Goal: Task Accomplishment & Management: Manage account settings

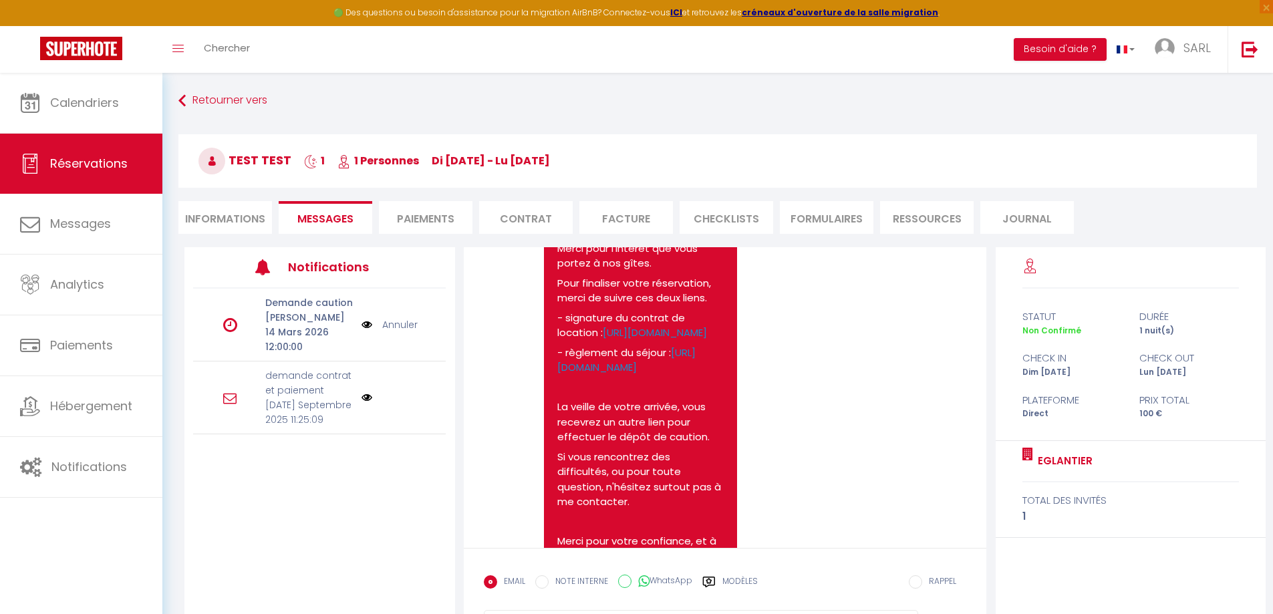
scroll to position [37, 0]
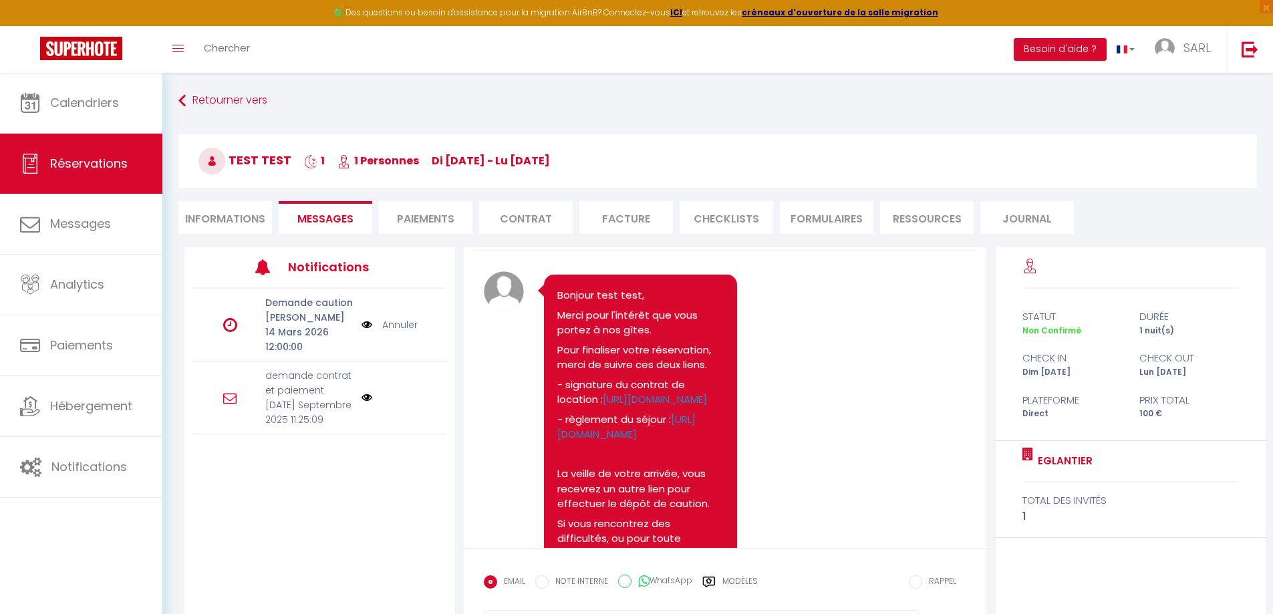
click at [367, 392] on img at bounding box center [366, 397] width 11 height 11
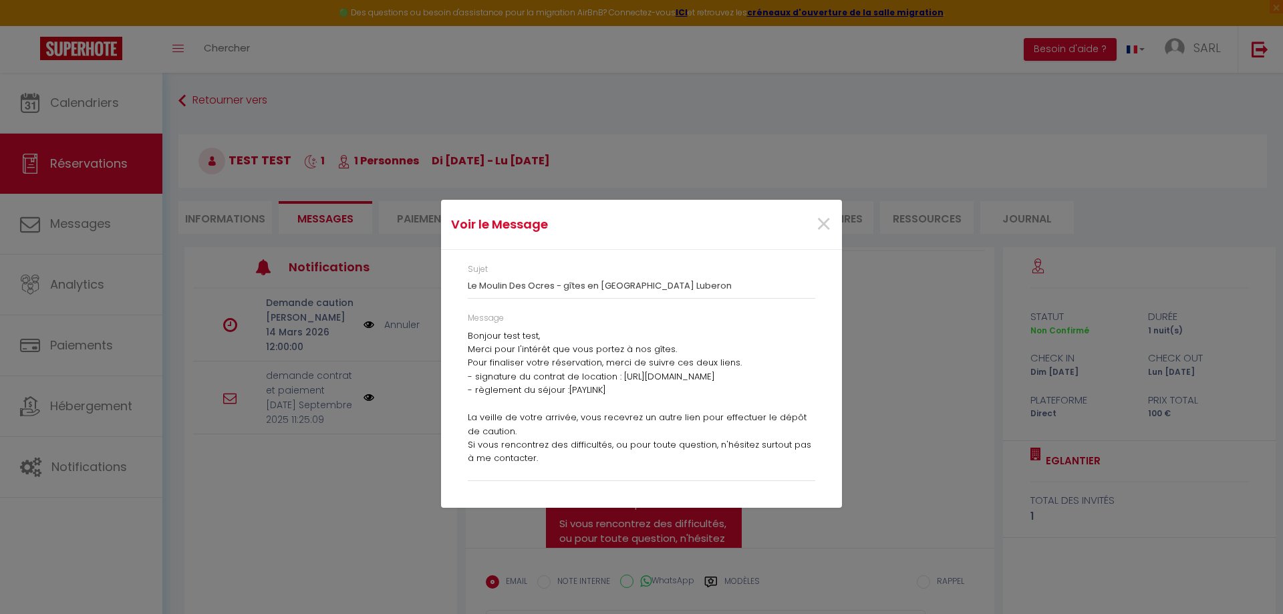
click at [366, 464] on div "Voir le Message × Sujet Le Moulin Des Ocres - gîtes en [GEOGRAPHIC_DATA] Lubero…" at bounding box center [641, 307] width 1283 height 614
click at [822, 222] on span "×" at bounding box center [823, 224] width 17 height 40
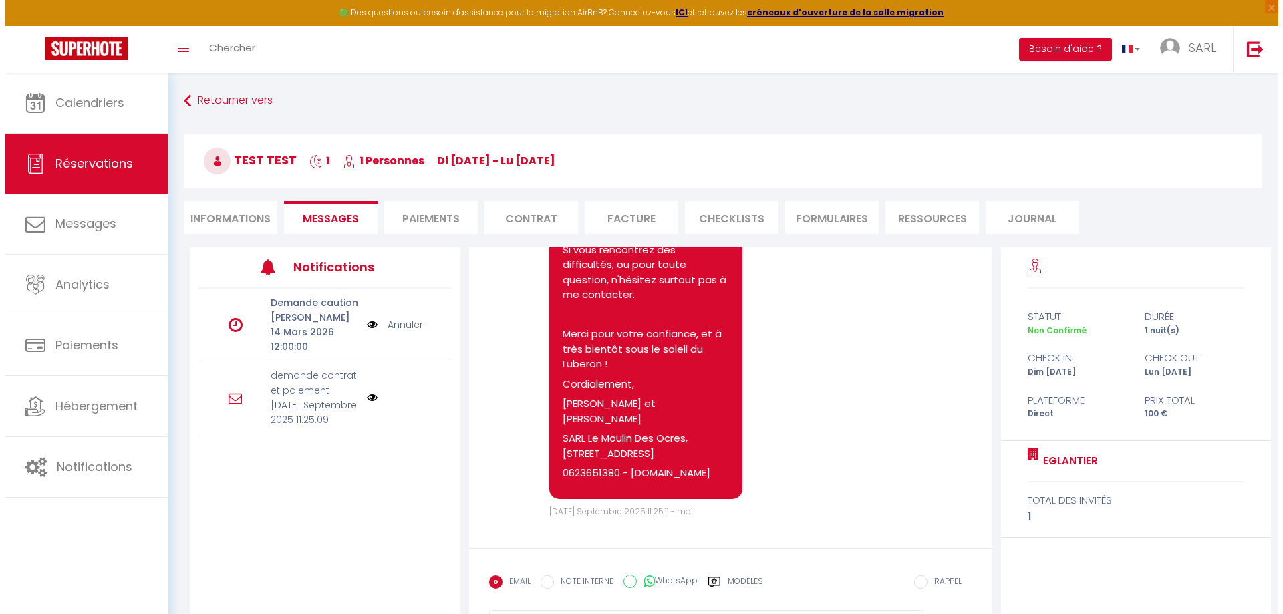
scroll to position [104, 0]
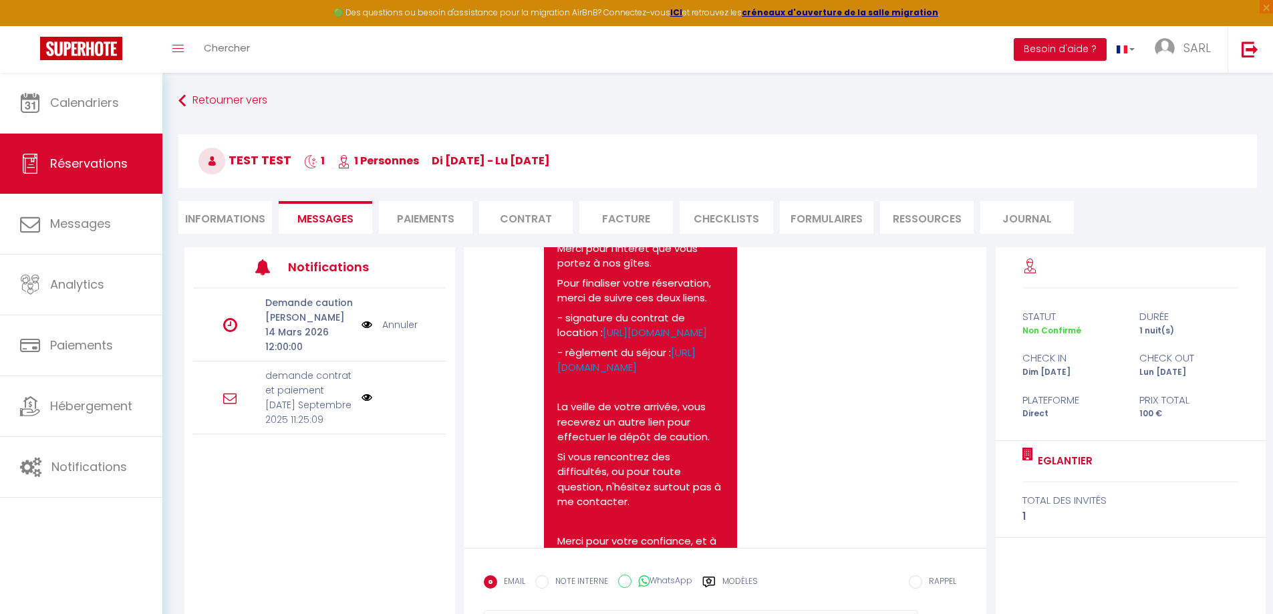
click at [367, 317] on img at bounding box center [366, 324] width 11 height 15
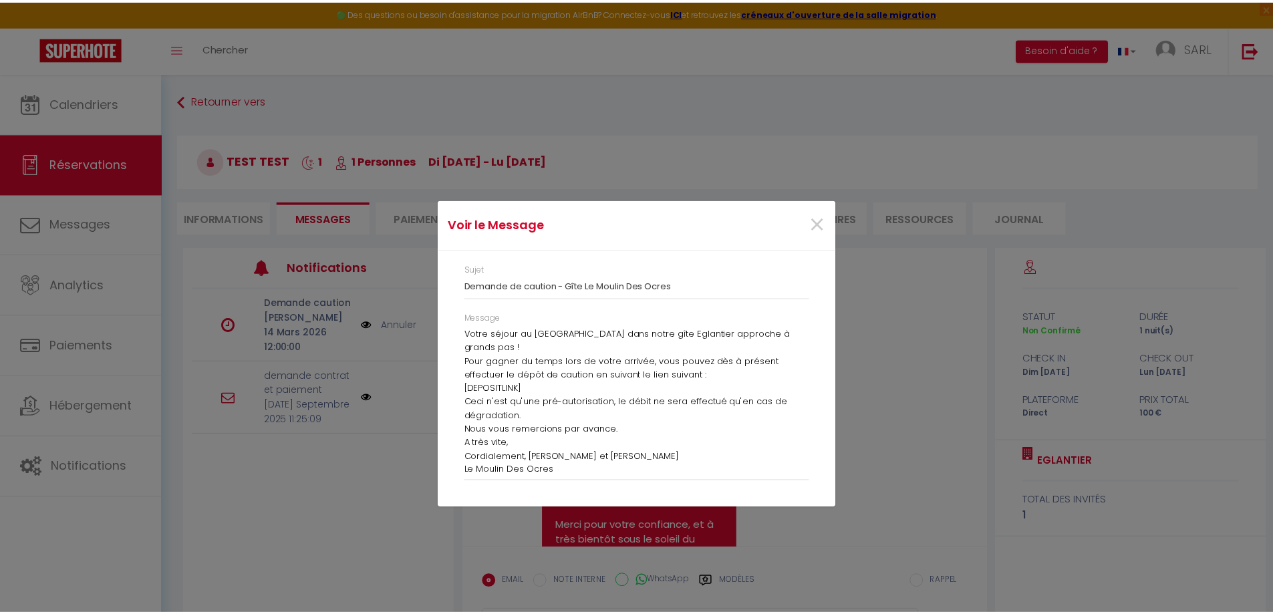
scroll to position [19, 0]
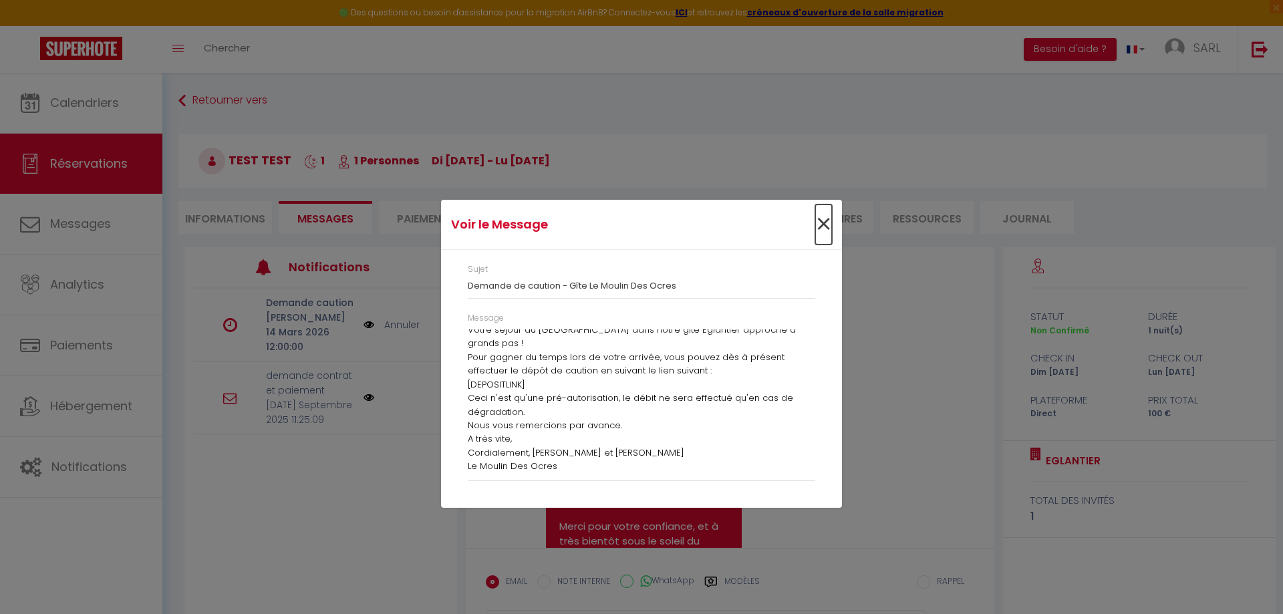
click at [822, 222] on span "×" at bounding box center [823, 224] width 17 height 40
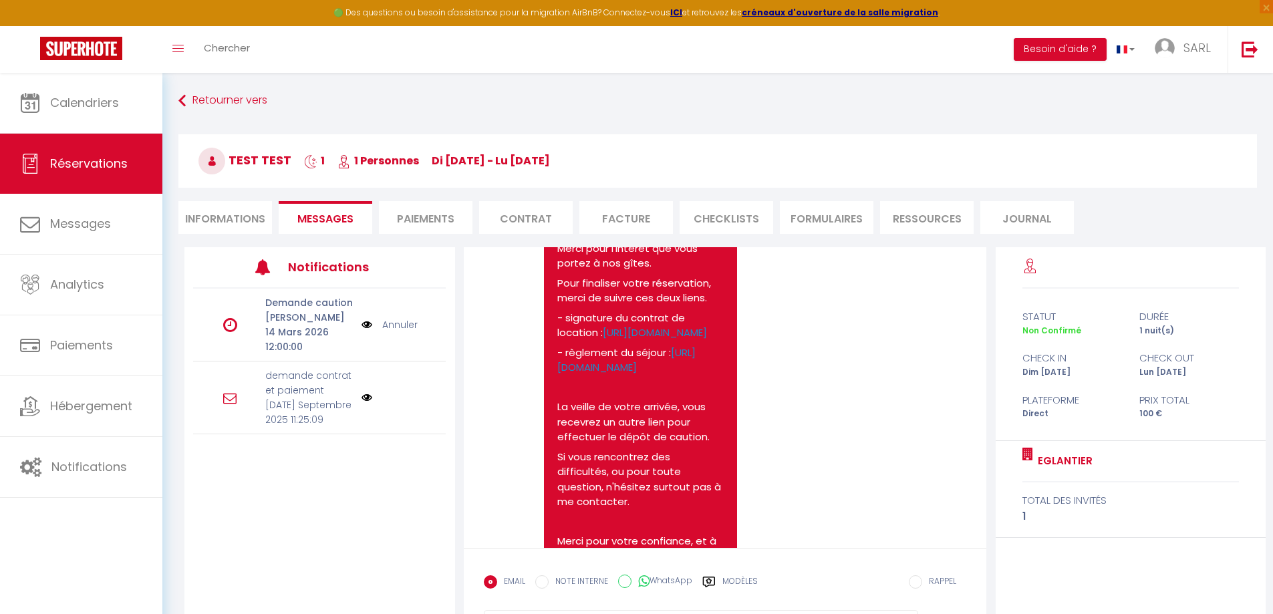
click at [370, 392] on img at bounding box center [366, 397] width 11 height 11
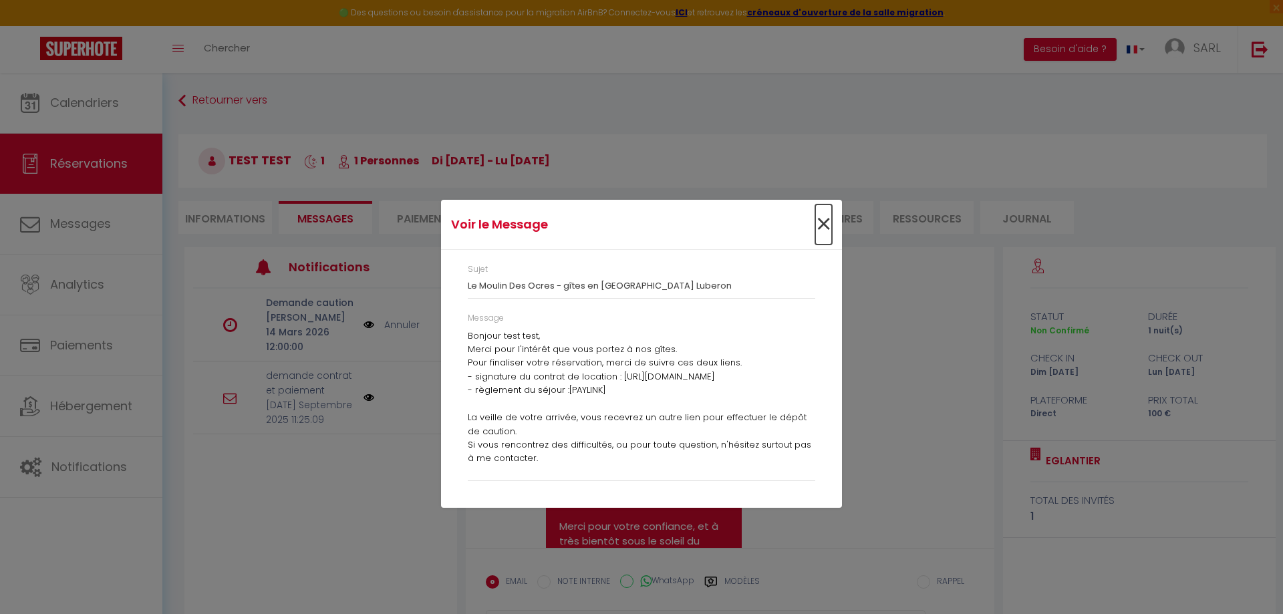
click at [825, 226] on span "×" at bounding box center [823, 224] width 17 height 40
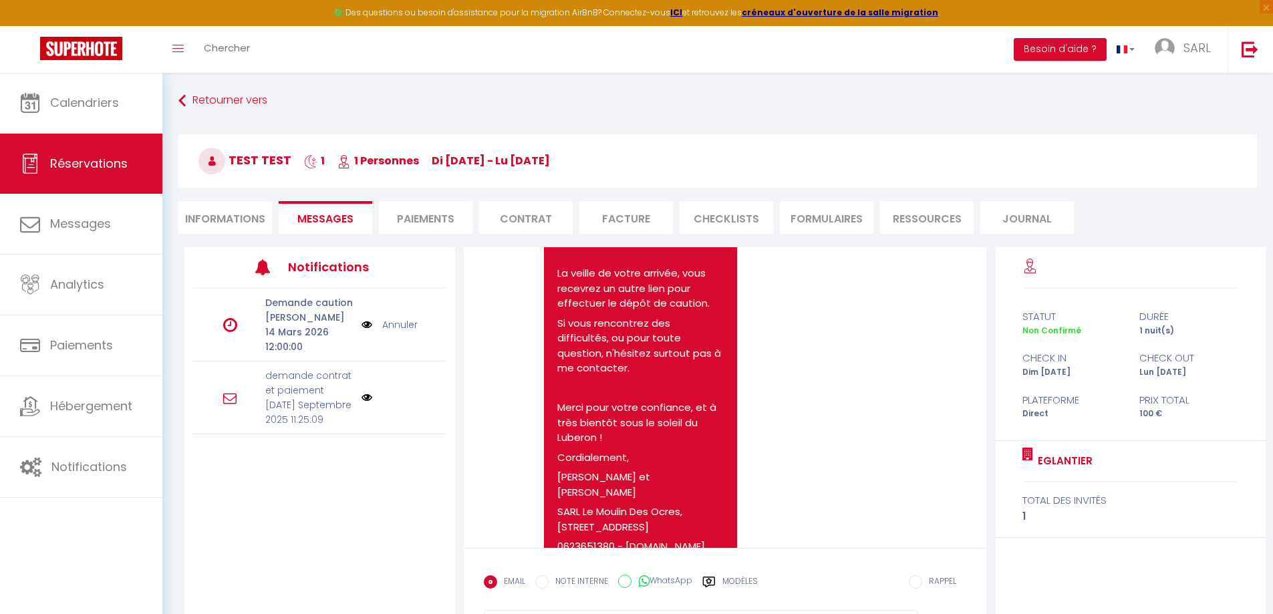
scroll to position [171, 0]
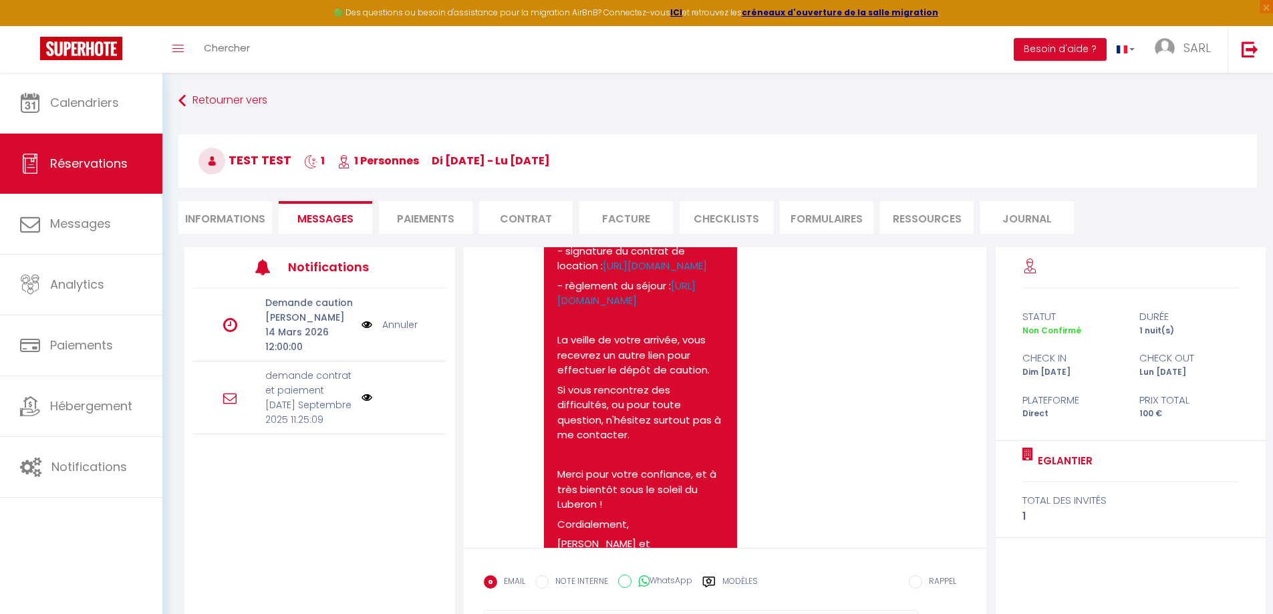
click at [791, 370] on div "Note Sms Bonjour test test, Merci pour l'intérêt que vous portez à nos gîtes. P…" at bounding box center [725, 398] width 483 height 520
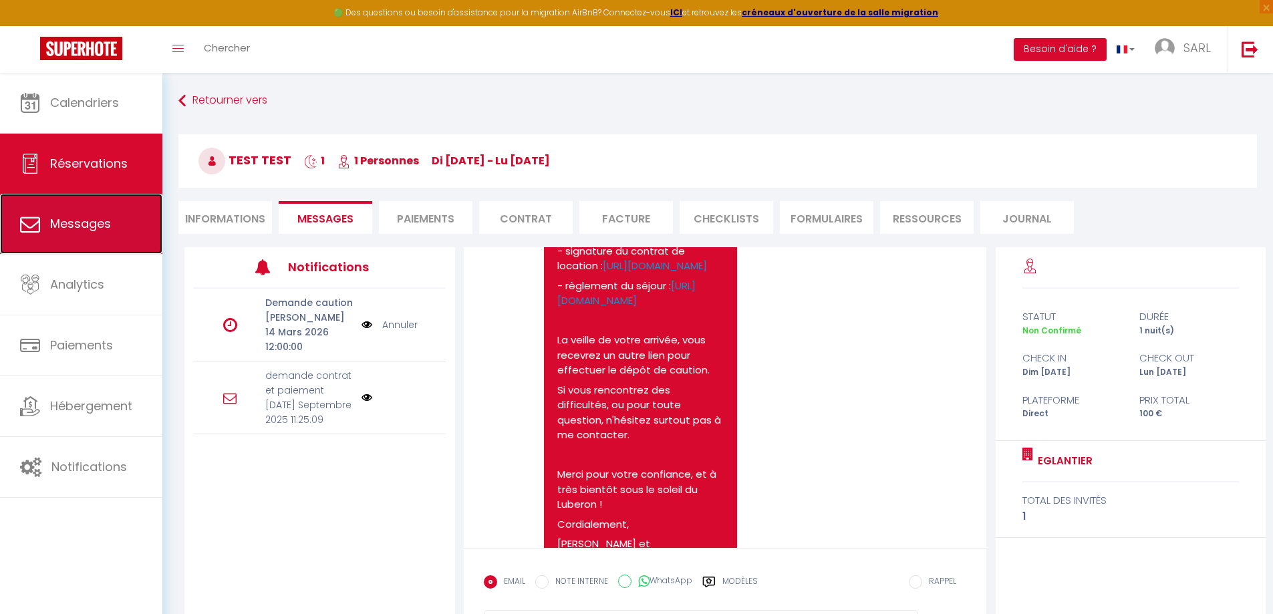
click at [67, 226] on span "Messages" at bounding box center [80, 223] width 61 height 17
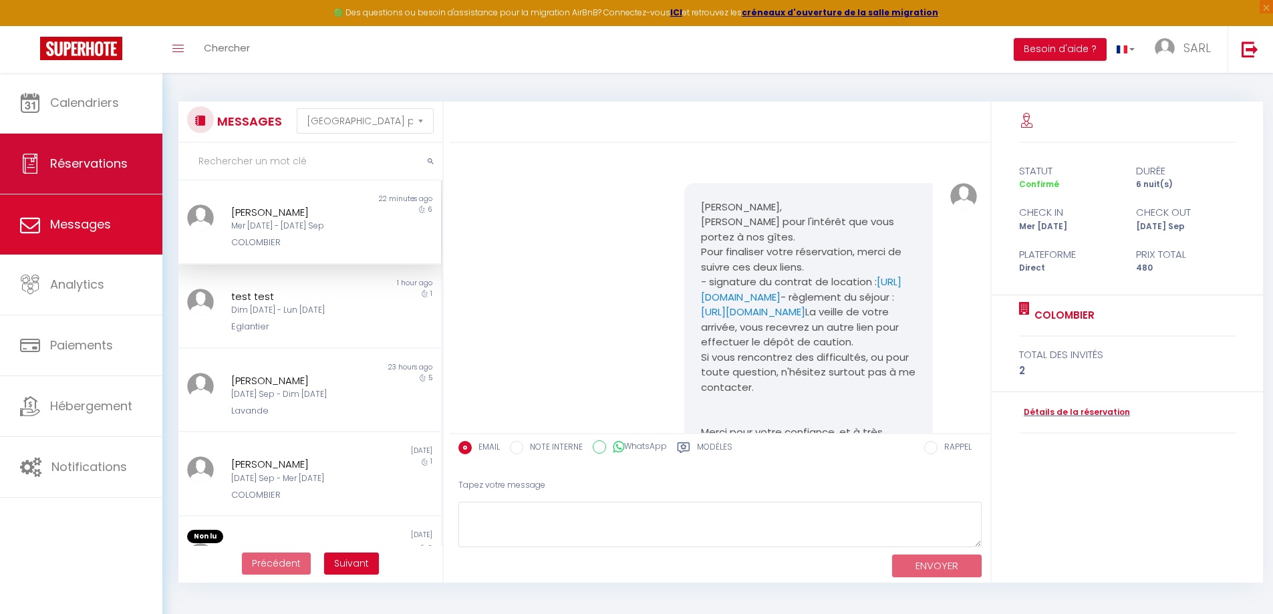
scroll to position [627, 0]
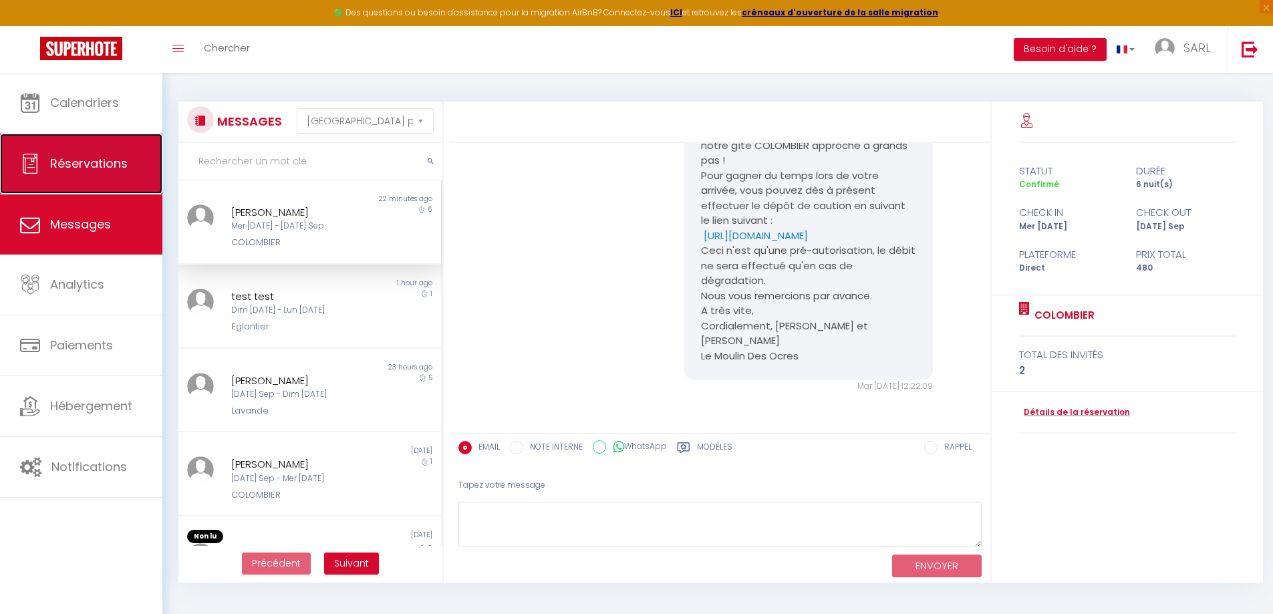
click at [108, 170] on span "Réservations" at bounding box center [88, 163] width 77 height 17
select select "not_cancelled"
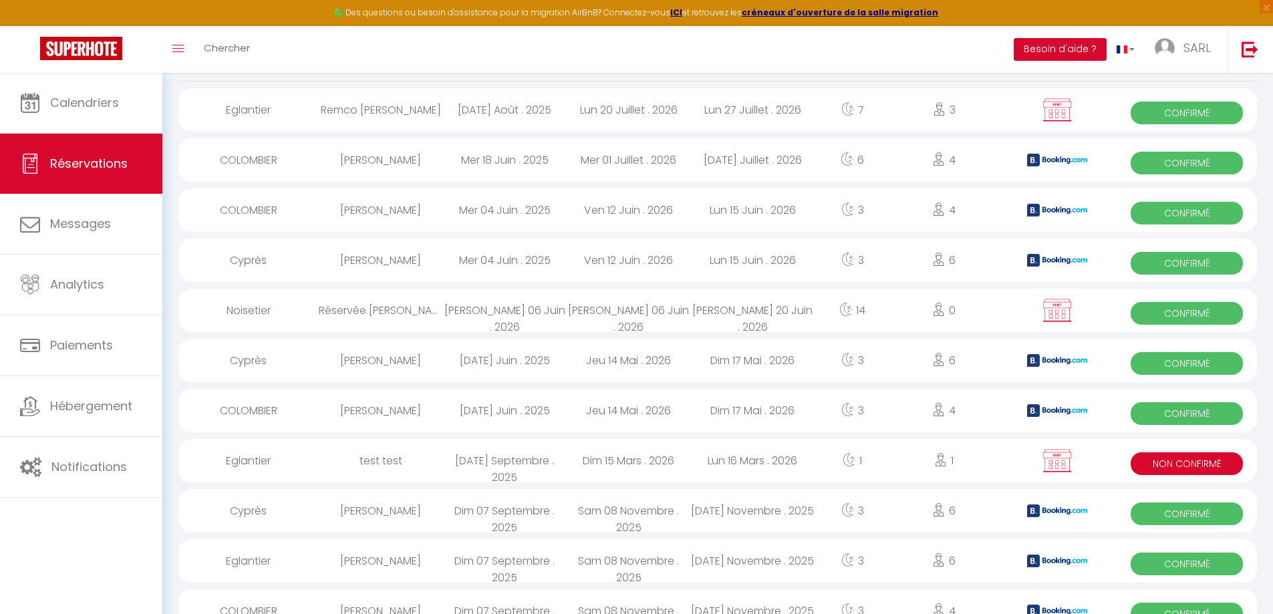
scroll to position [200, 0]
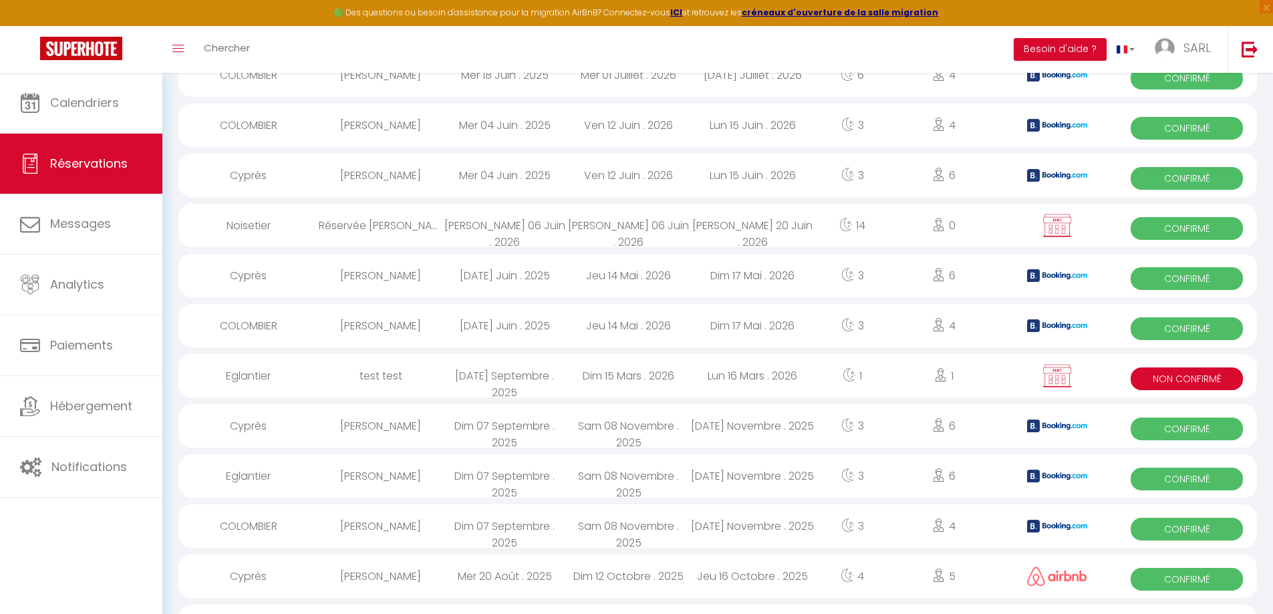
click at [655, 377] on div "Dim 15 Mars . 2026" at bounding box center [628, 375] width 124 height 43
select select "KO"
select select "0"
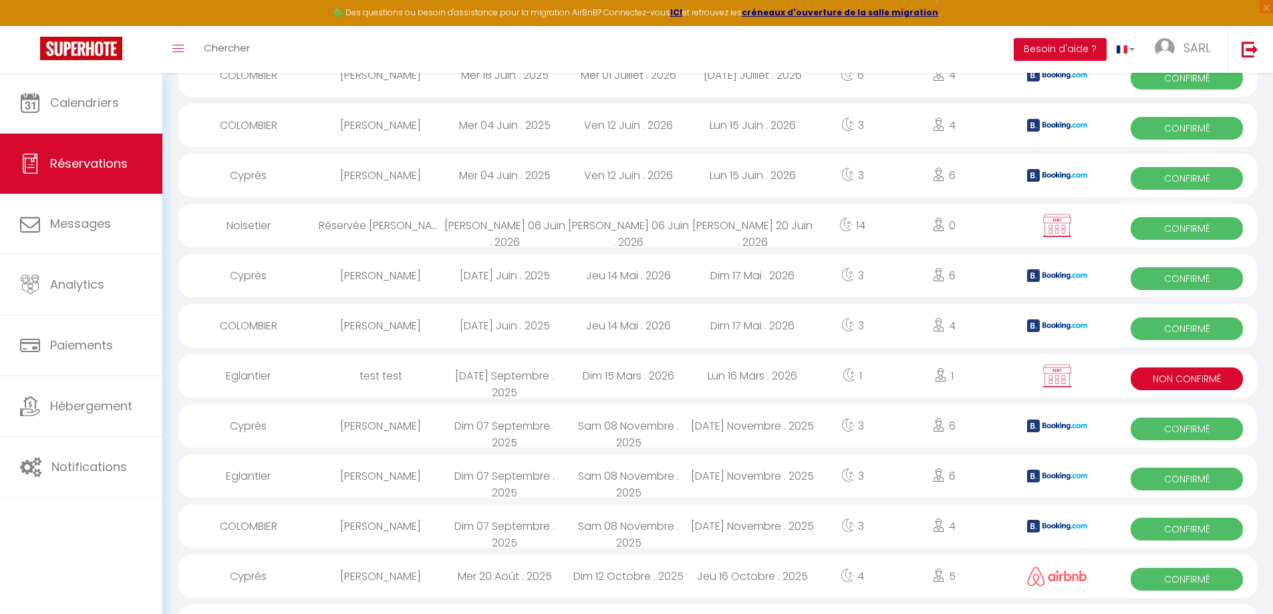
select select "1"
select select
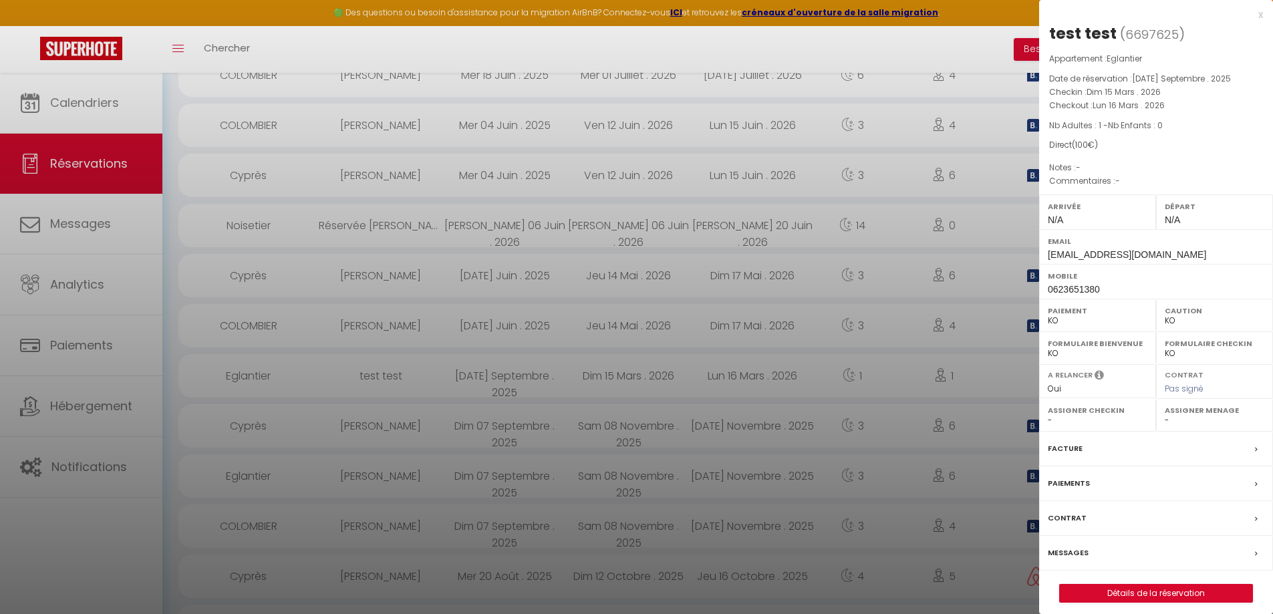
click at [1067, 547] on label "Messages" at bounding box center [1067, 553] width 41 height 14
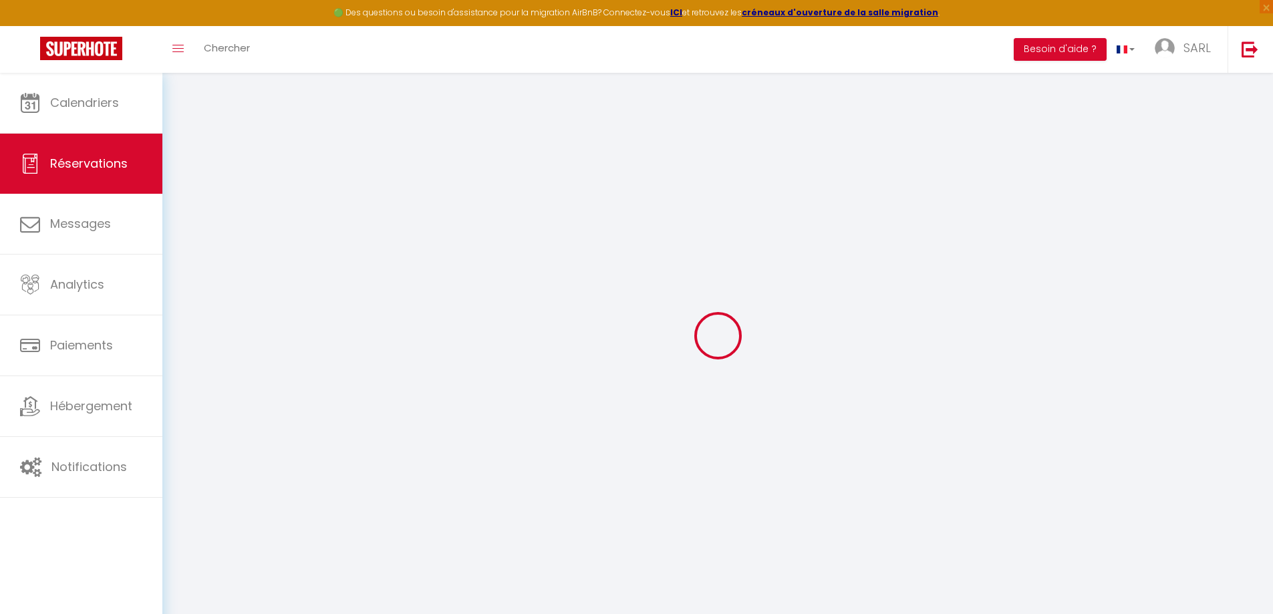
select select
checkbox input "false"
select select
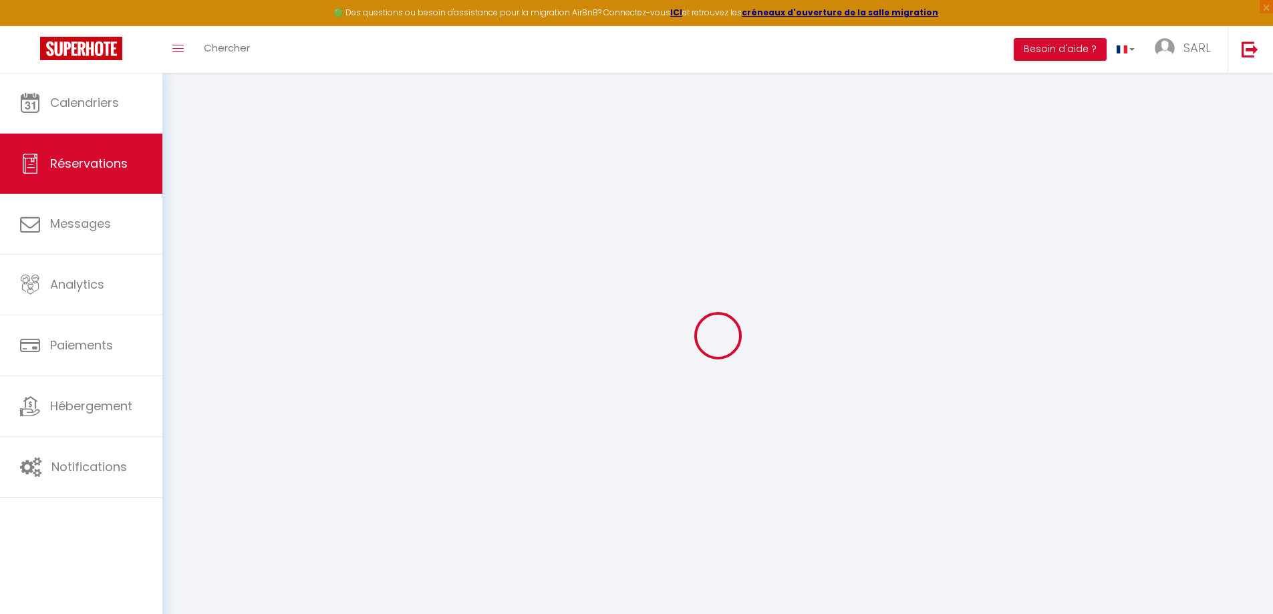
checkbox input "false"
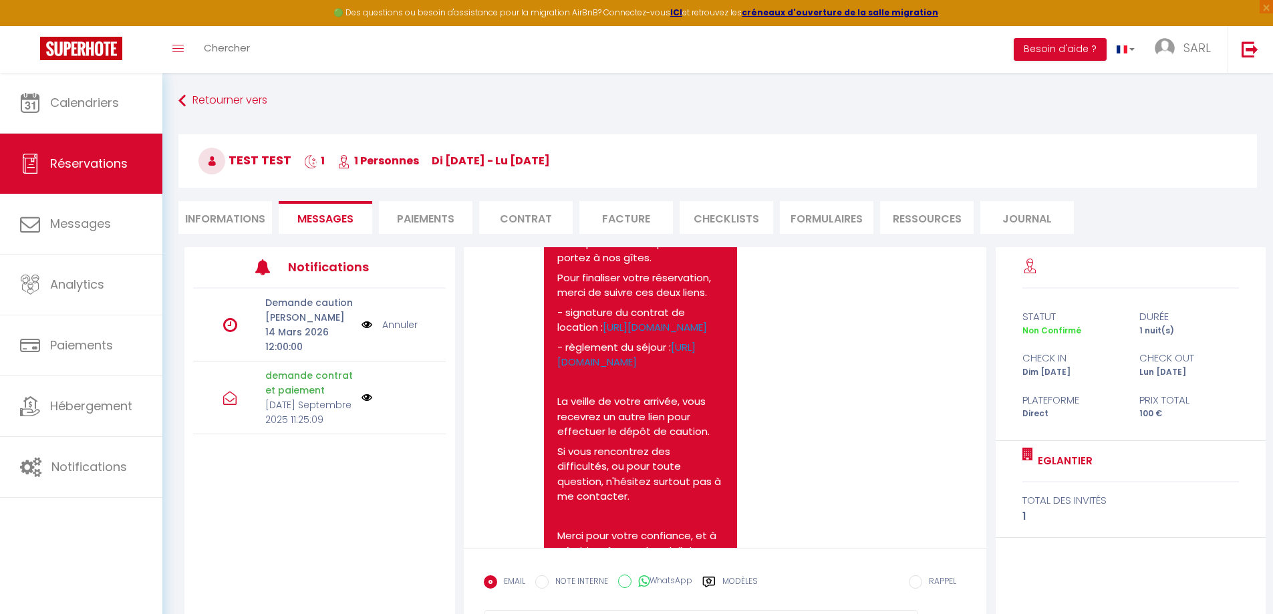
scroll to position [104, 0]
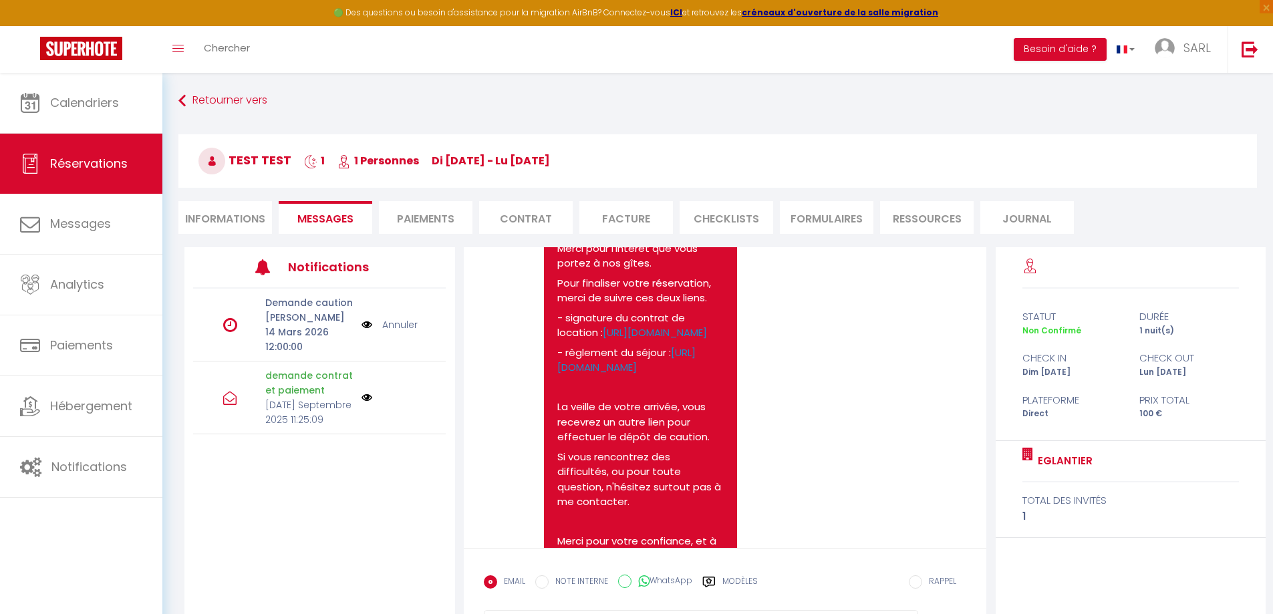
click at [671, 420] on pre "Bonjour test test, Merci pour l'intérêt que vous portez à nos gîtes. Pour final…" at bounding box center [640, 457] width 166 height 472
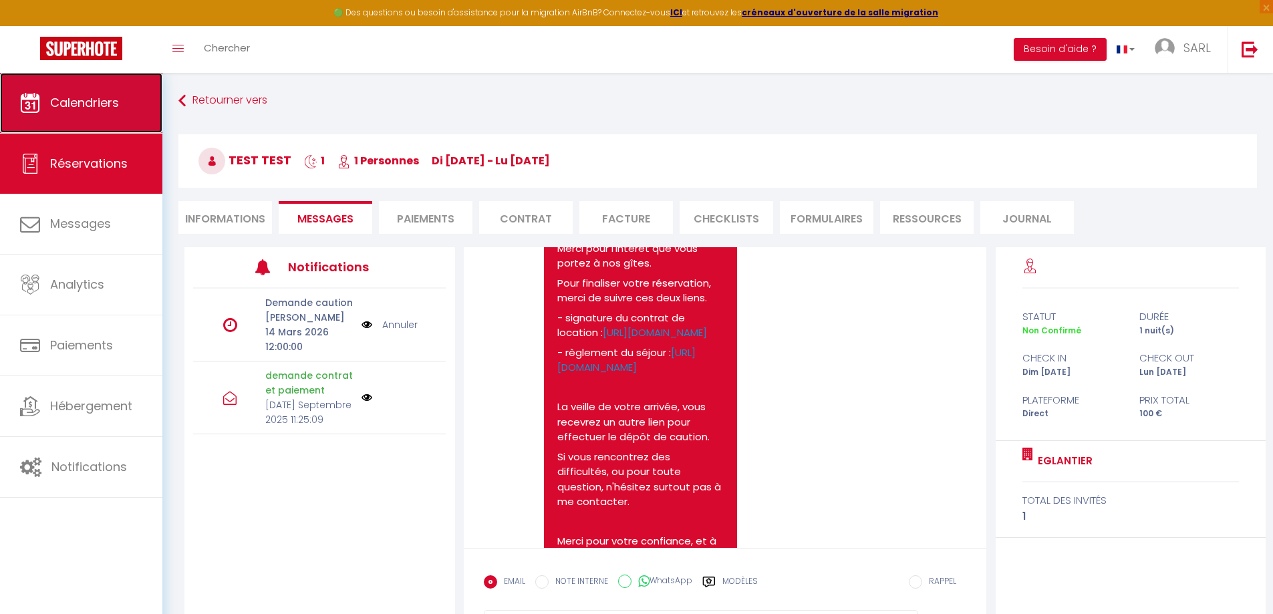
click at [104, 96] on span "Calendriers" at bounding box center [84, 102] width 69 height 17
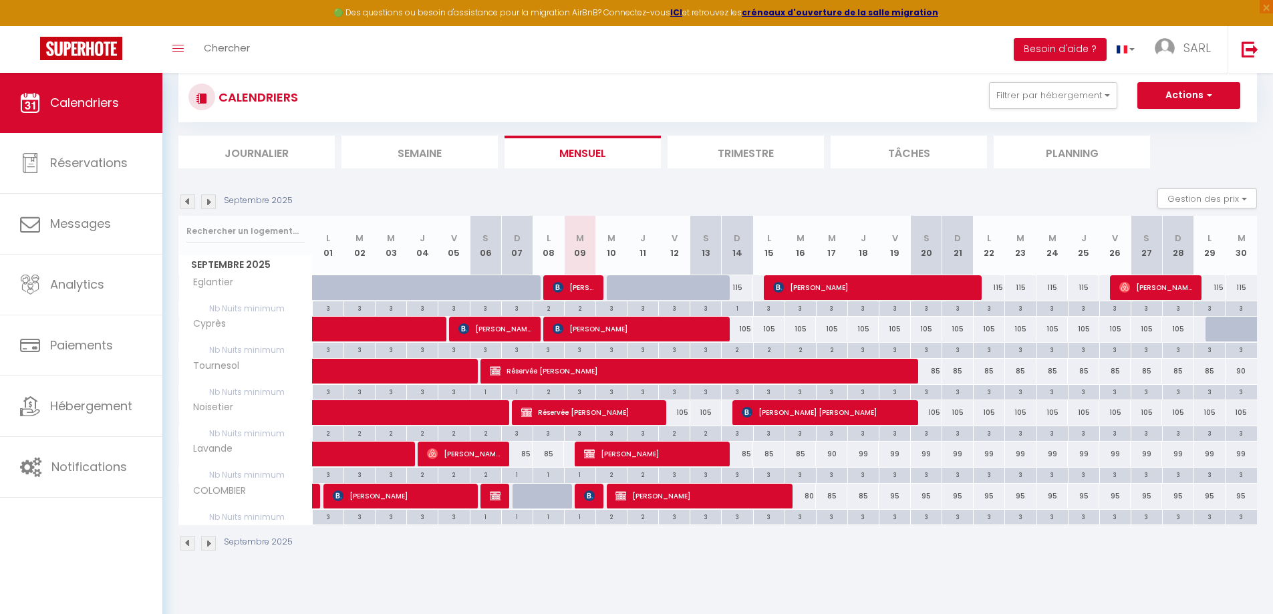
scroll to position [6, 0]
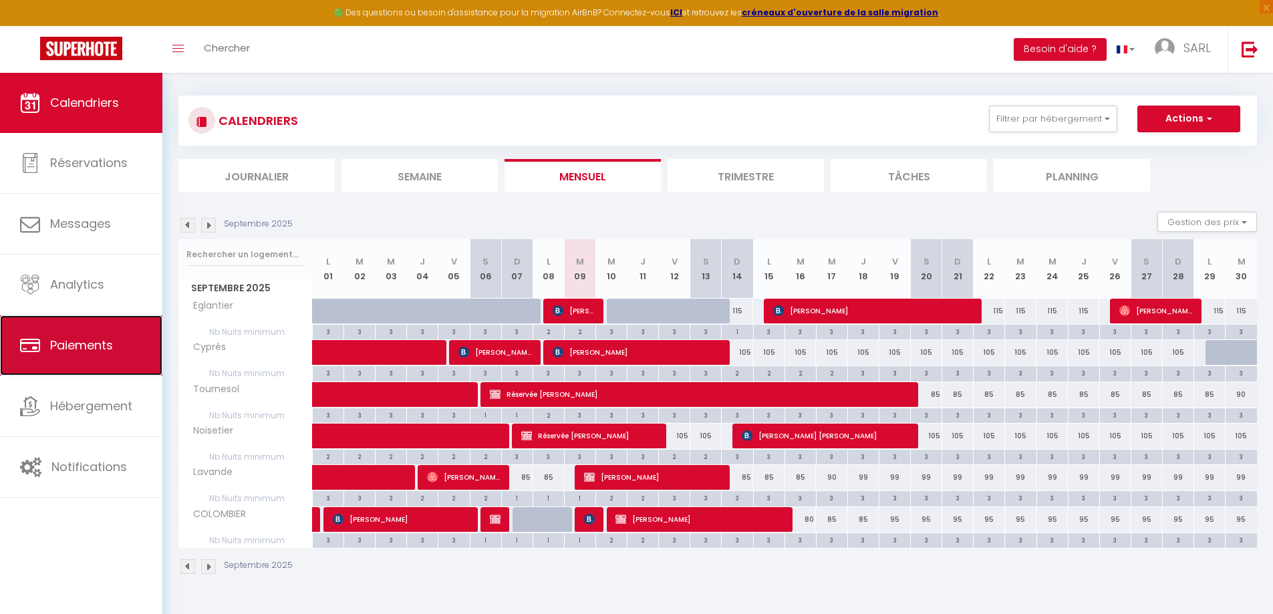
click at [128, 349] on link "Paiements" at bounding box center [81, 345] width 162 height 60
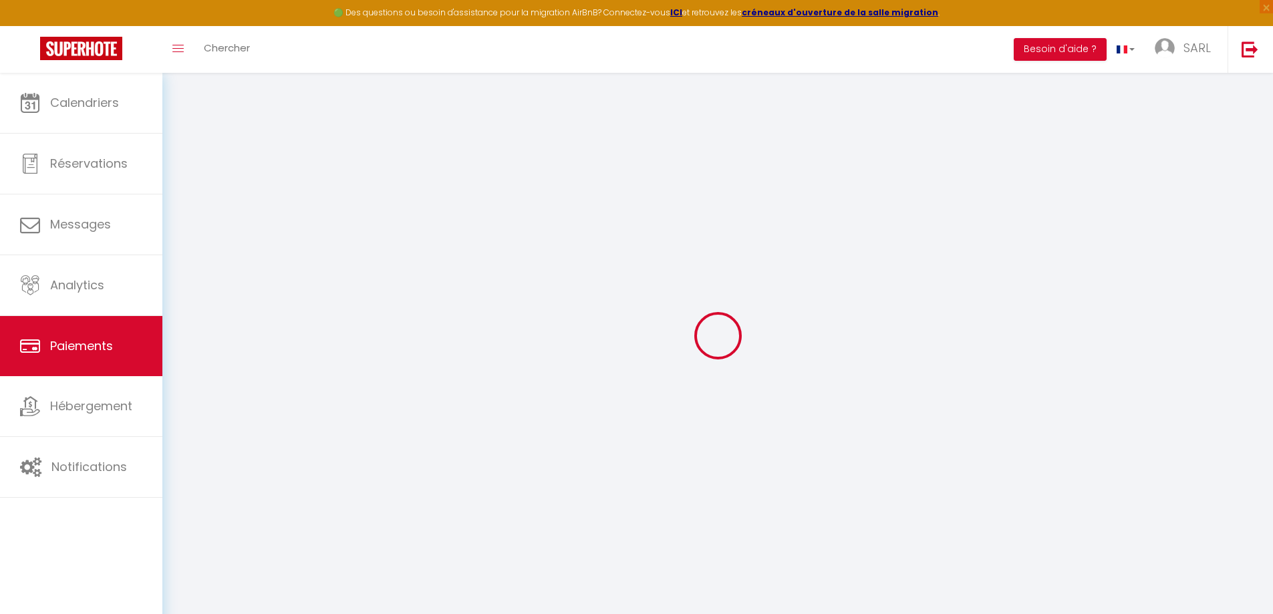
select select "2"
select select "0"
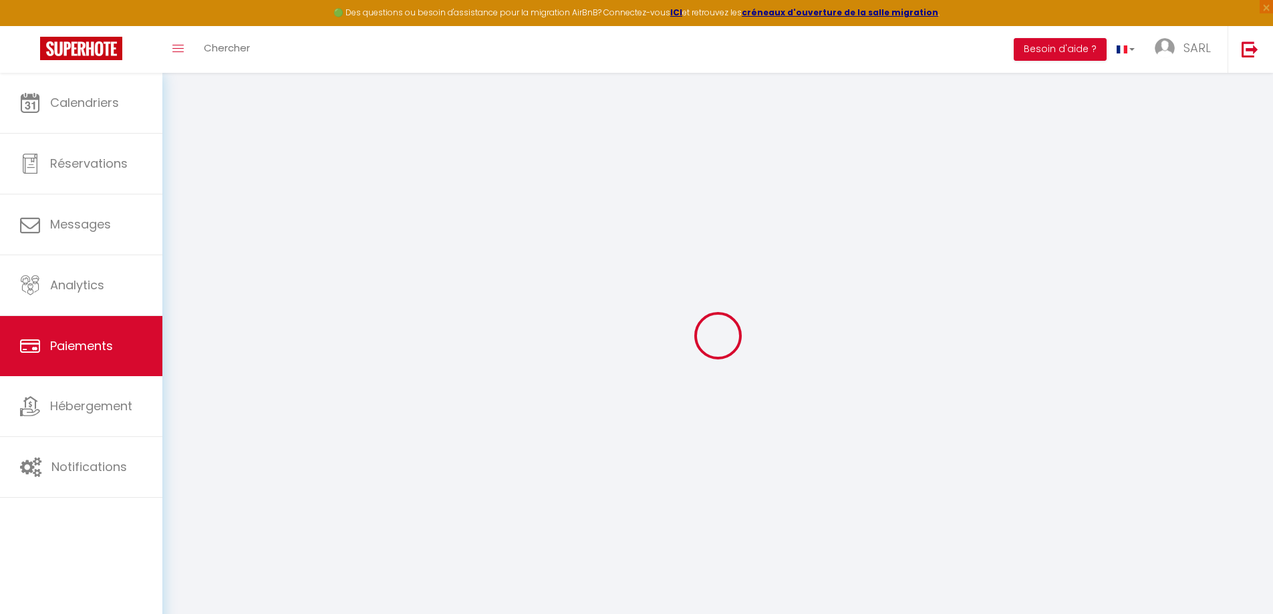
select select "0"
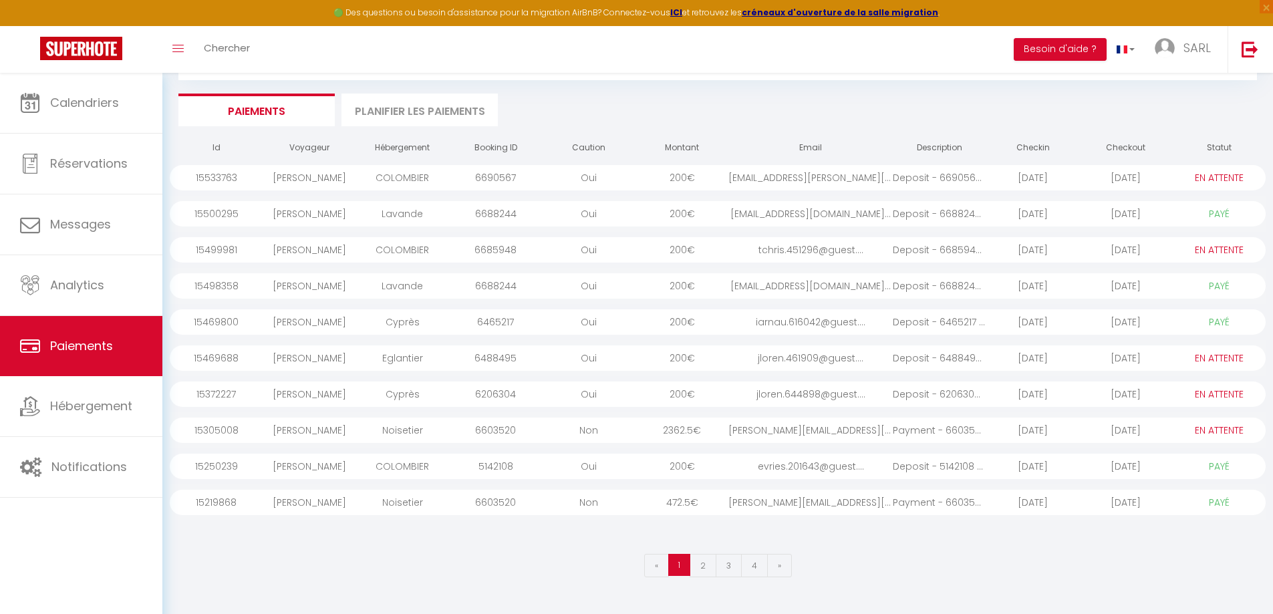
scroll to position [73, 0]
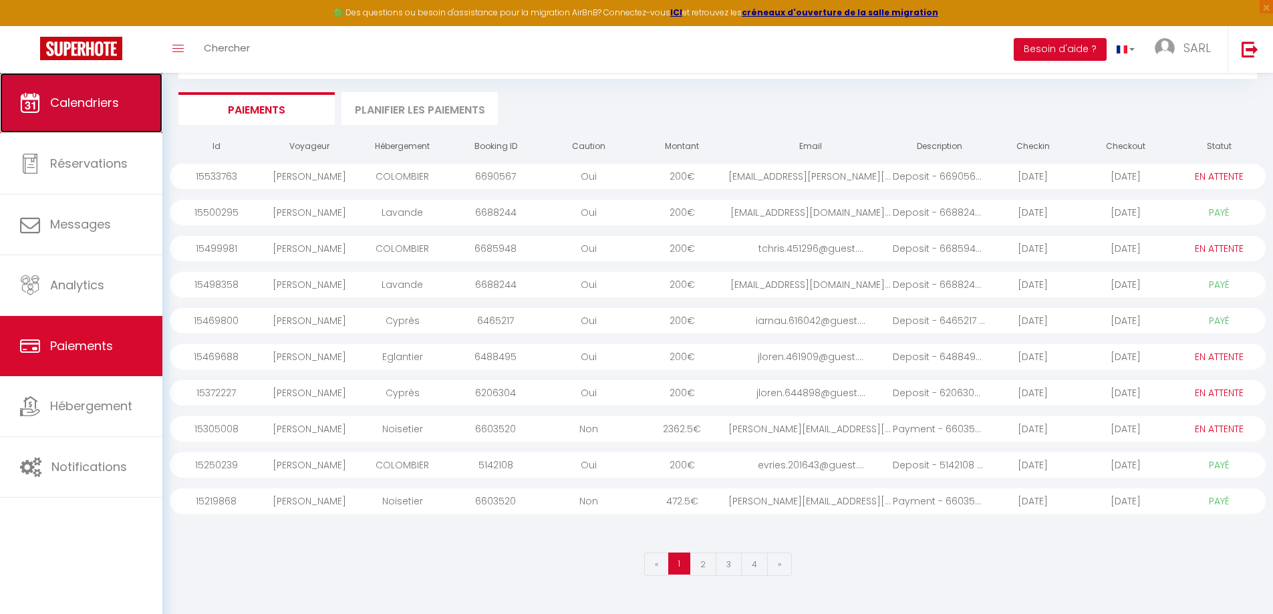
click at [110, 111] on link "Calendriers" at bounding box center [81, 103] width 162 height 60
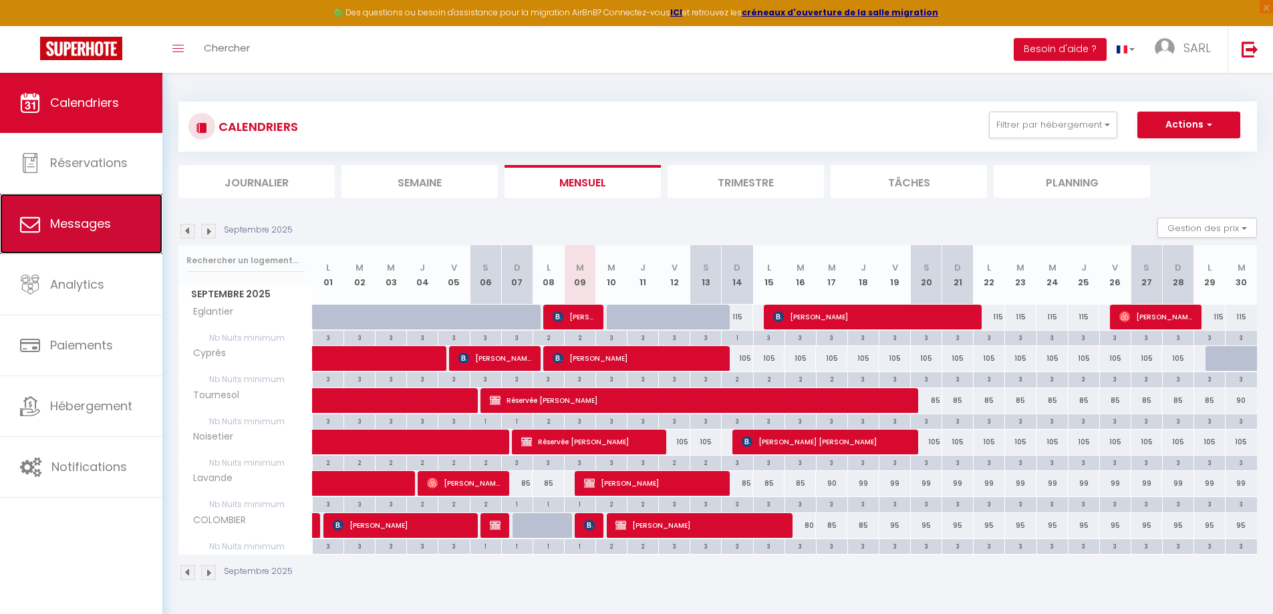
click at [114, 231] on link "Messages" at bounding box center [81, 224] width 162 height 60
select select "message"
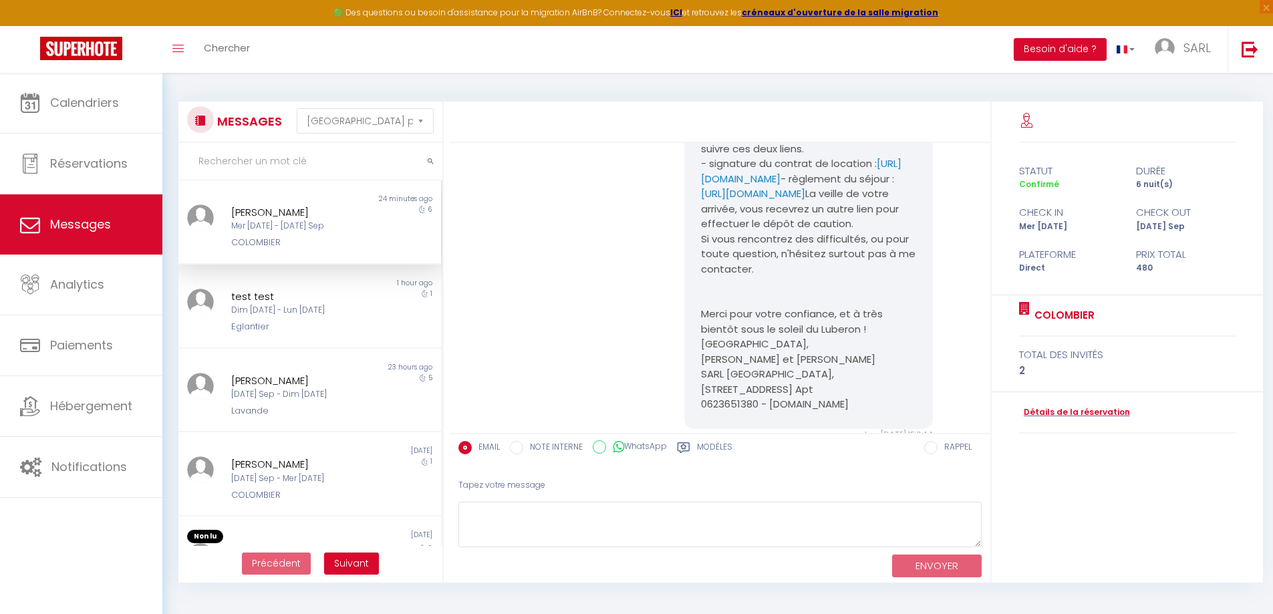
scroll to position [93, 0]
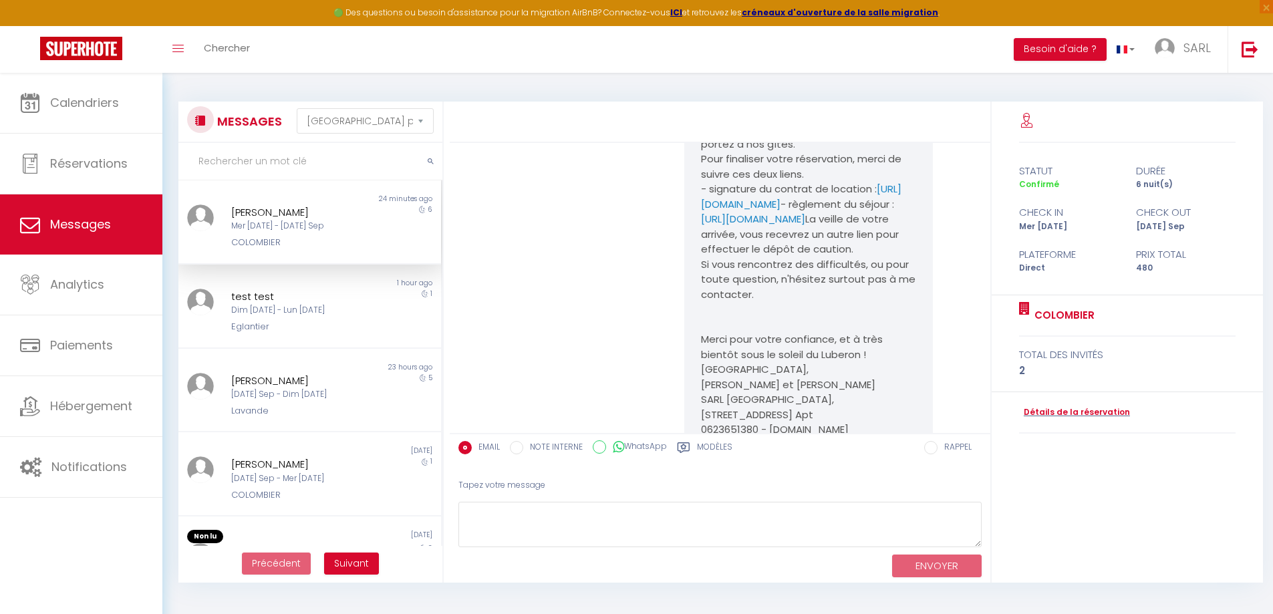
click at [342, 232] on div "Mer [DATE] - [DATE] Sep" at bounding box center [299, 226] width 136 height 13
click at [280, 224] on div "Mer [DATE] - [DATE] Sep" at bounding box center [299, 226] width 136 height 13
click at [307, 317] on div "test test Dim [DATE] - Lun [DATE] Eglantier" at bounding box center [298, 311] width 153 height 45
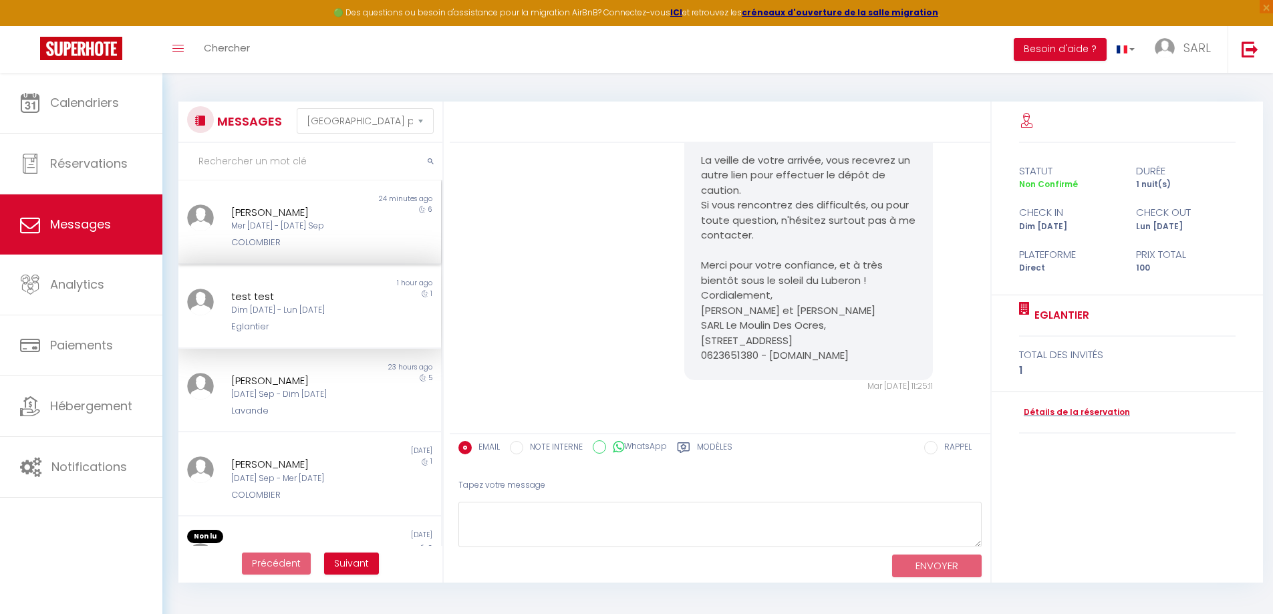
click at [293, 255] on div "Non lu 24 minutes ago [PERSON_NAME] Mer [DATE] - [DATE] Sep COLOMBIER 6" at bounding box center [309, 222] width 263 height 84
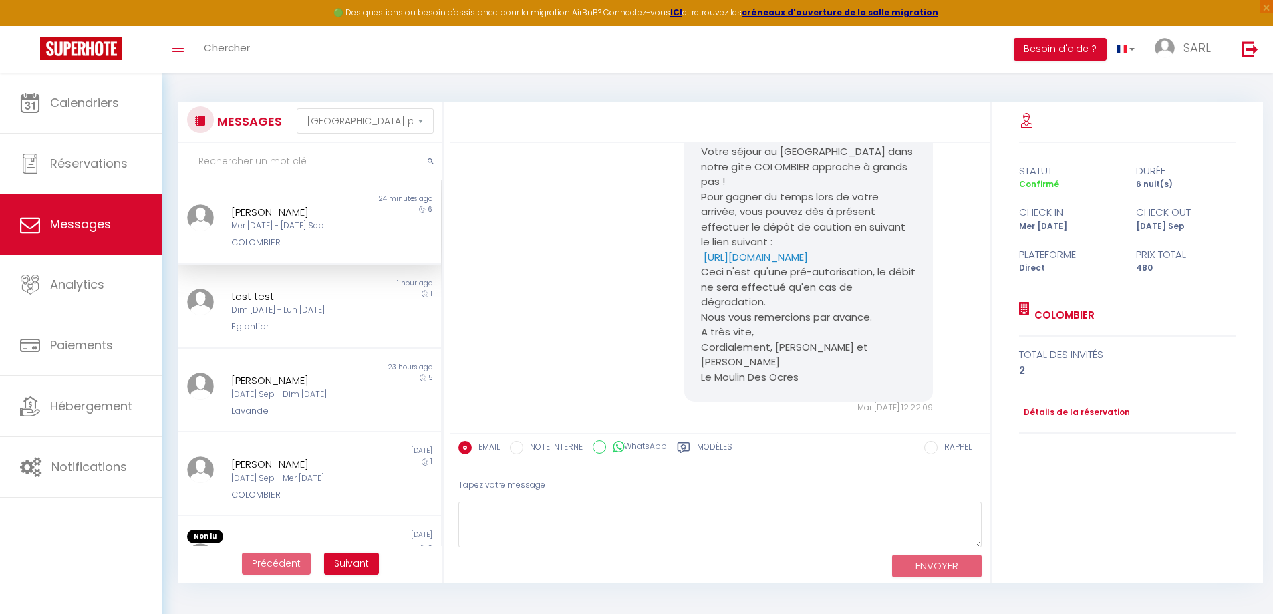
scroll to position [627, 0]
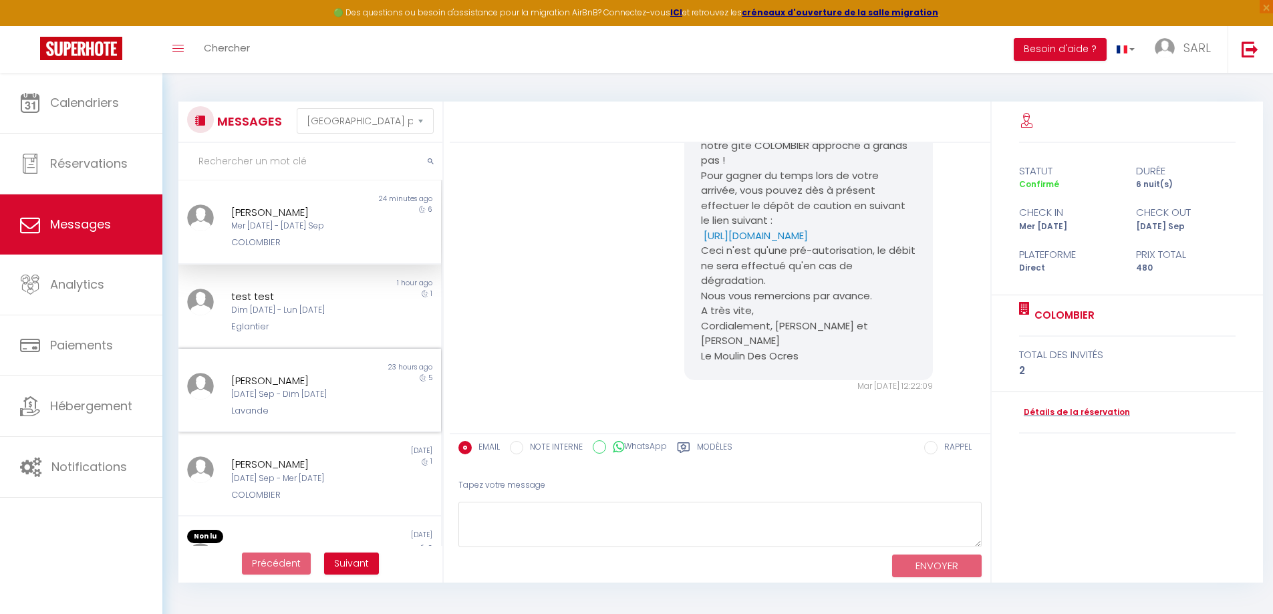
click at [385, 385] on div "5" at bounding box center [407, 395] width 65 height 45
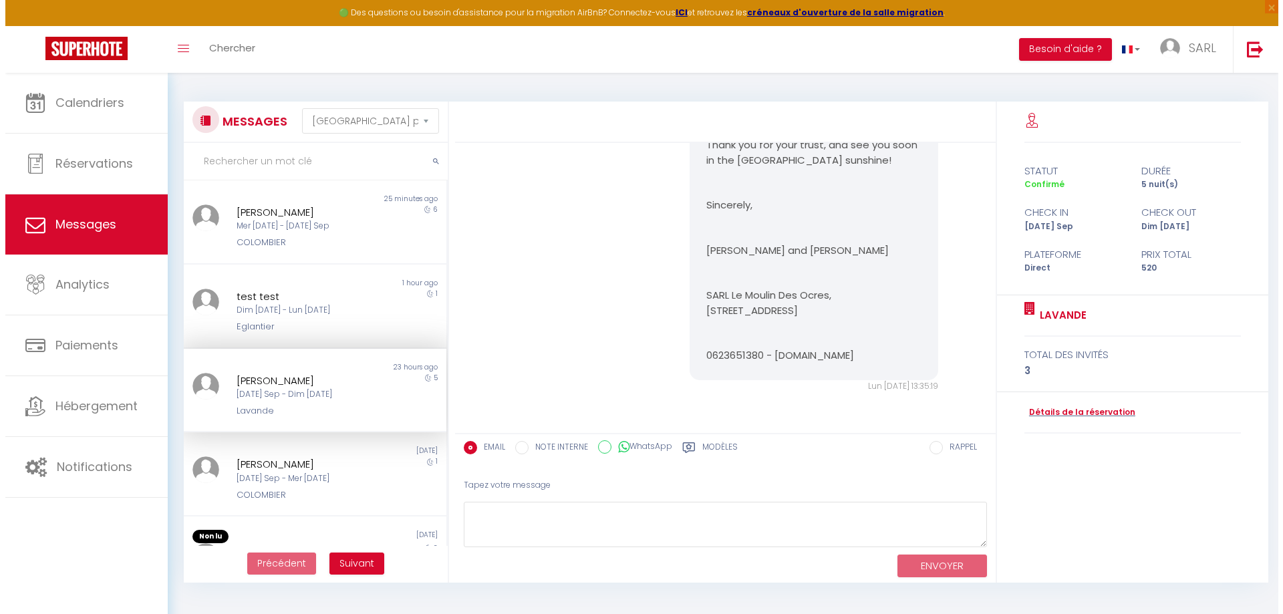
scroll to position [2419, 0]
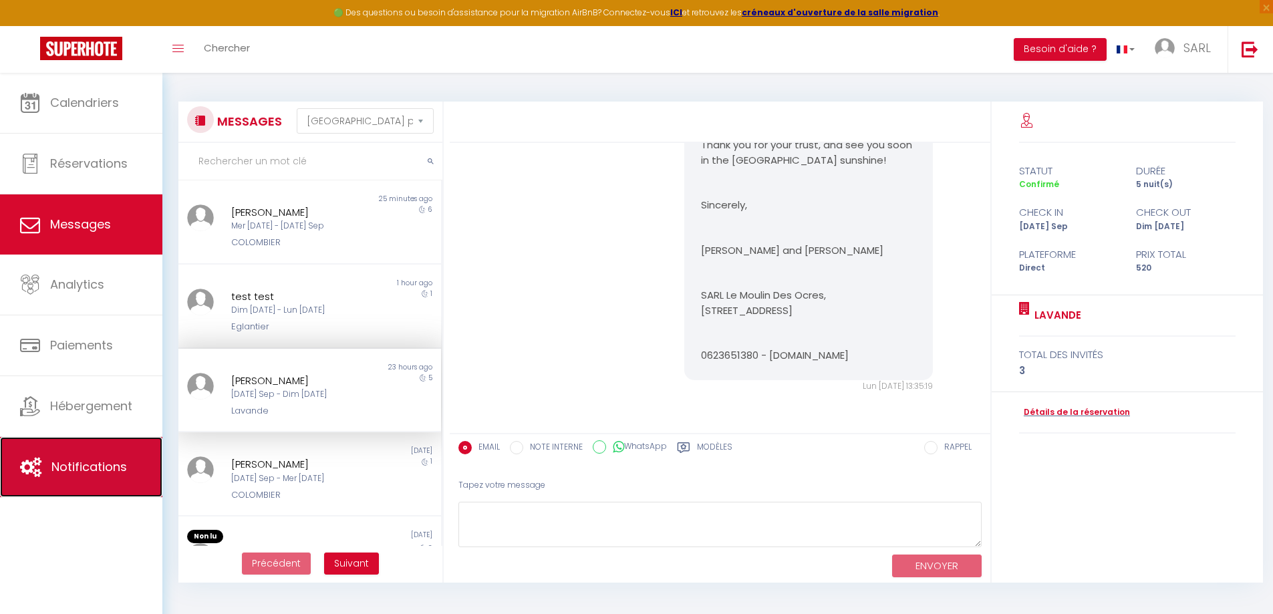
click at [81, 465] on span "Notifications" at bounding box center [88, 466] width 75 height 17
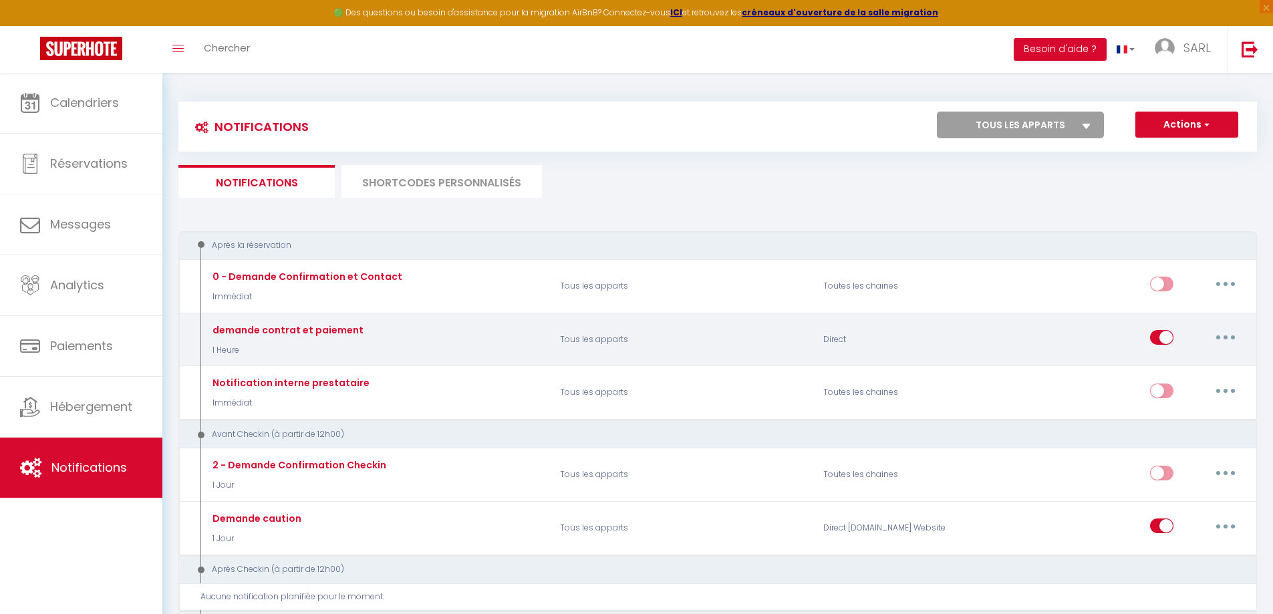
click at [1223, 337] on icon "button" at bounding box center [1225, 337] width 4 height 4
click at [1177, 370] on link "Editer" at bounding box center [1190, 368] width 99 height 23
type input "demande contrat et paiement"
select select "1 Heure"
select select
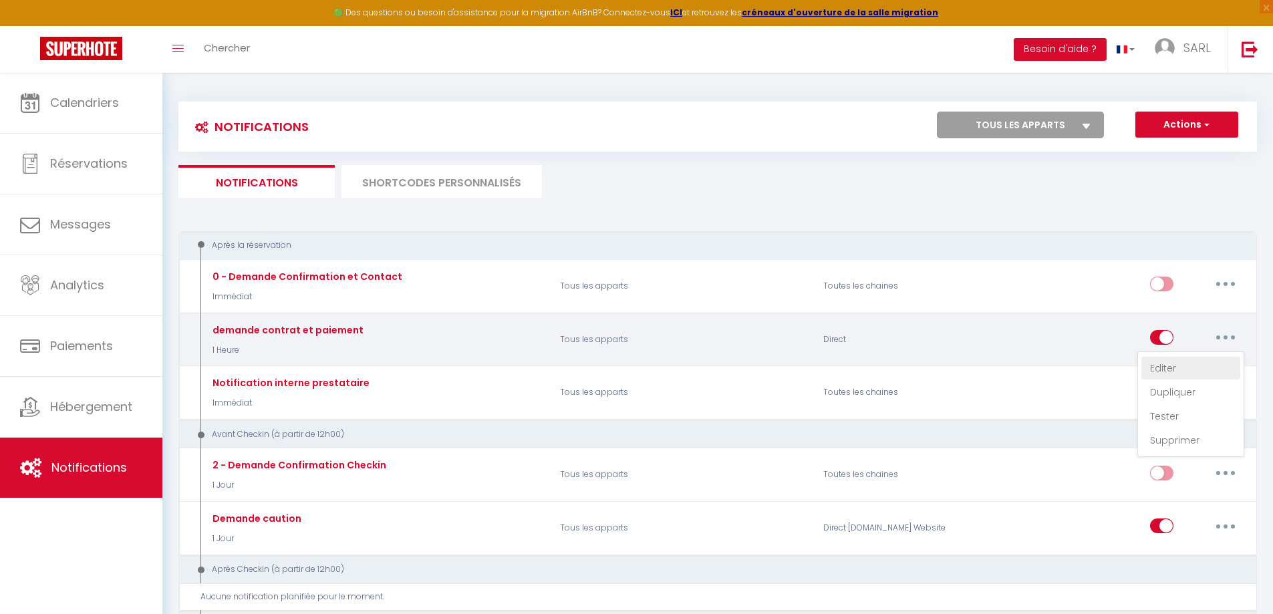
checkbox input "true"
checkbox input "false"
radio input "true"
type input "Le Moulin Des Ocres - gîtes en [GEOGRAPHIC_DATA] Luberon"
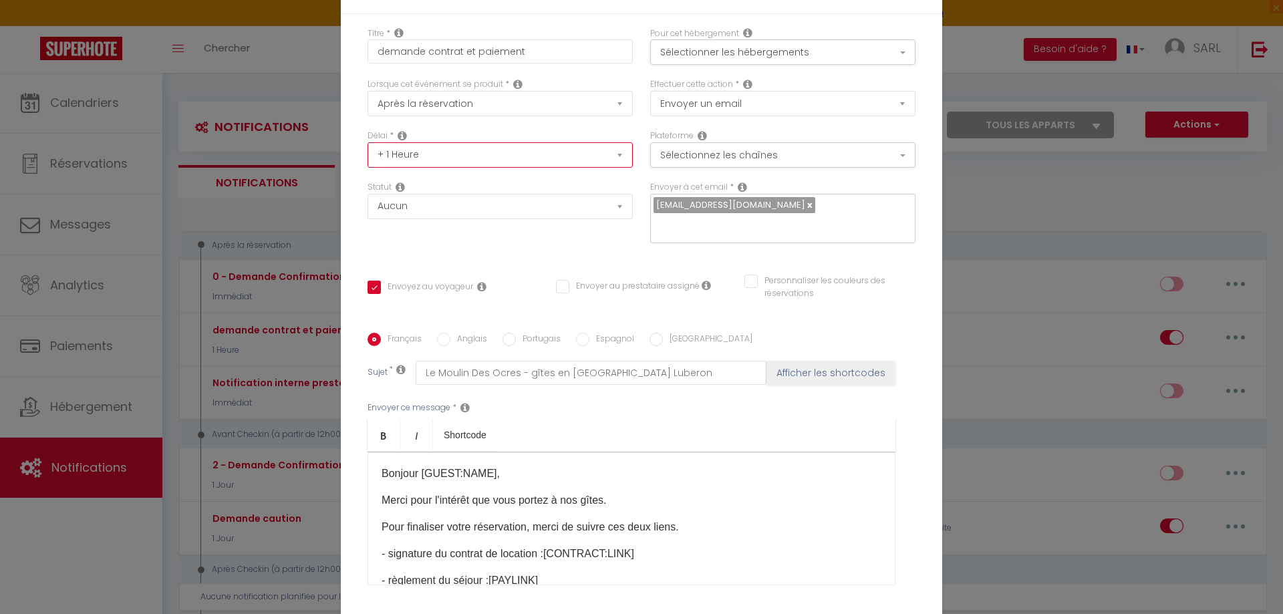
click at [473, 155] on select "Immédiat + 10 Minutes + 1 Heure + 2 Heures + 3 Heures + 4 Heures + 5 Heures + 6…" at bounding box center [499, 154] width 265 height 25
select select "Immédiat"
click at [367, 142] on select "Immédiat + 10 Minutes + 1 Heure + 2 Heures + 3 Heures + 4 Heures + 5 Heures + 6…" at bounding box center [499, 154] width 265 height 25
checkbox input "true"
checkbox input "false"
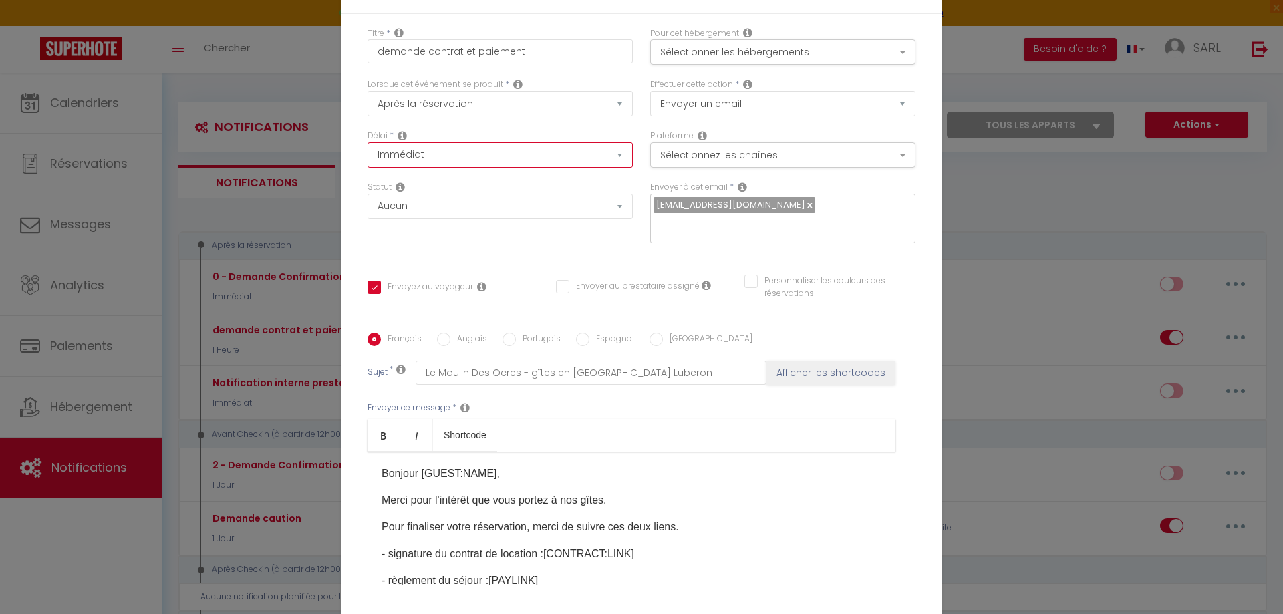
checkbox input "false"
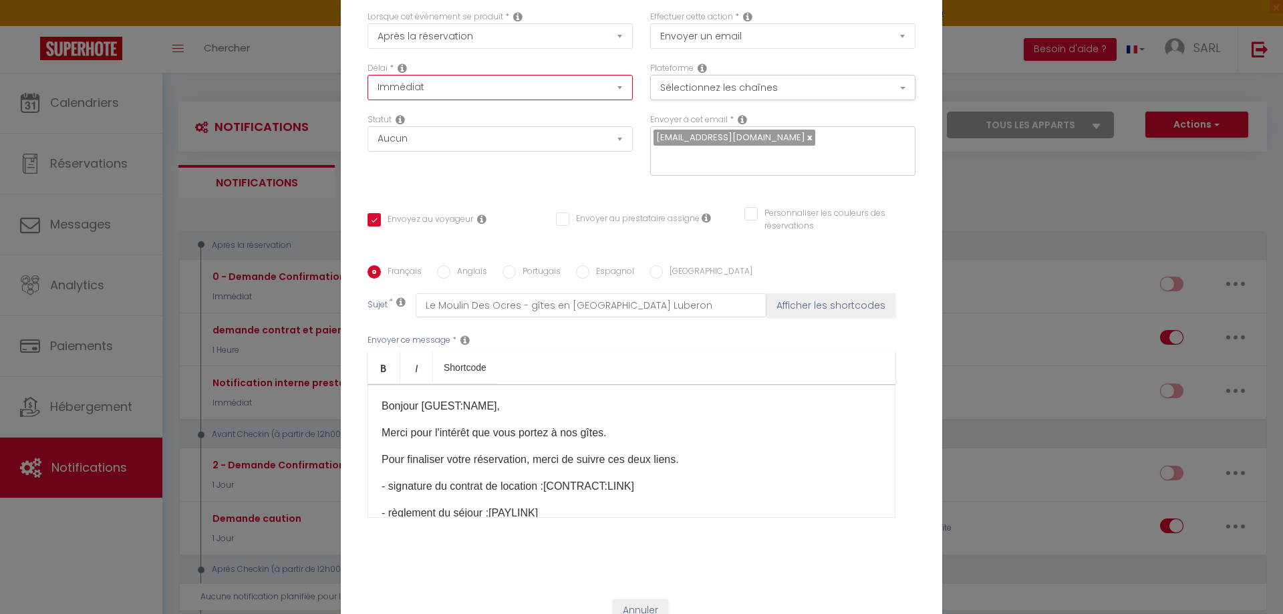
scroll to position [113, 0]
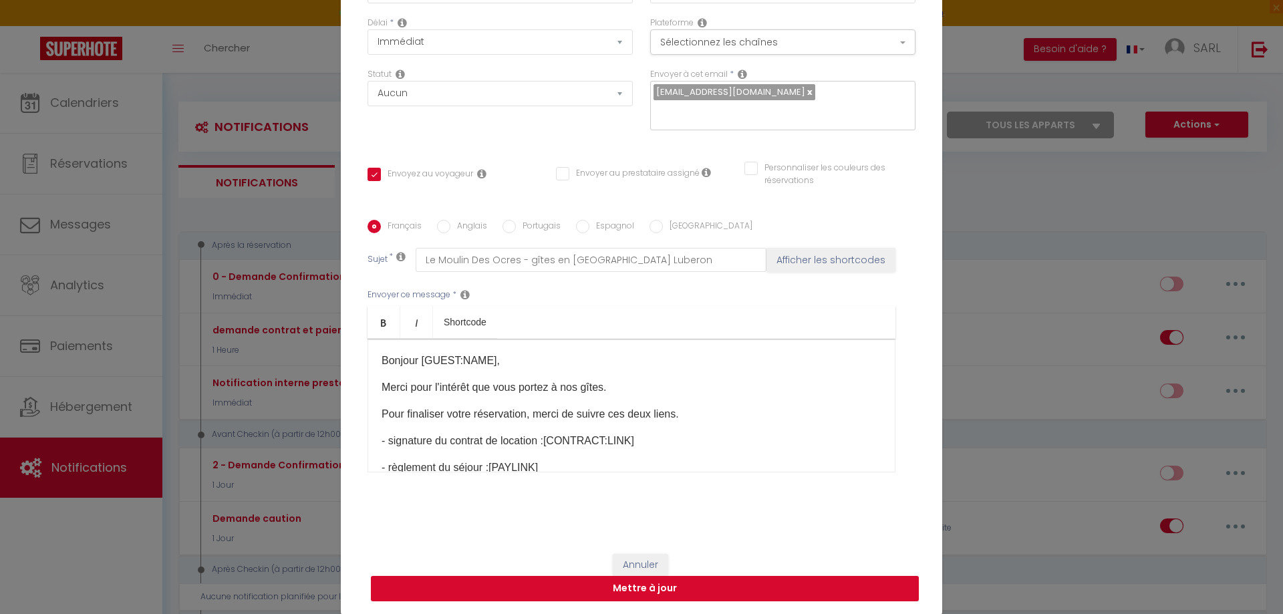
click at [641, 591] on button "Mettre à jour" at bounding box center [645, 588] width 548 height 25
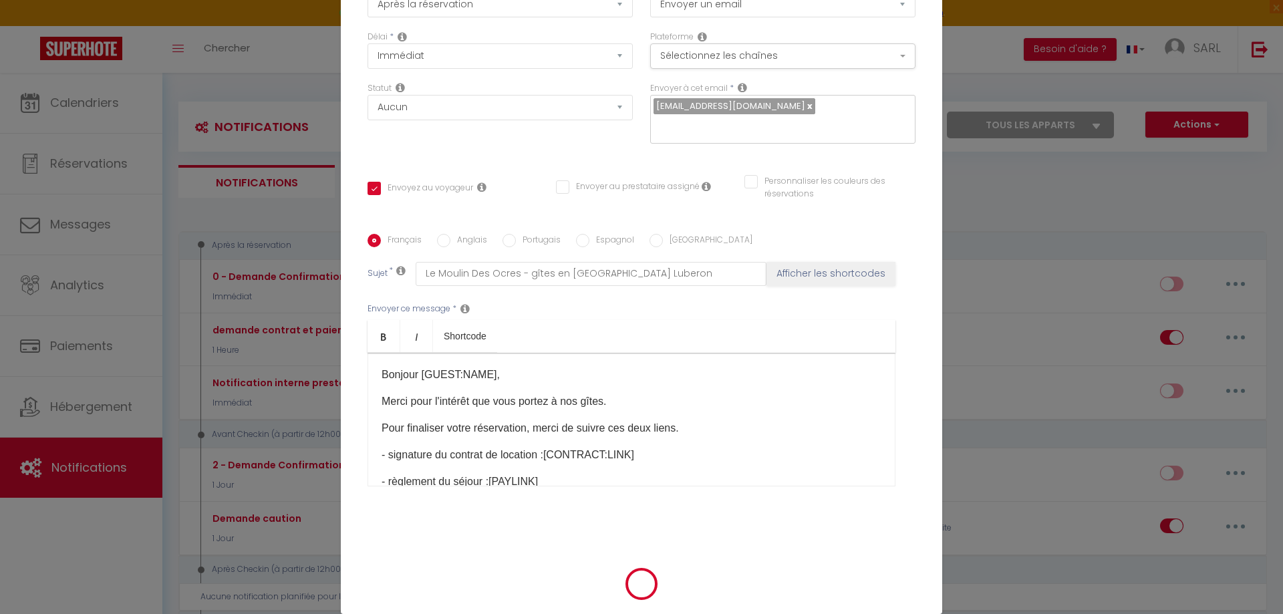
checkbox input "true"
checkbox input "false"
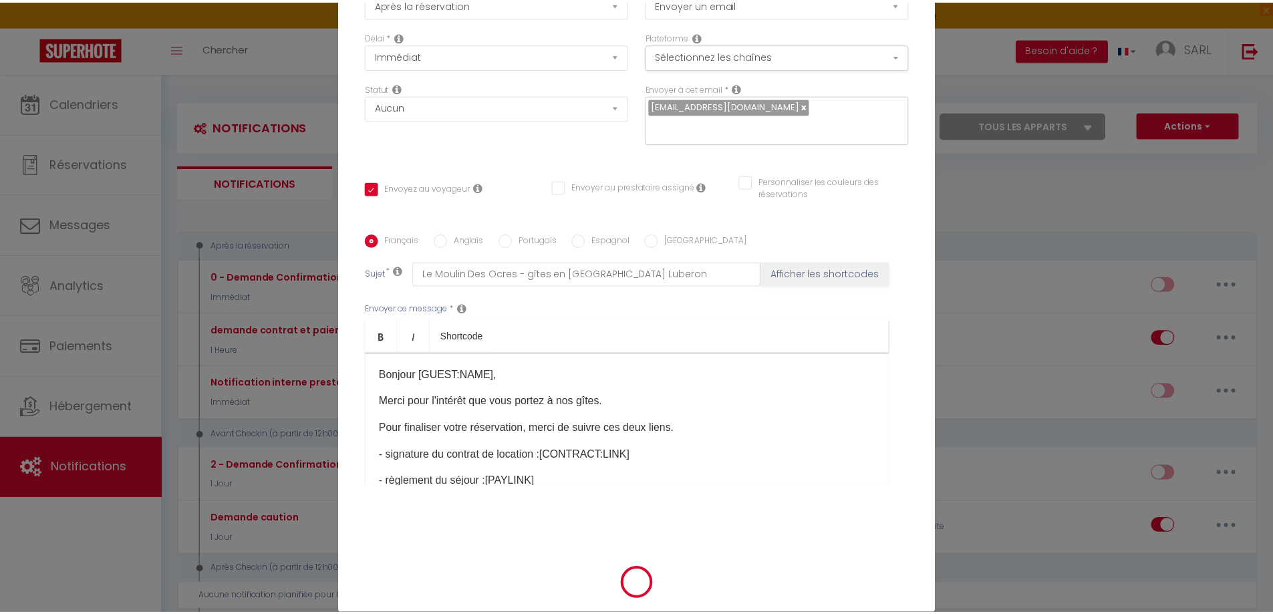
scroll to position [106, 0]
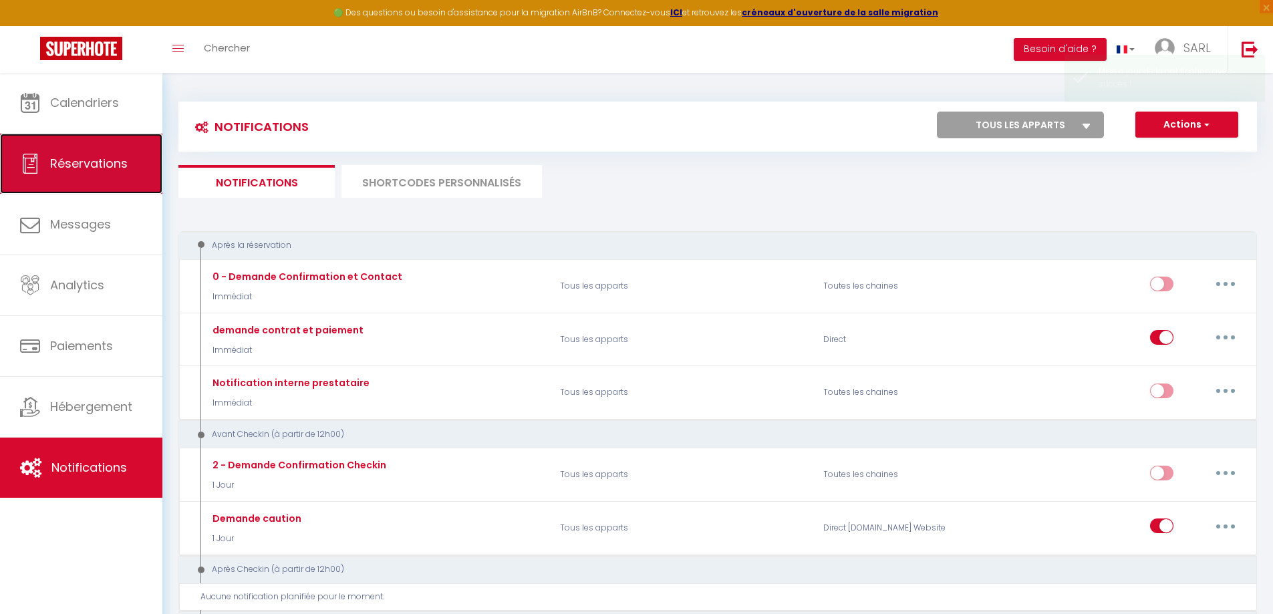
click at [117, 174] on link "Réservations" at bounding box center [81, 164] width 162 height 60
select select "not_cancelled"
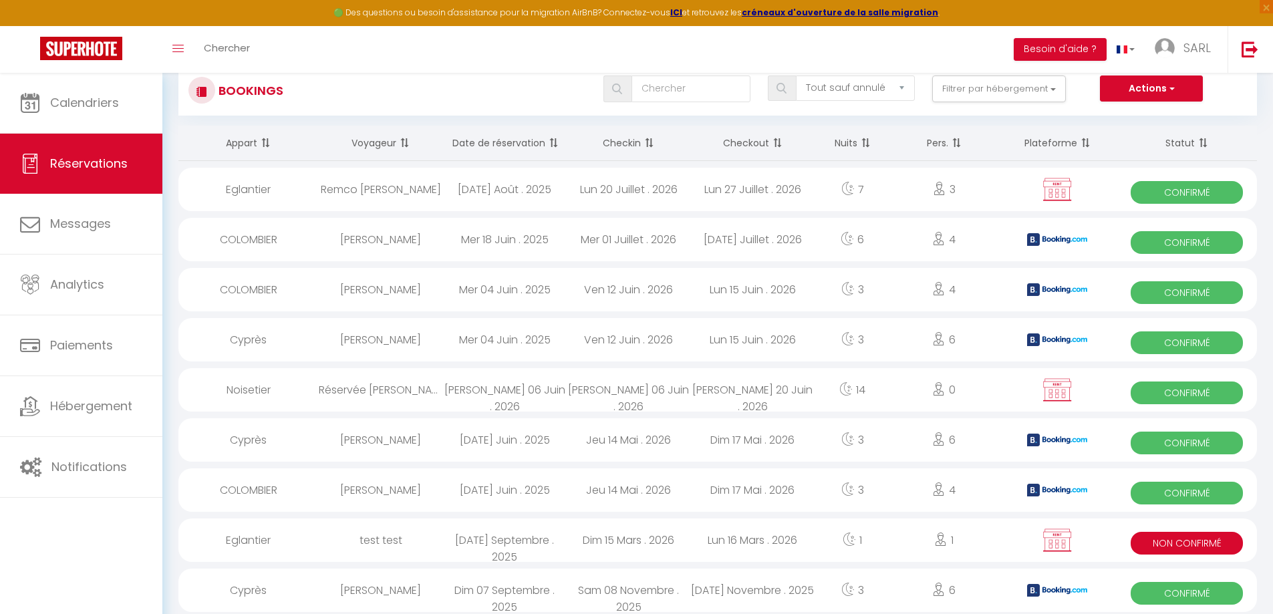
scroll to position [67, 0]
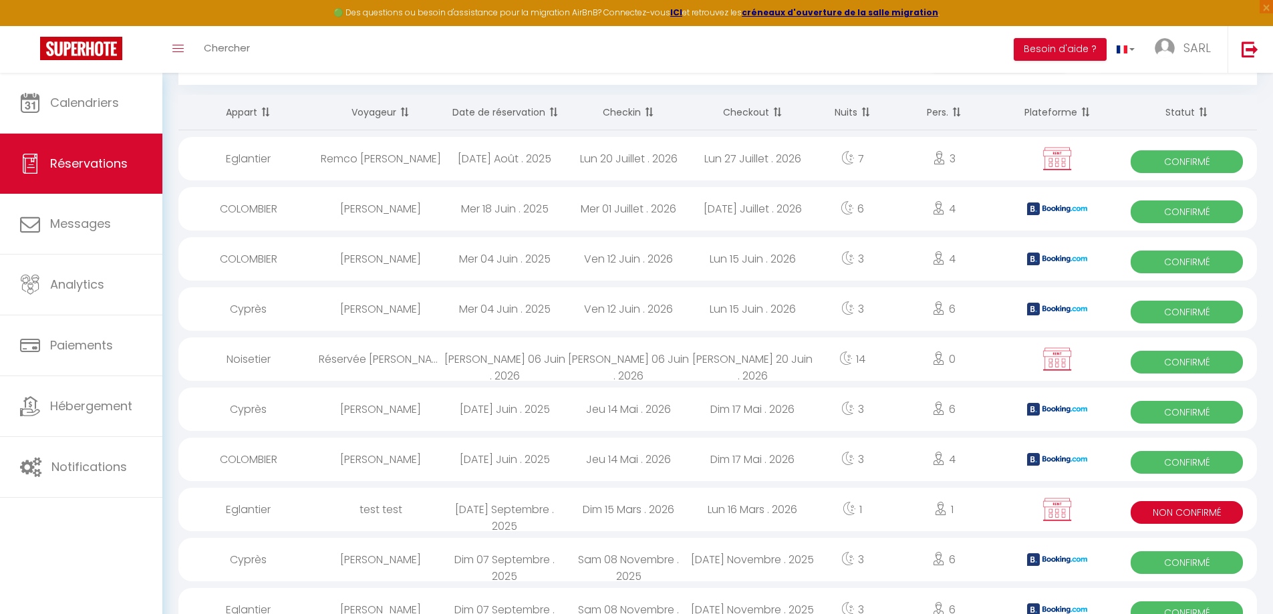
click at [548, 516] on div "[DATE] Septembre . 2025" at bounding box center [504, 509] width 124 height 43
select select "KO"
select select "0"
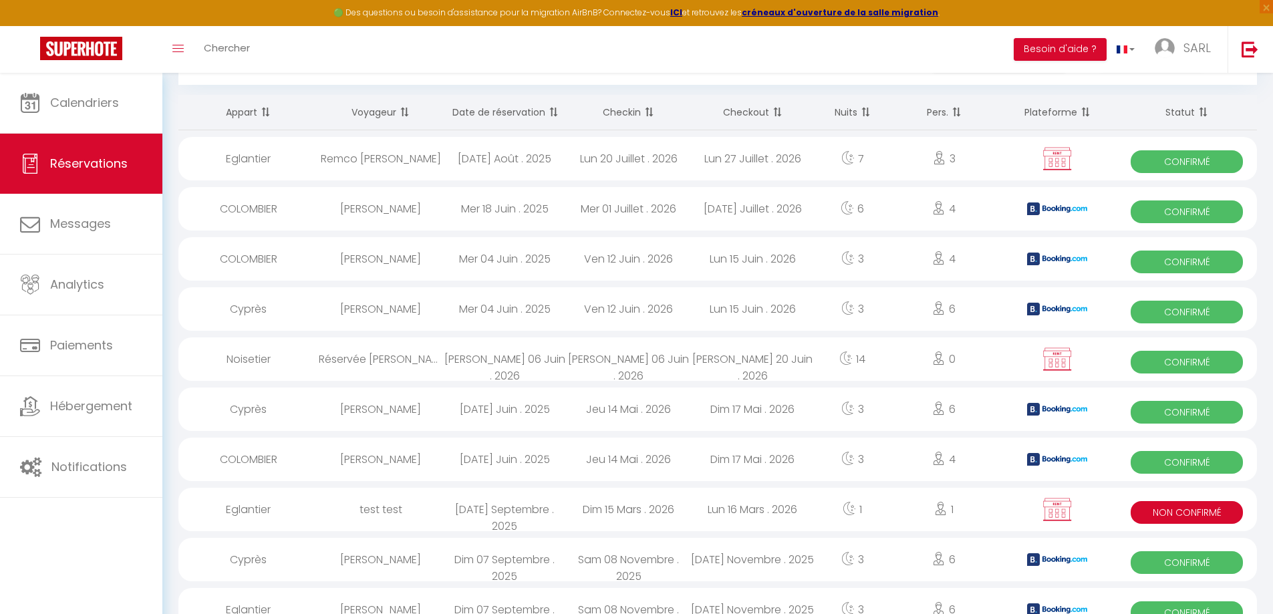
select select "1"
select select
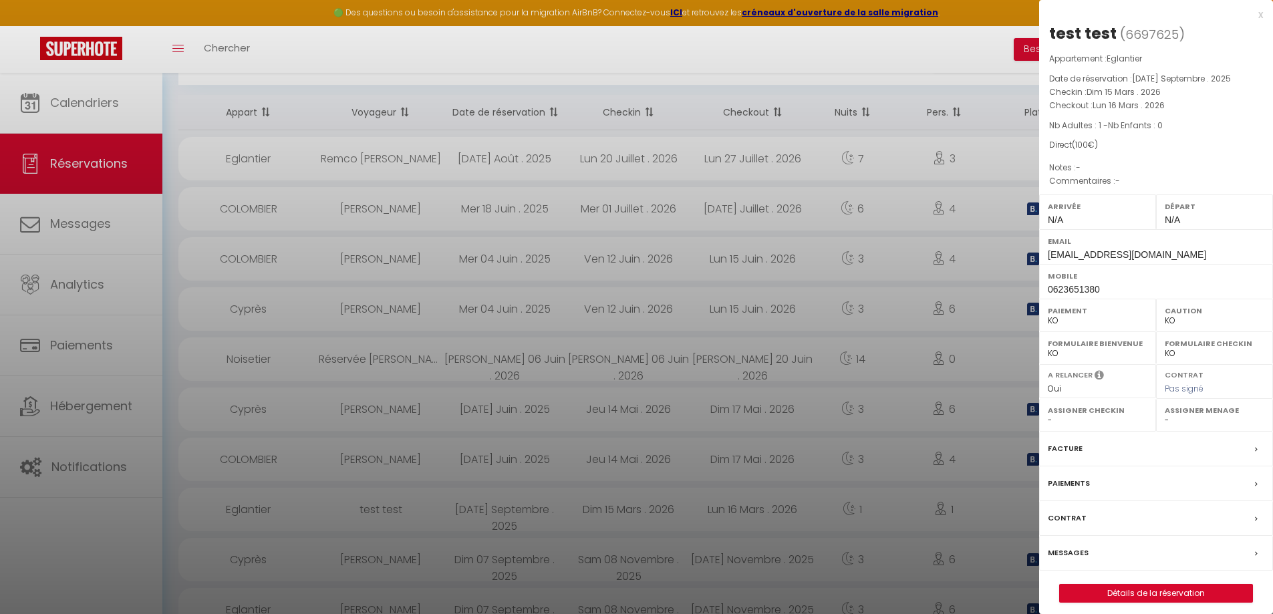
click at [1128, 553] on div "Messages" at bounding box center [1156, 553] width 234 height 35
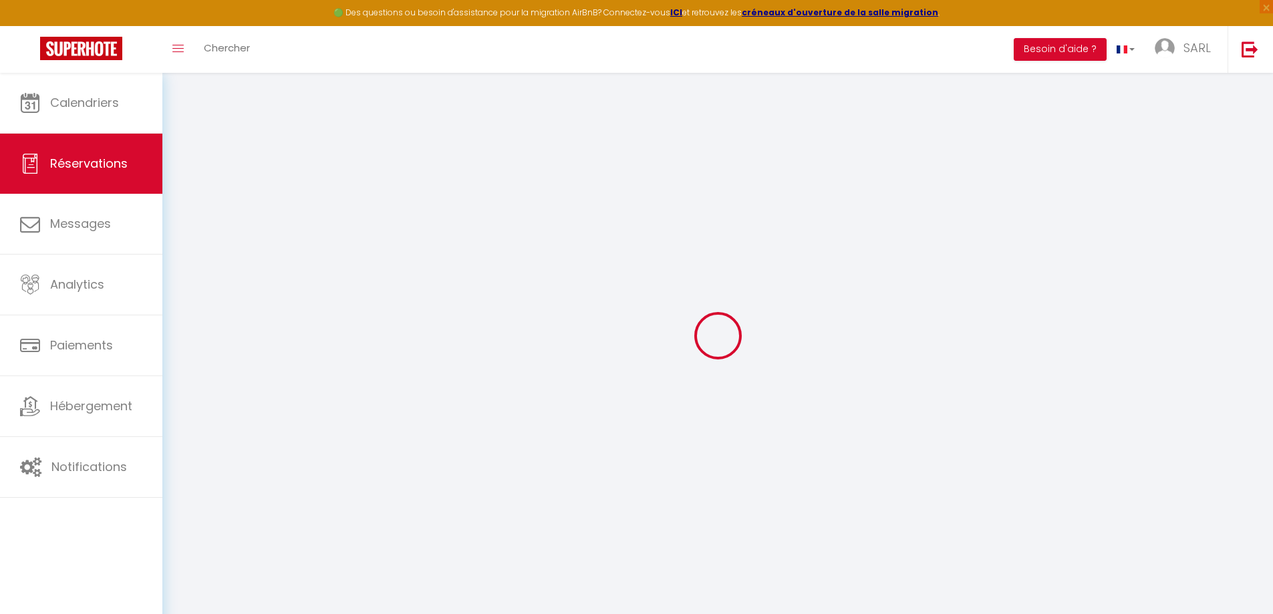
select select
checkbox input "false"
select select
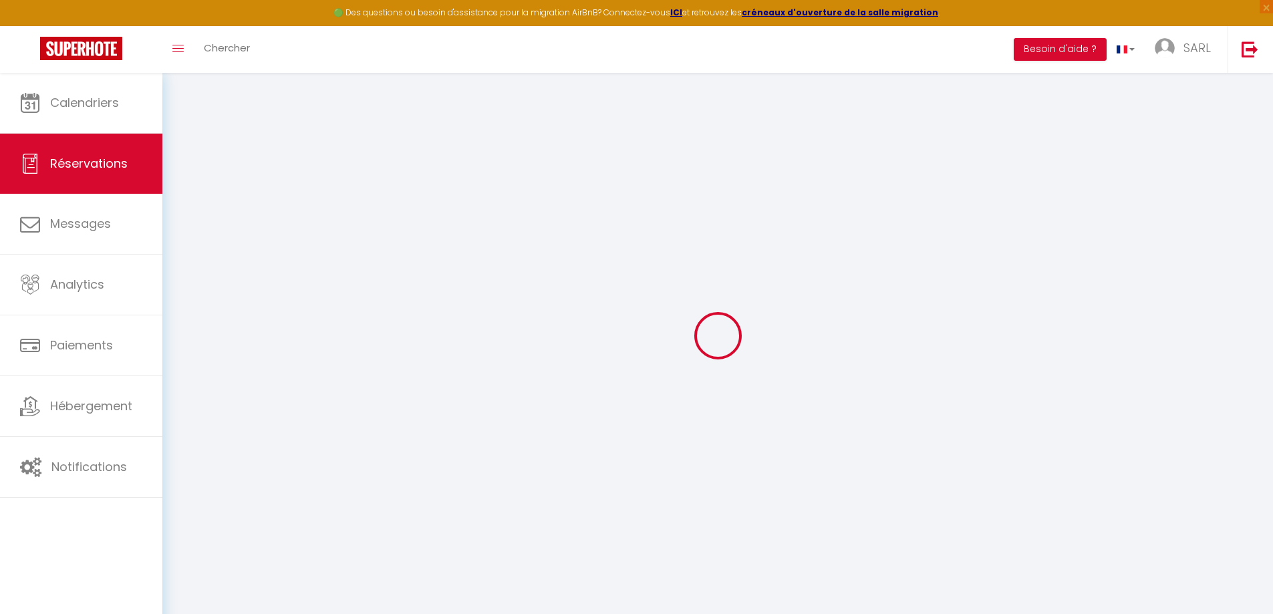
checkbox input "false"
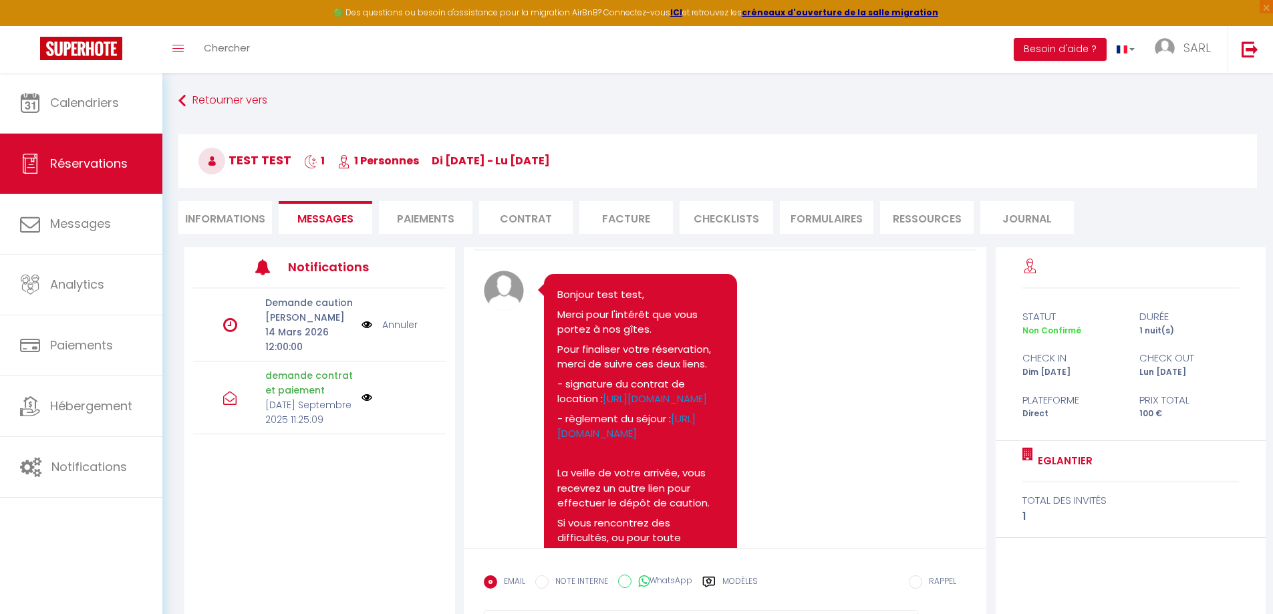
scroll to position [37, 0]
click at [401, 317] on link "Annuler" at bounding box center [399, 324] width 35 height 15
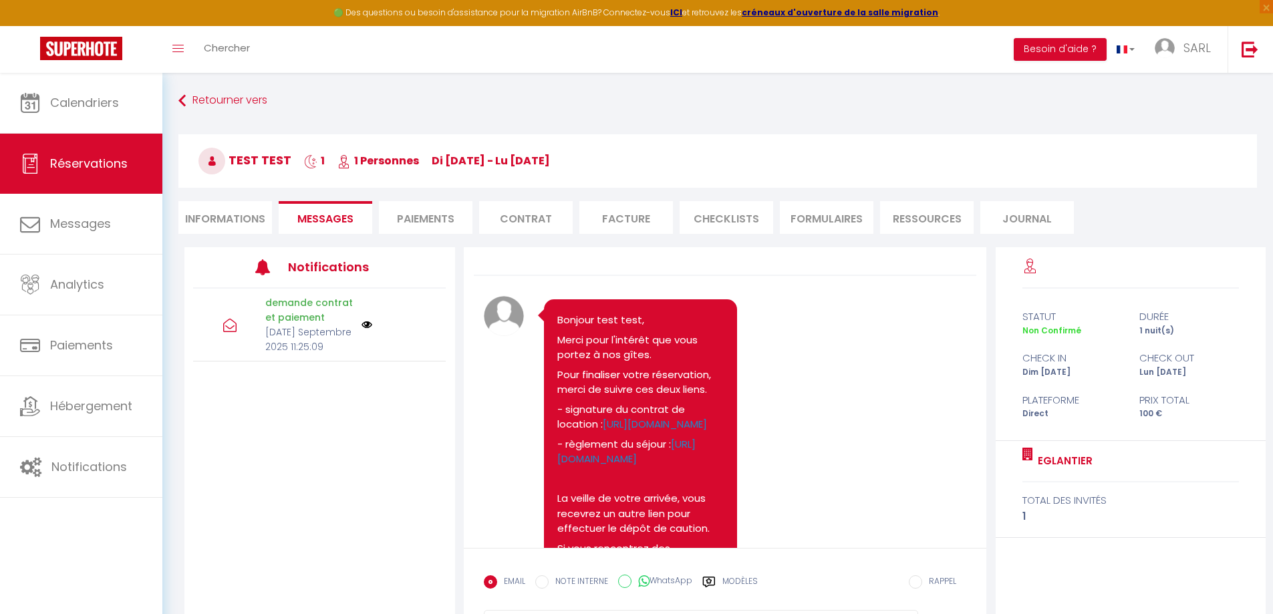
scroll to position [0, 0]
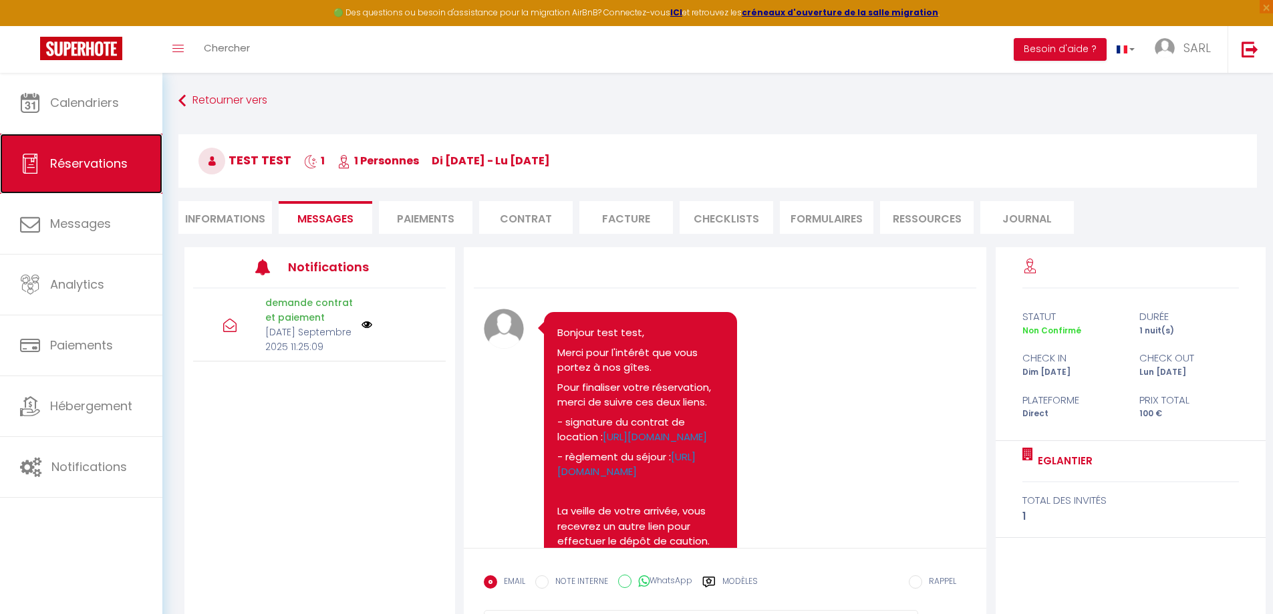
click at [62, 170] on span "Réservations" at bounding box center [88, 163] width 77 height 17
select select "not_cancelled"
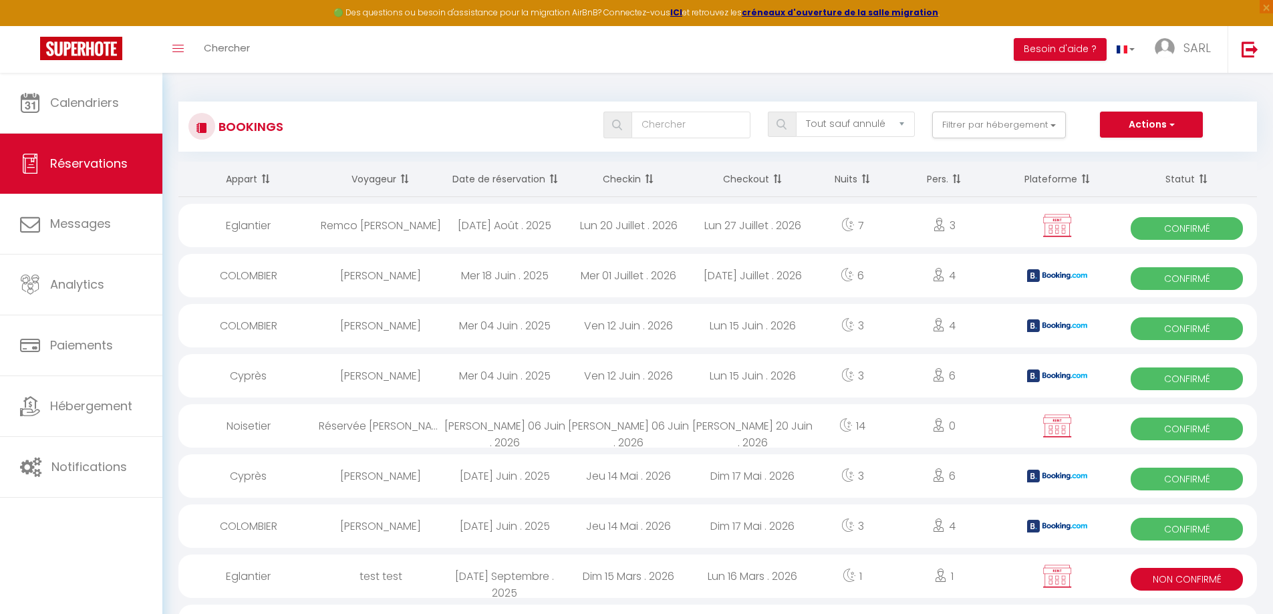
click at [456, 576] on div "[DATE] Septembre . 2025" at bounding box center [504, 575] width 124 height 43
select select "KO"
select select "0"
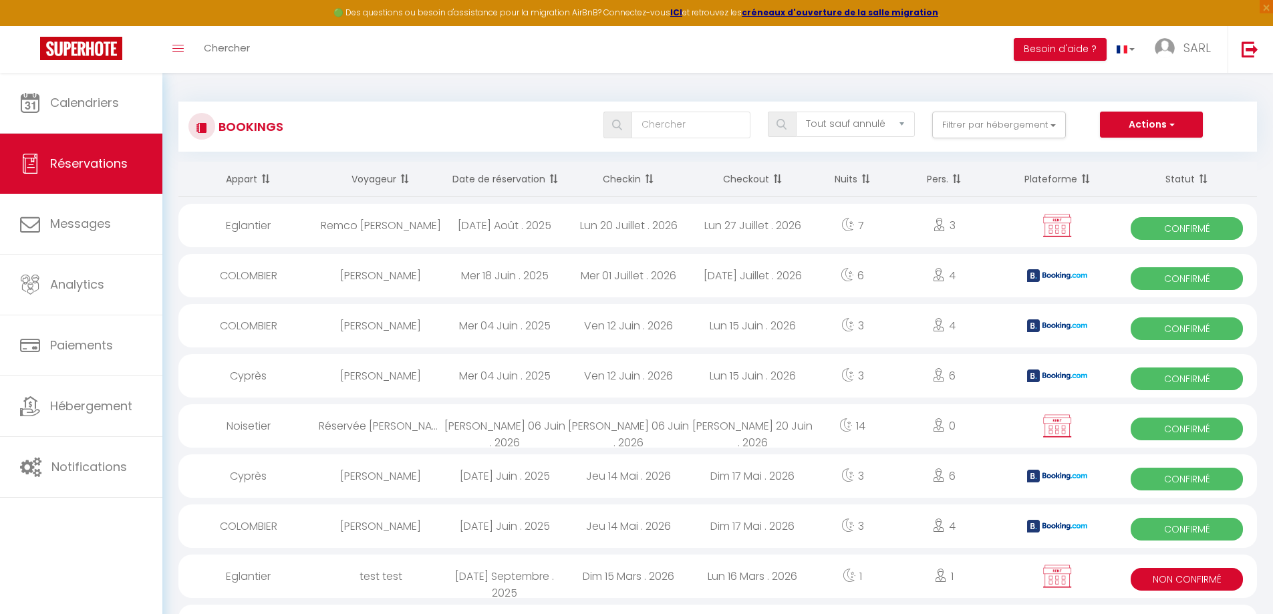
select select "1"
select select
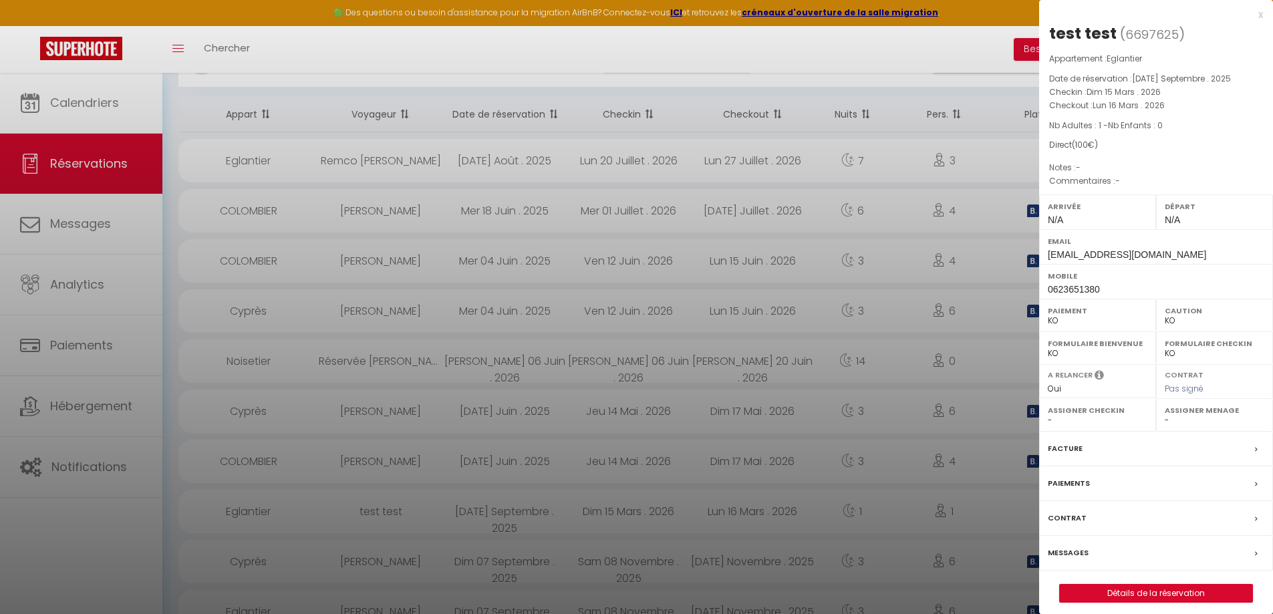
scroll to position [67, 0]
click at [1092, 549] on div "Messages" at bounding box center [1156, 553] width 234 height 35
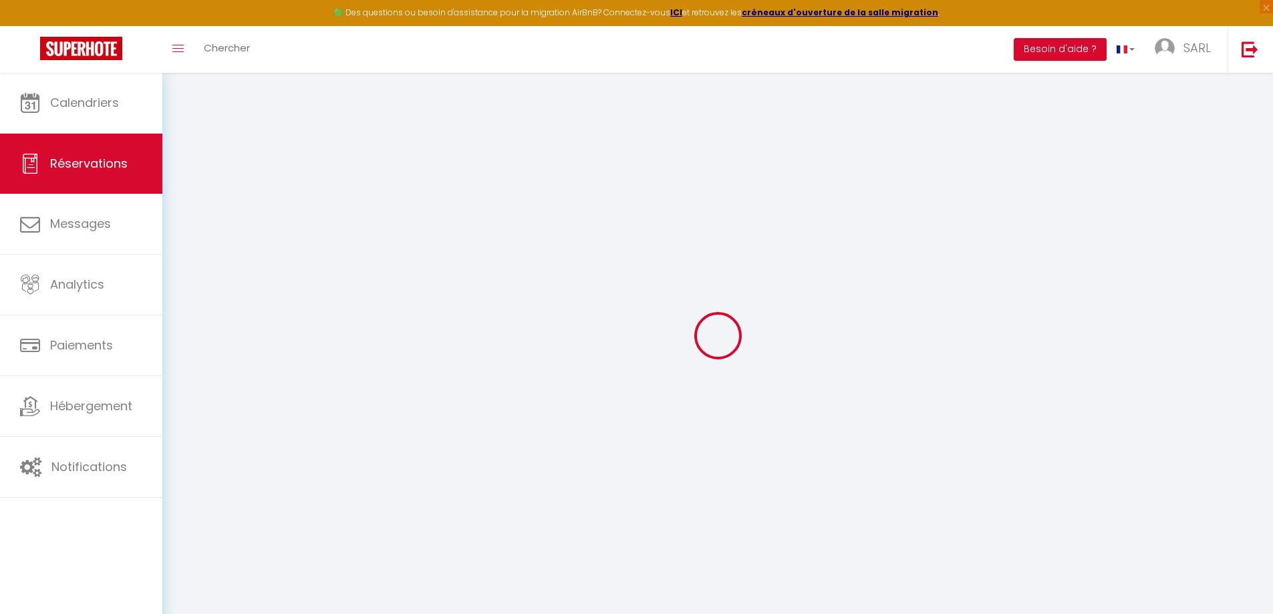
select select
checkbox input "false"
select select
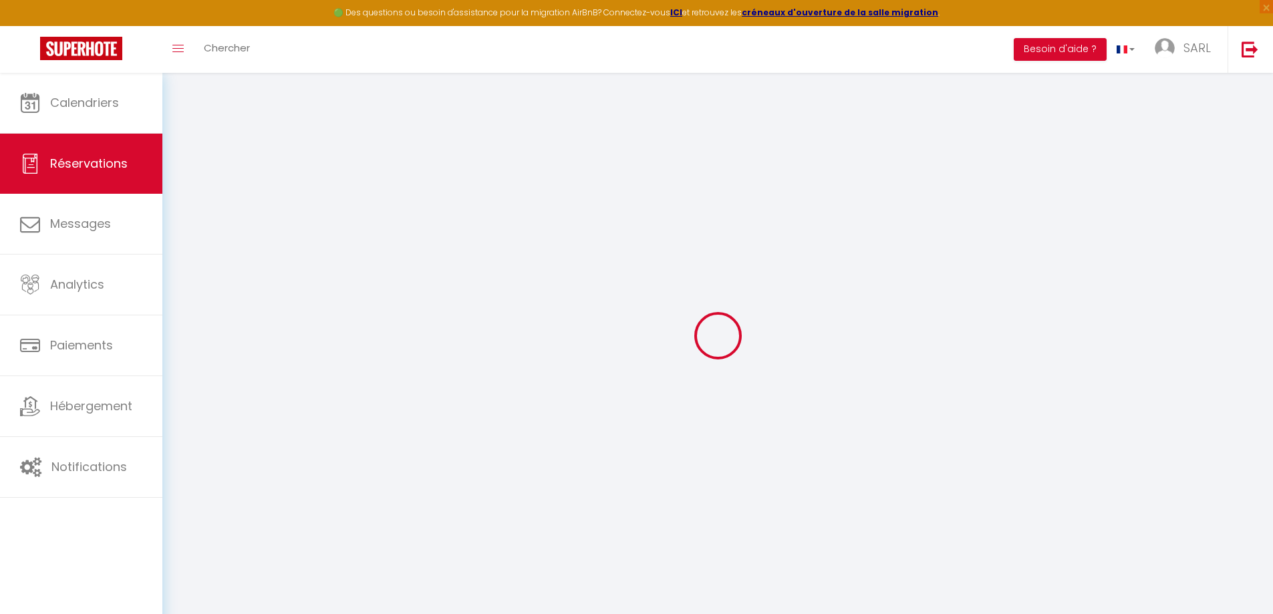
checkbox input "false"
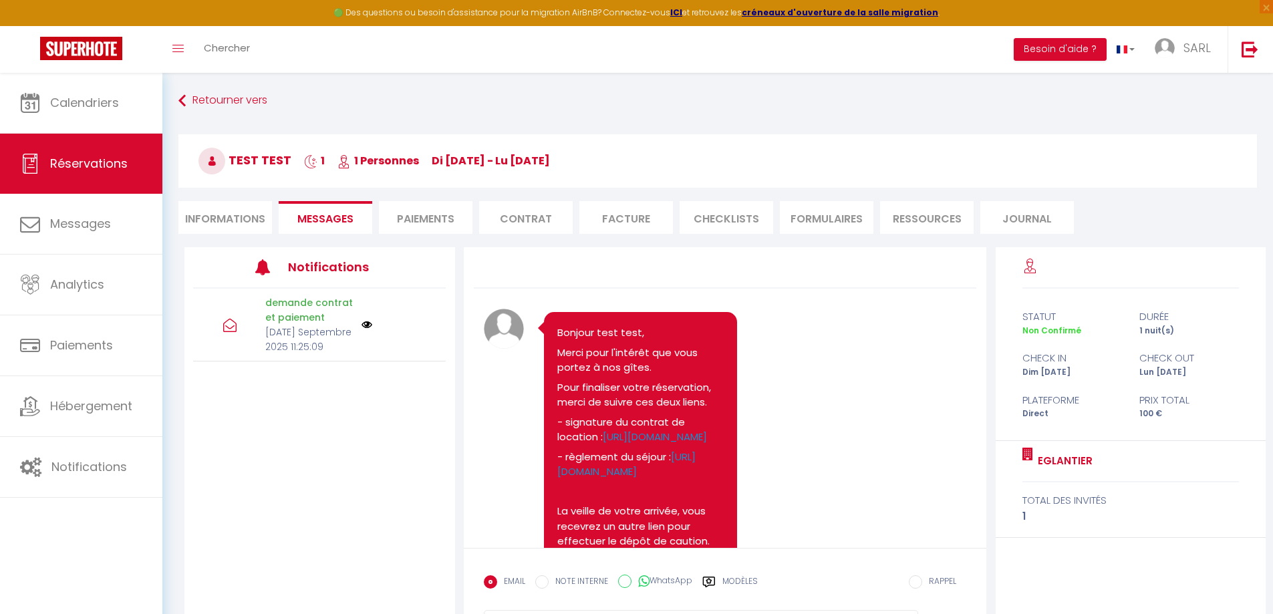
click at [240, 216] on li "Informations" at bounding box center [225, 217] width 94 height 33
select select
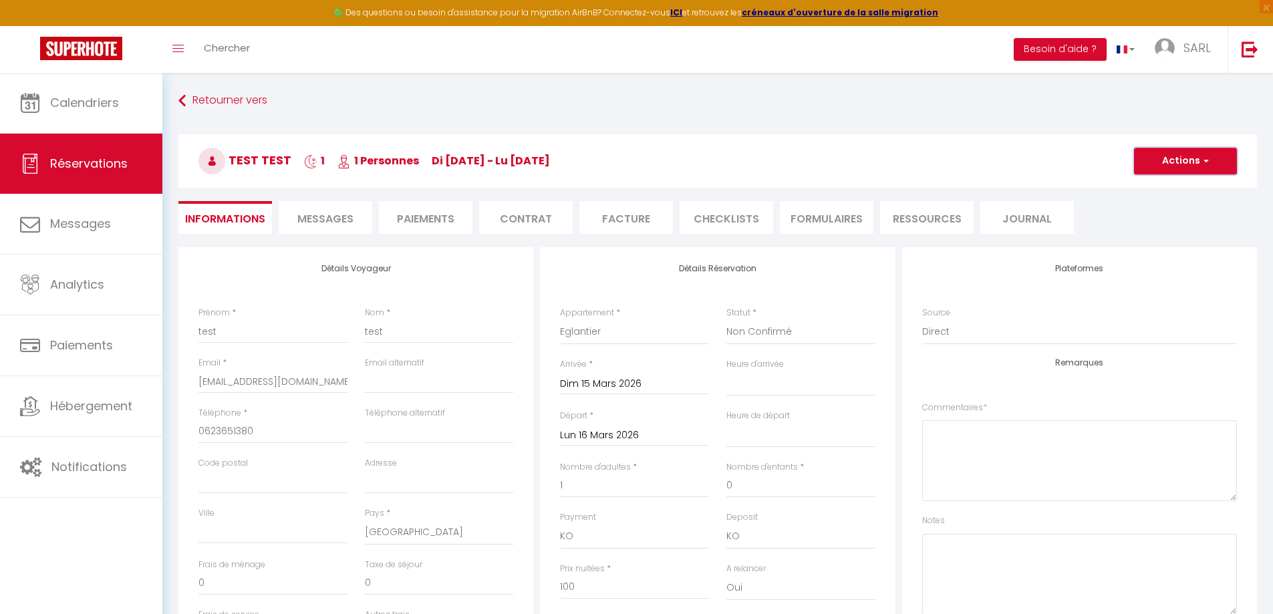
click at [1184, 163] on button "Actions" at bounding box center [1185, 161] width 103 height 27
click at [1152, 224] on link "Supprimer" at bounding box center [1172, 224] width 106 height 17
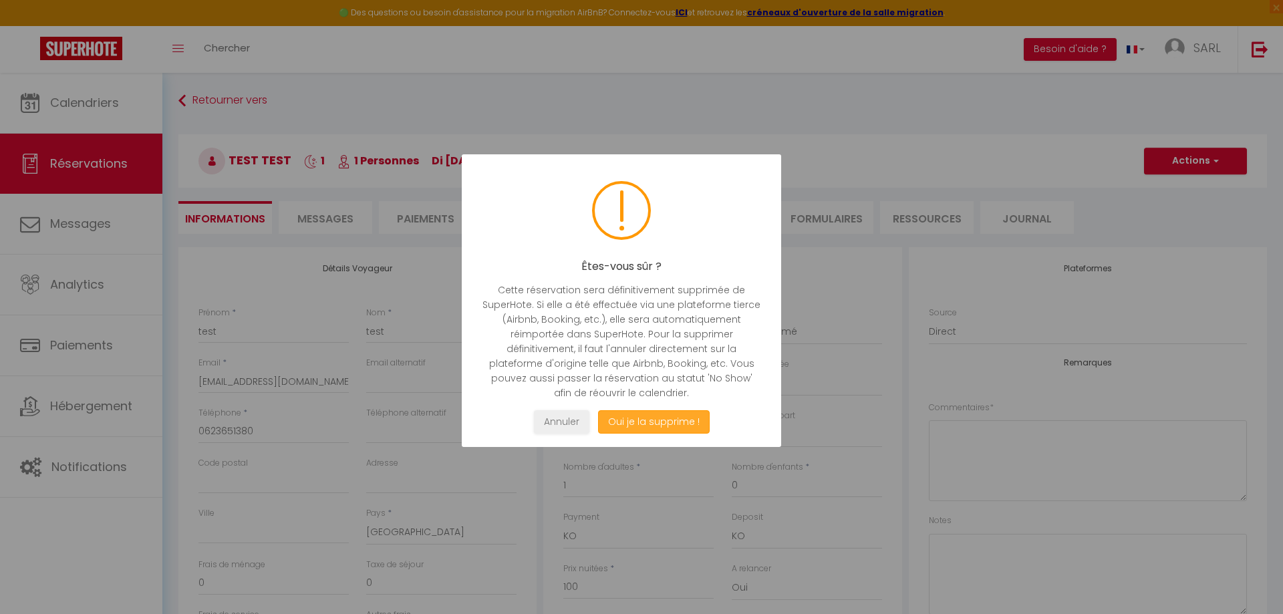
click at [661, 419] on button "Oui je la supprime !" at bounding box center [654, 421] width 112 height 23
select select "not_cancelled"
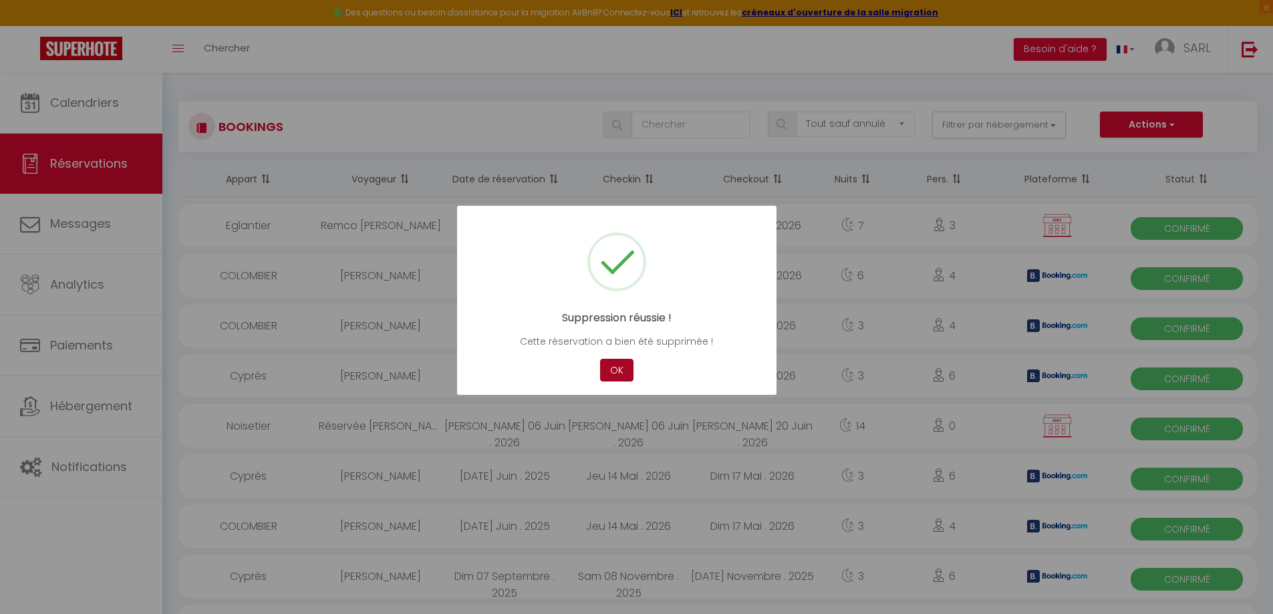
click at [619, 369] on button "OK" at bounding box center [616, 370] width 33 height 23
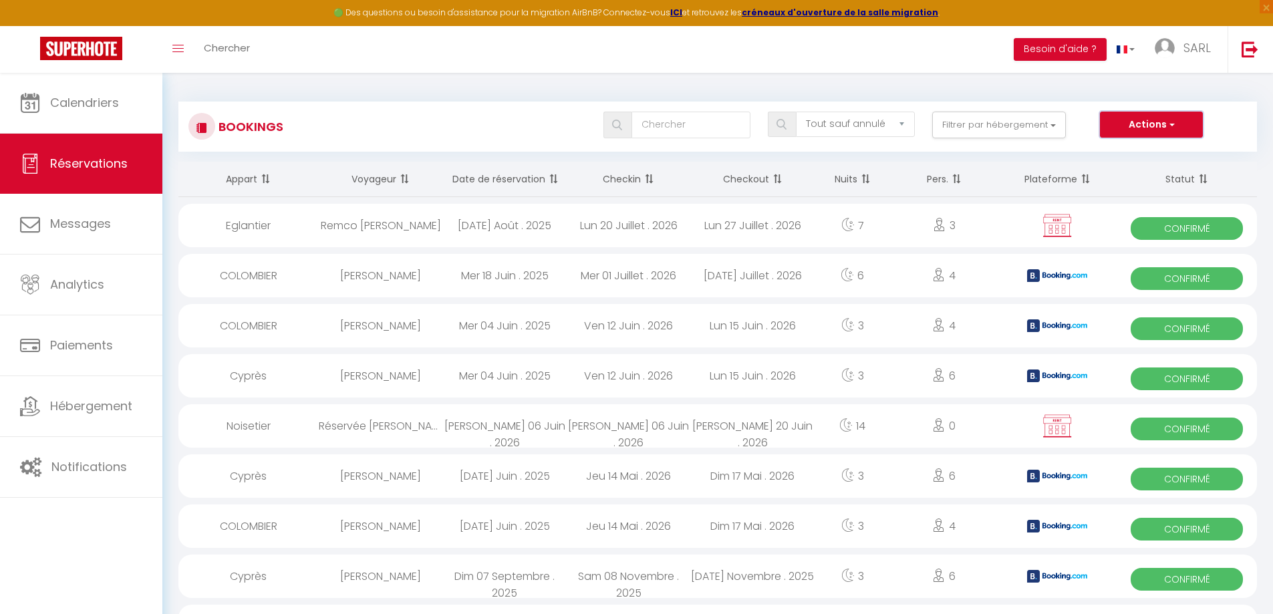
click at [1158, 126] on button "Actions" at bounding box center [1151, 125] width 103 height 27
click at [1145, 152] on link "Nouvelle Réservation" at bounding box center [1130, 153] width 143 height 17
select select
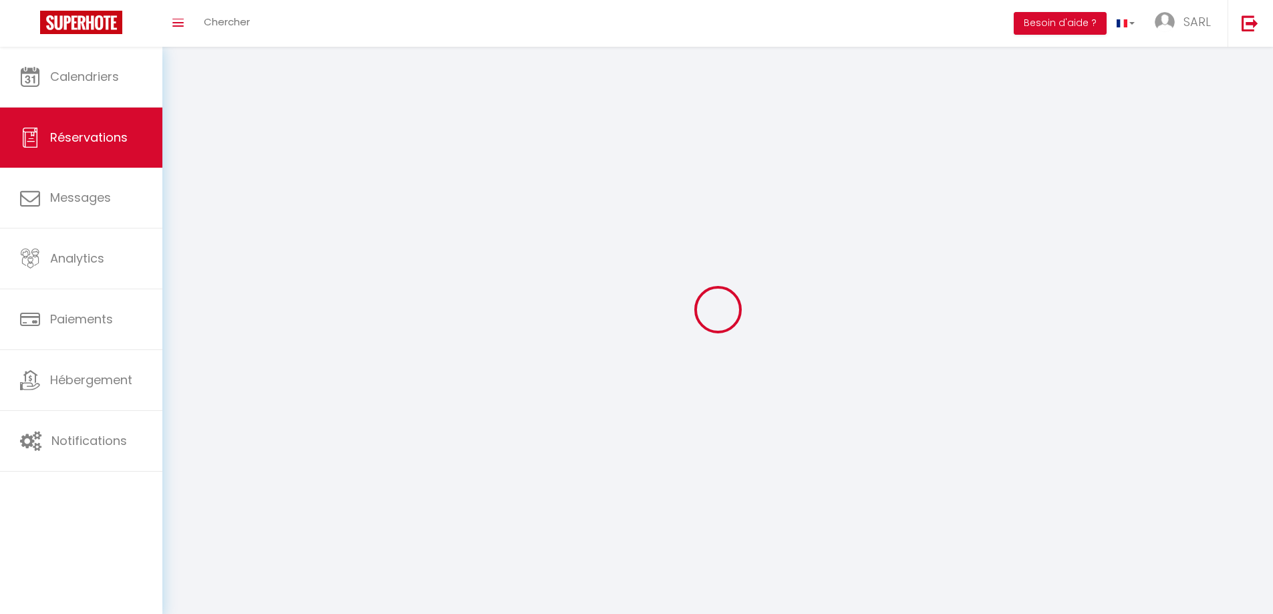
select select
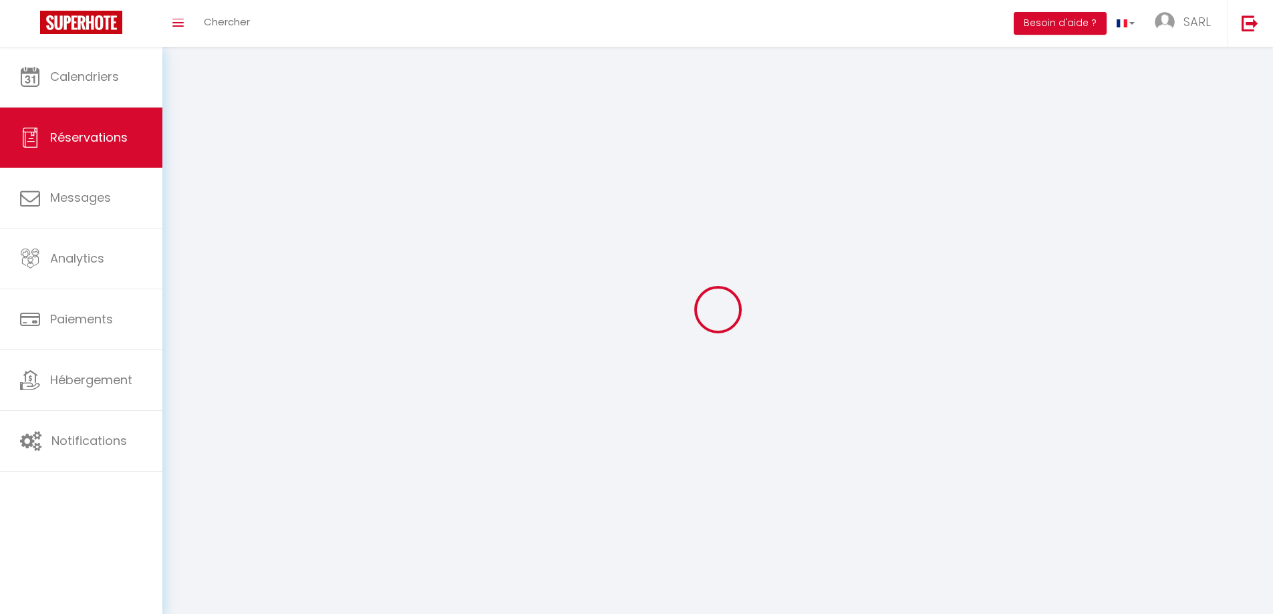
select select
checkbox input "false"
select select
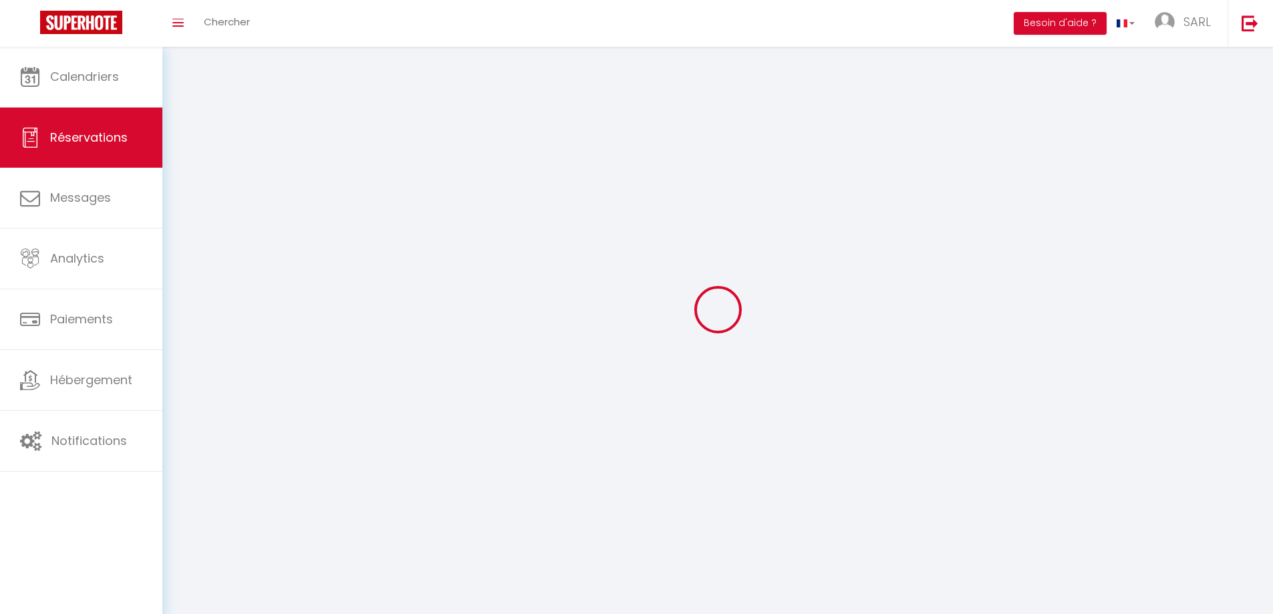
select select
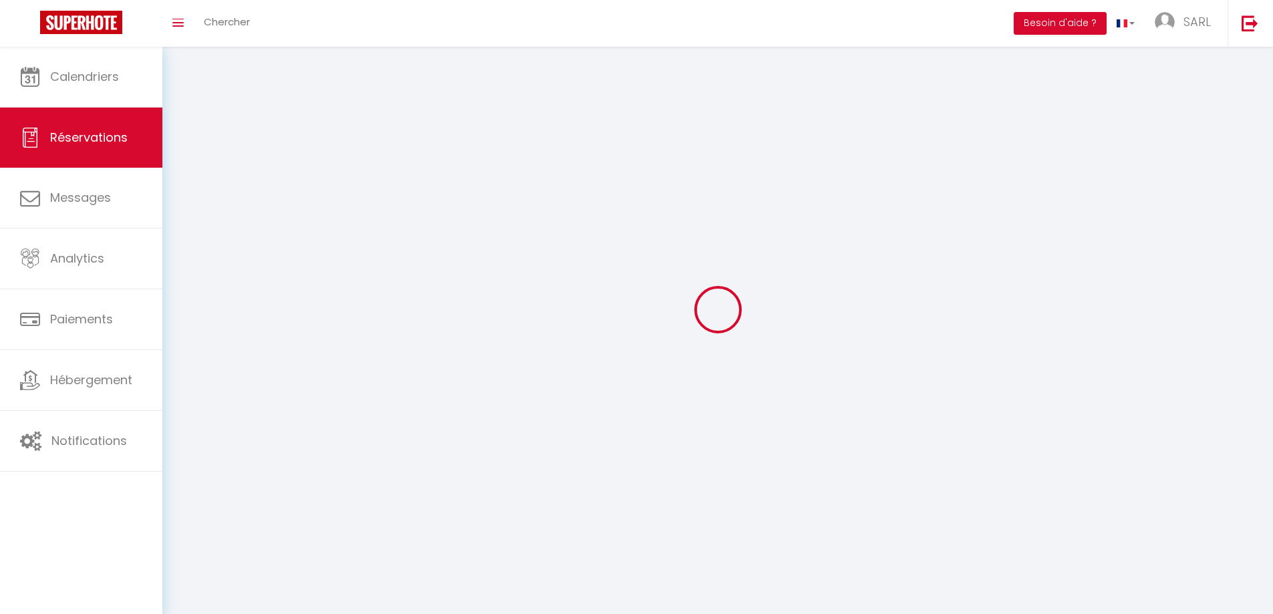
select select
checkbox input "false"
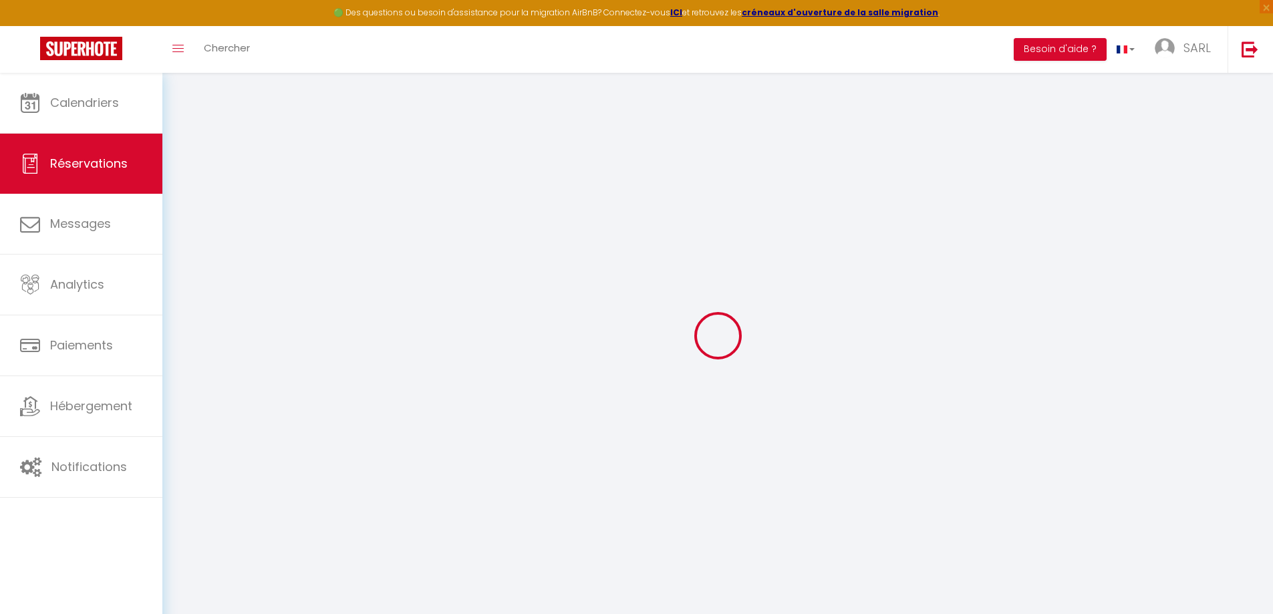
select select
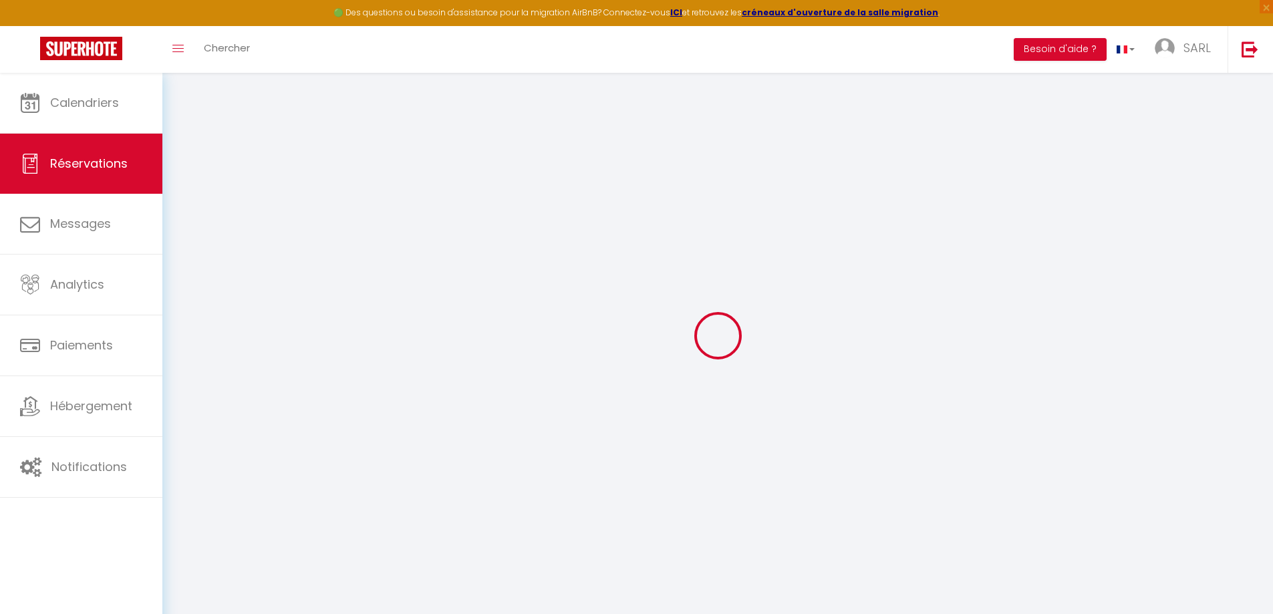
select select
checkbox input "false"
select select
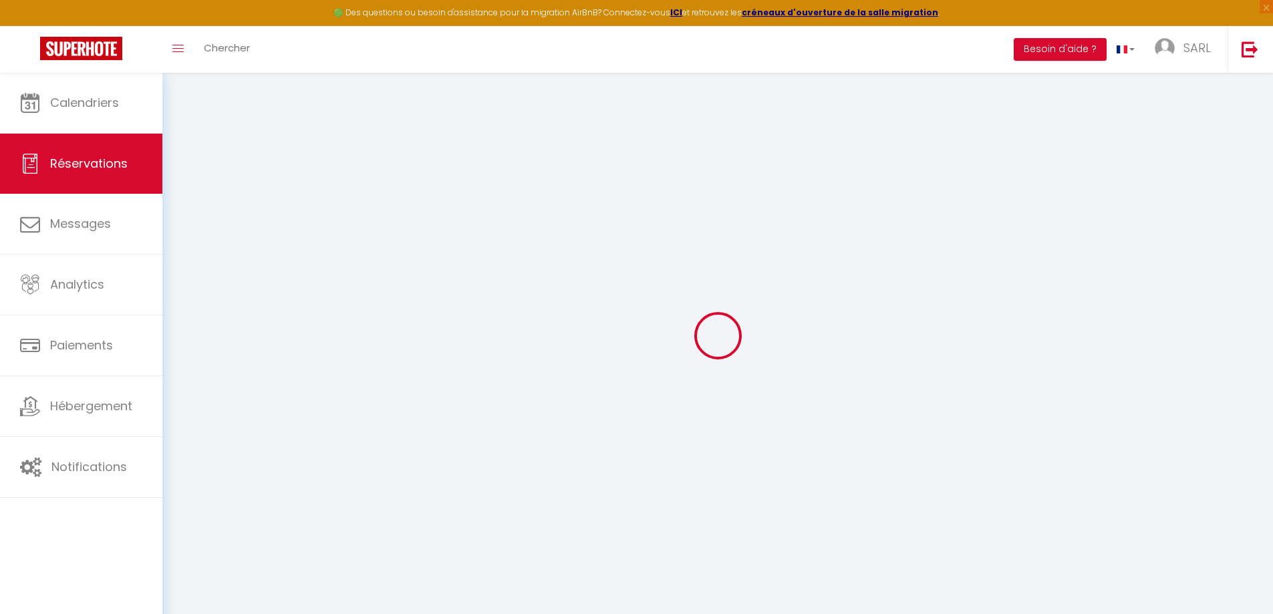
select select
checkbox input "false"
select select
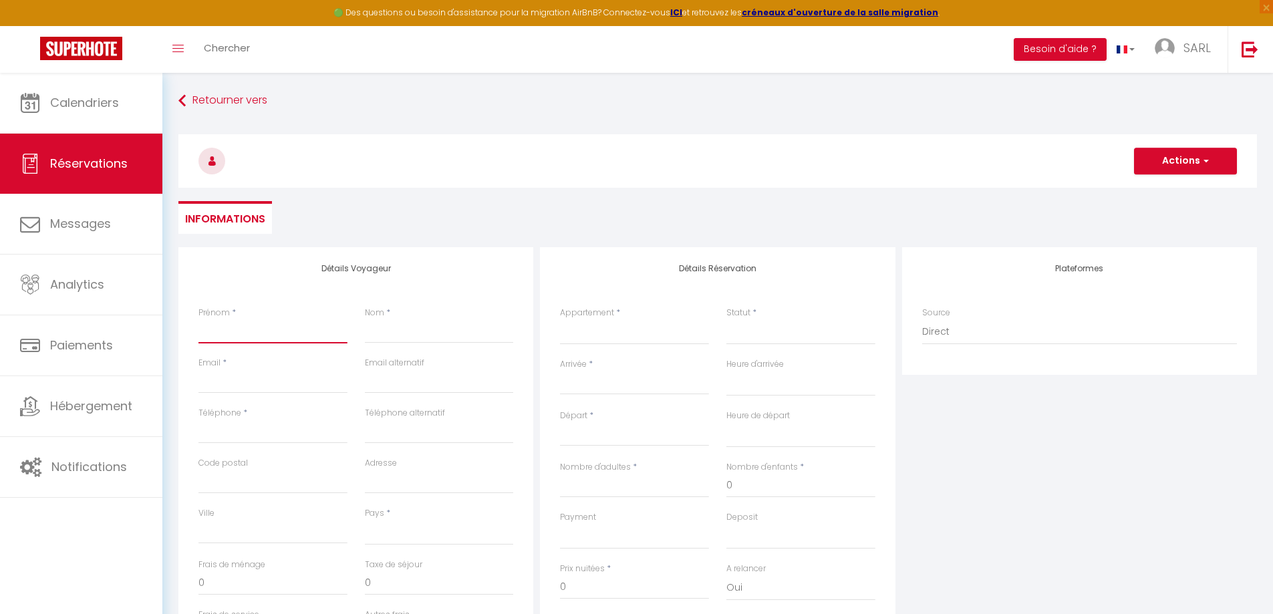
click at [201, 326] on input "Prénom" at bounding box center [272, 331] width 149 height 24
type input "t"
select select
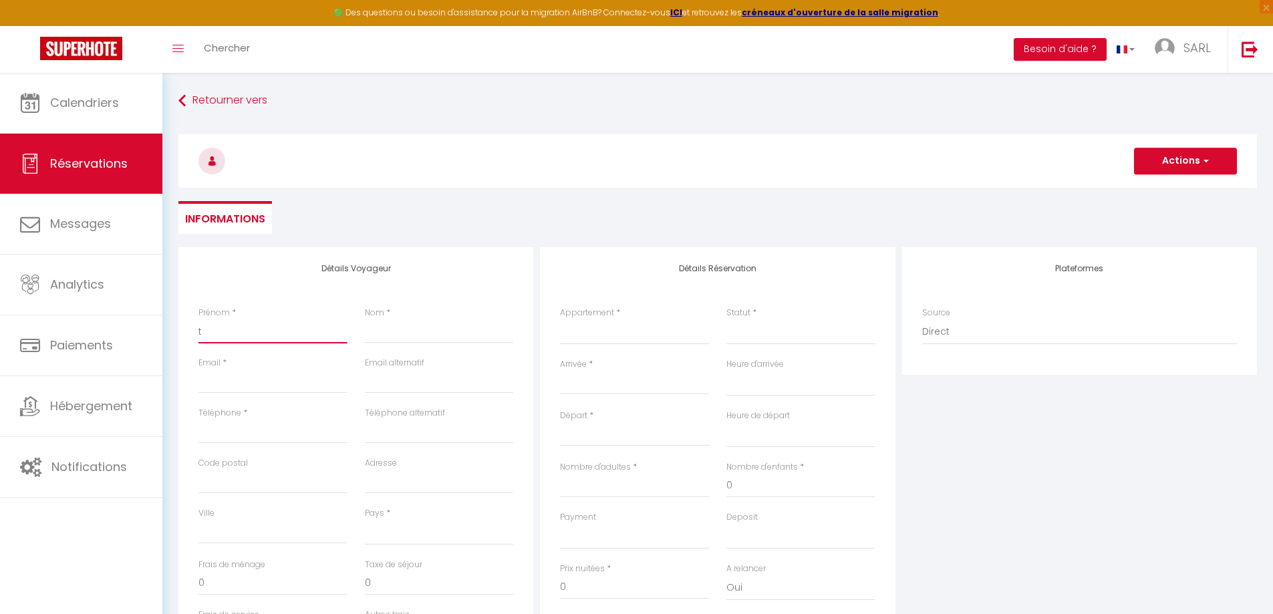
select select
checkbox input "false"
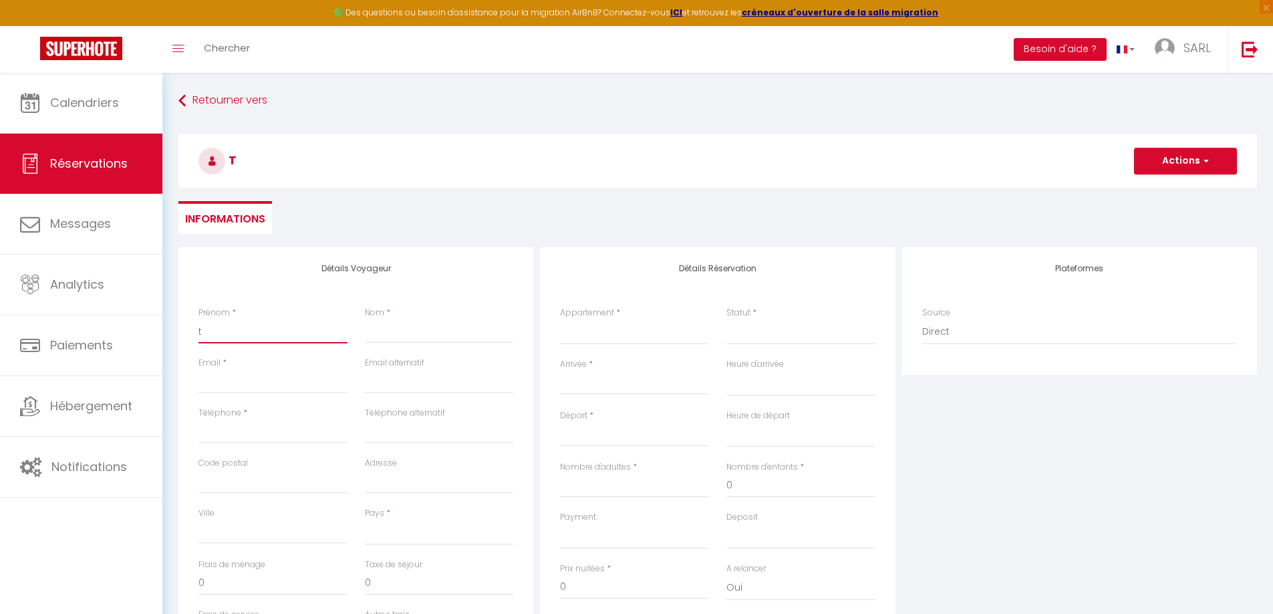
type input "te"
select select
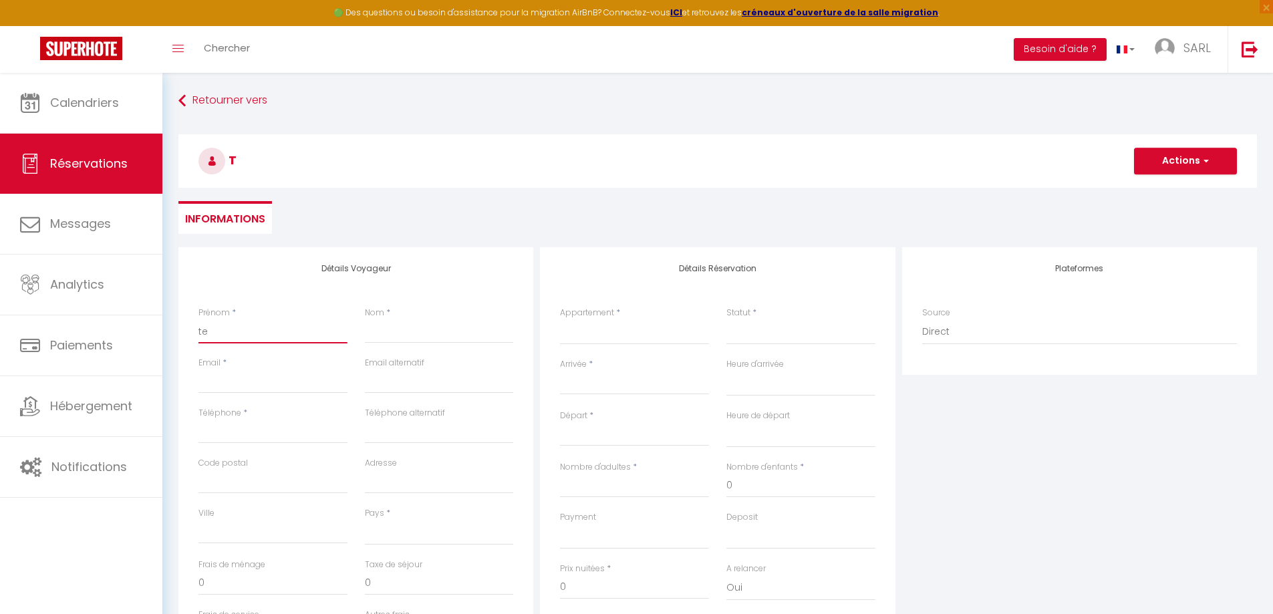
select select
checkbox input "false"
type input "tes"
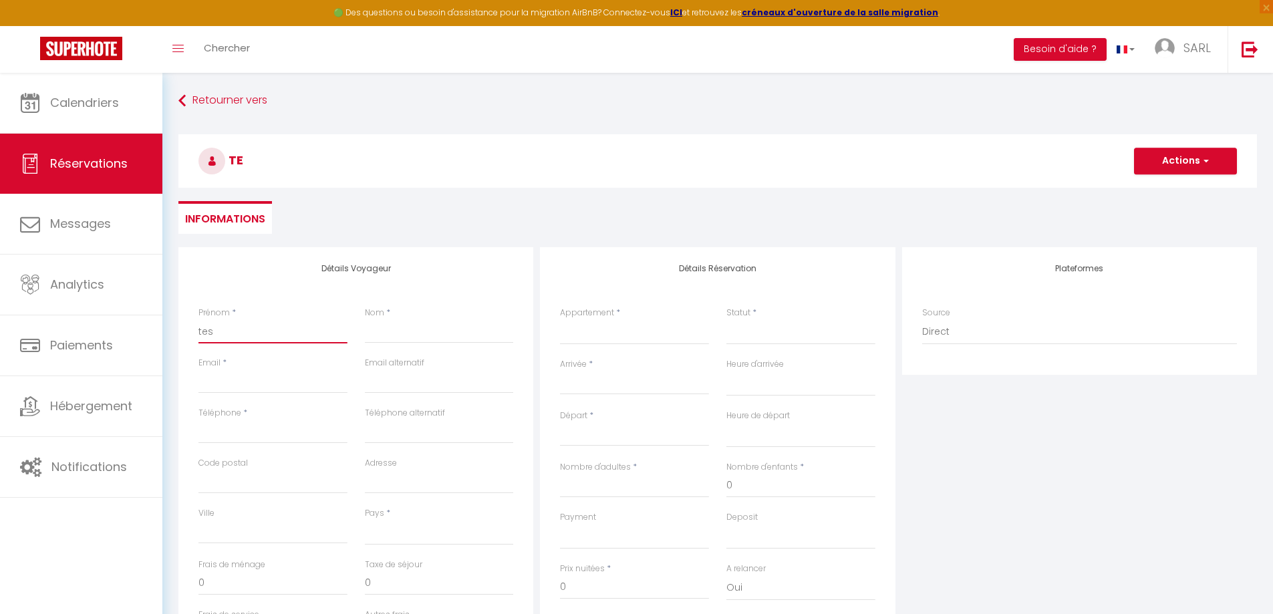
select select
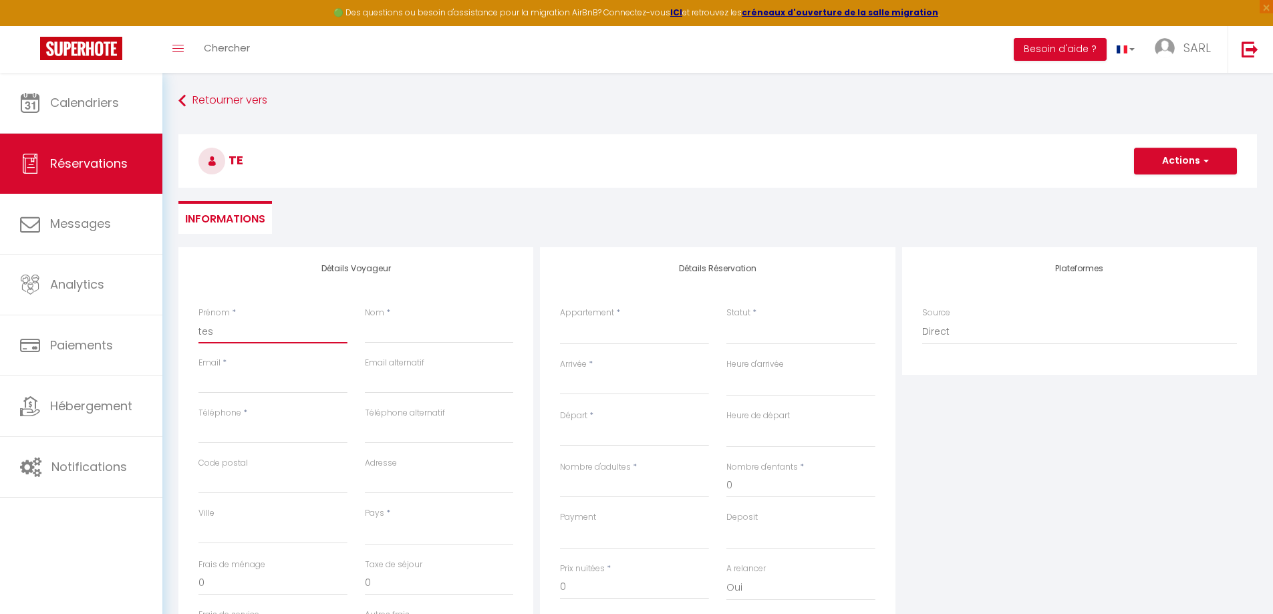
select select
checkbox input "false"
type input "test"
select select
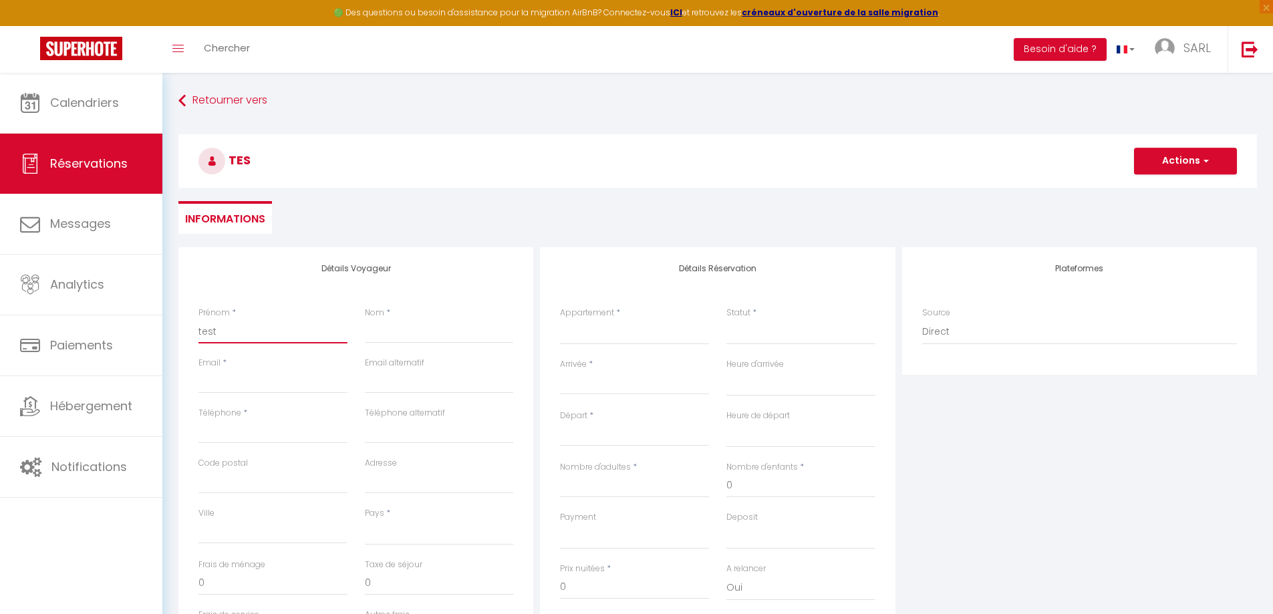
select select
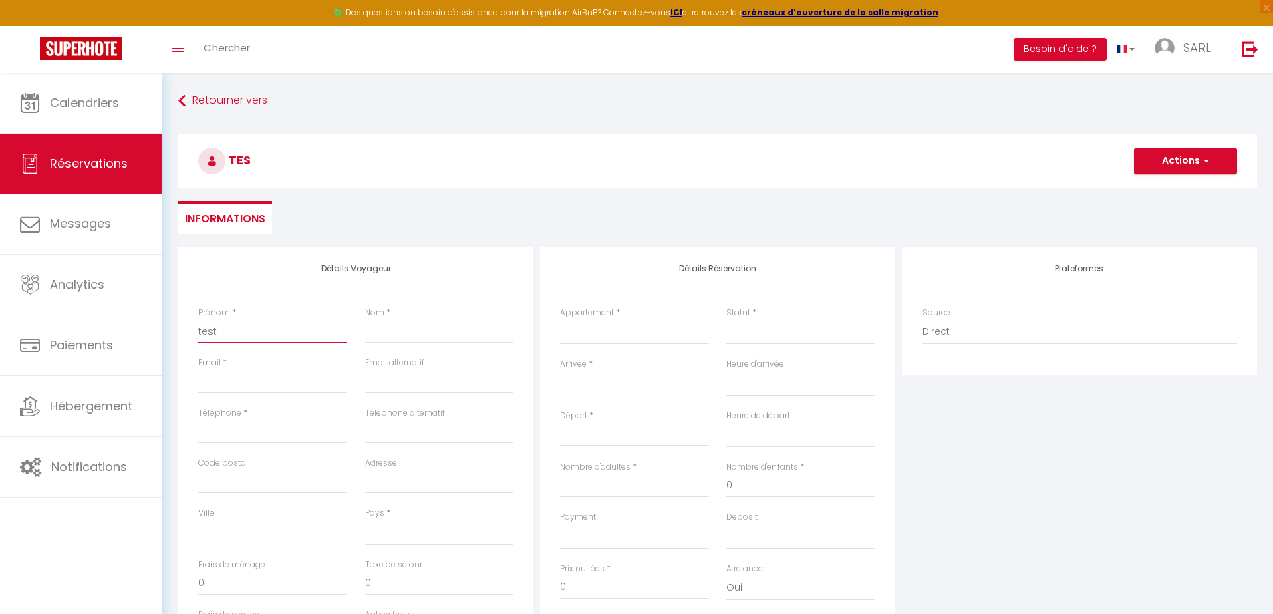
select select
checkbox input "false"
type input "test"
click at [436, 325] on input "Nom" at bounding box center [439, 331] width 149 height 24
type input "t"
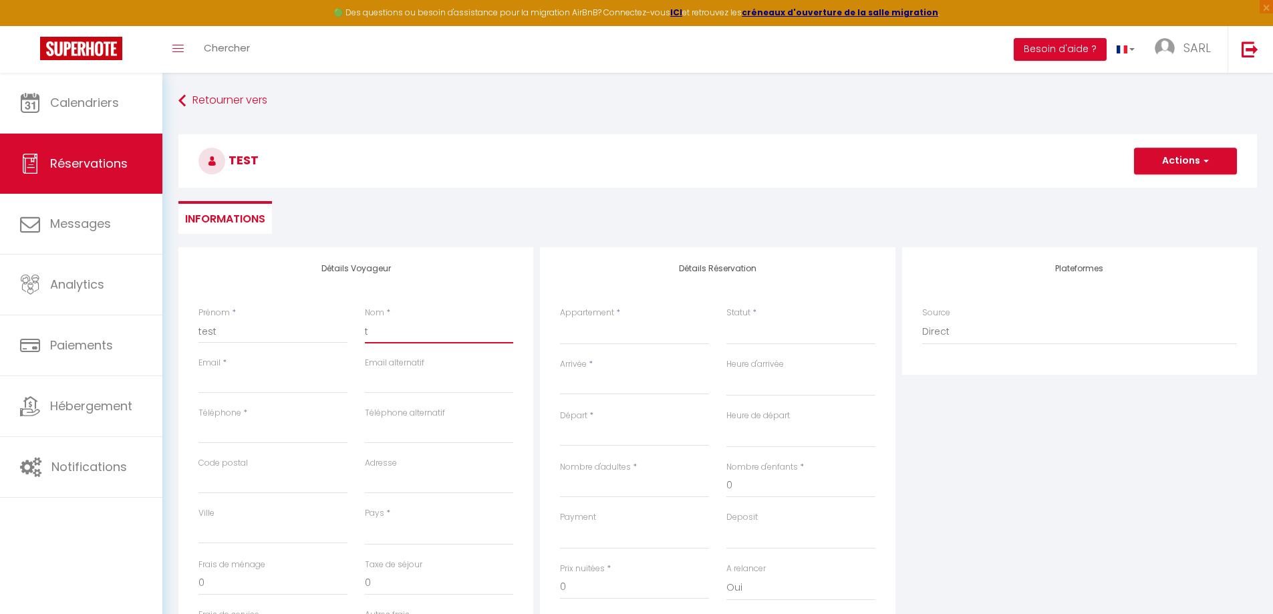
select select
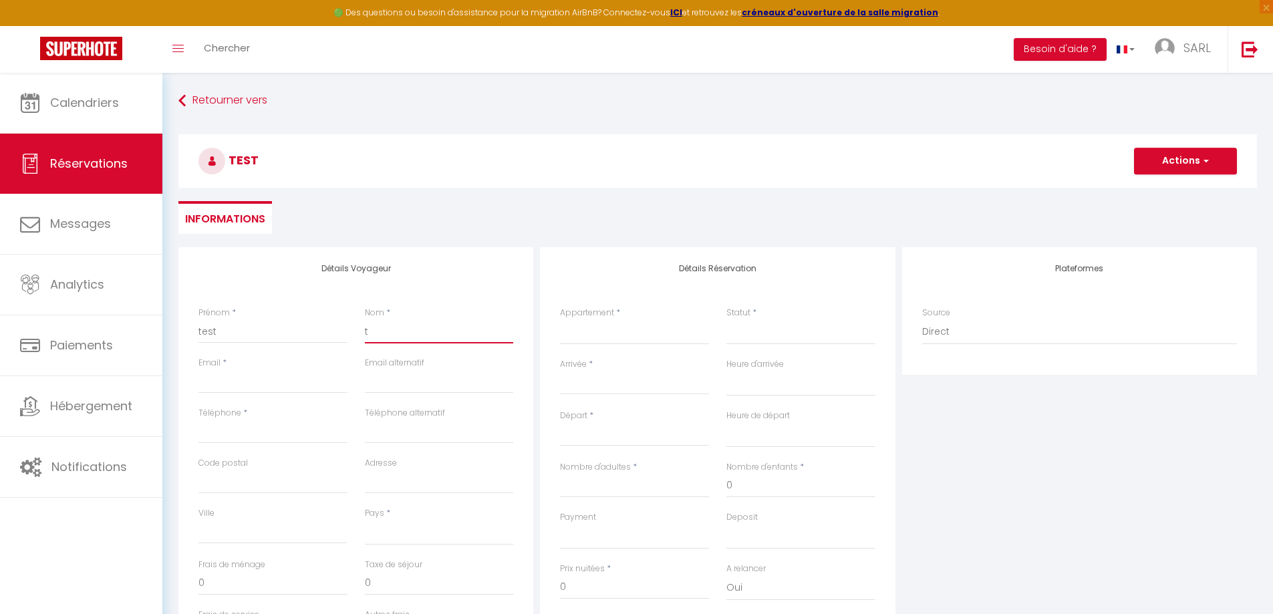
select select
checkbox input "false"
type input "te"
select select
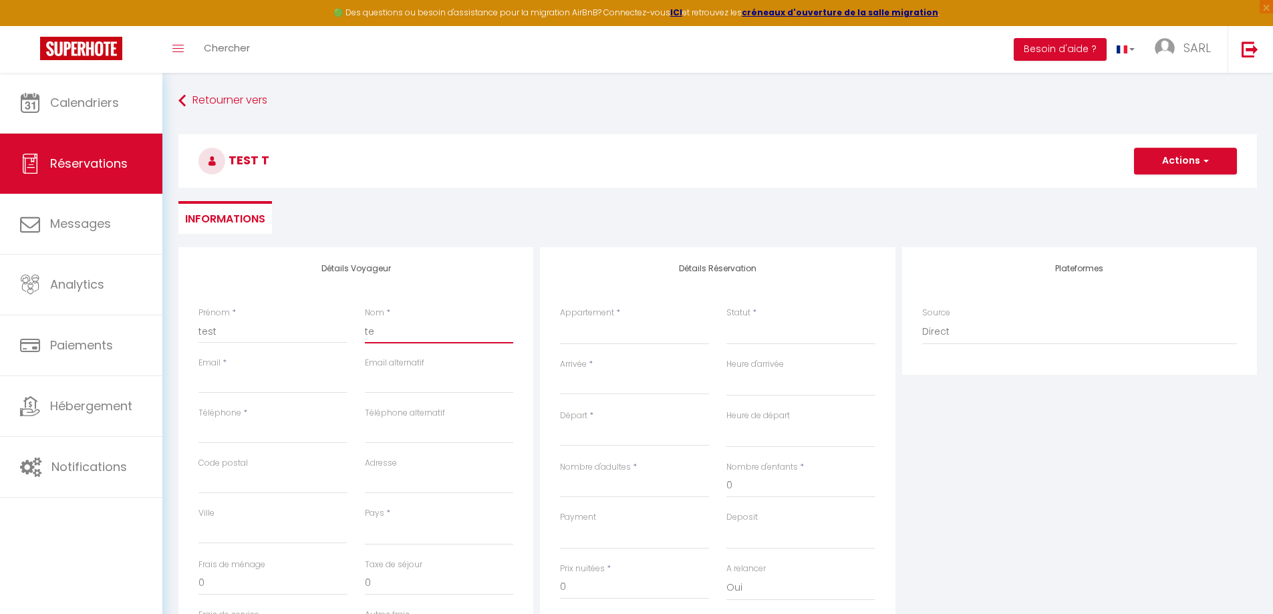
select select
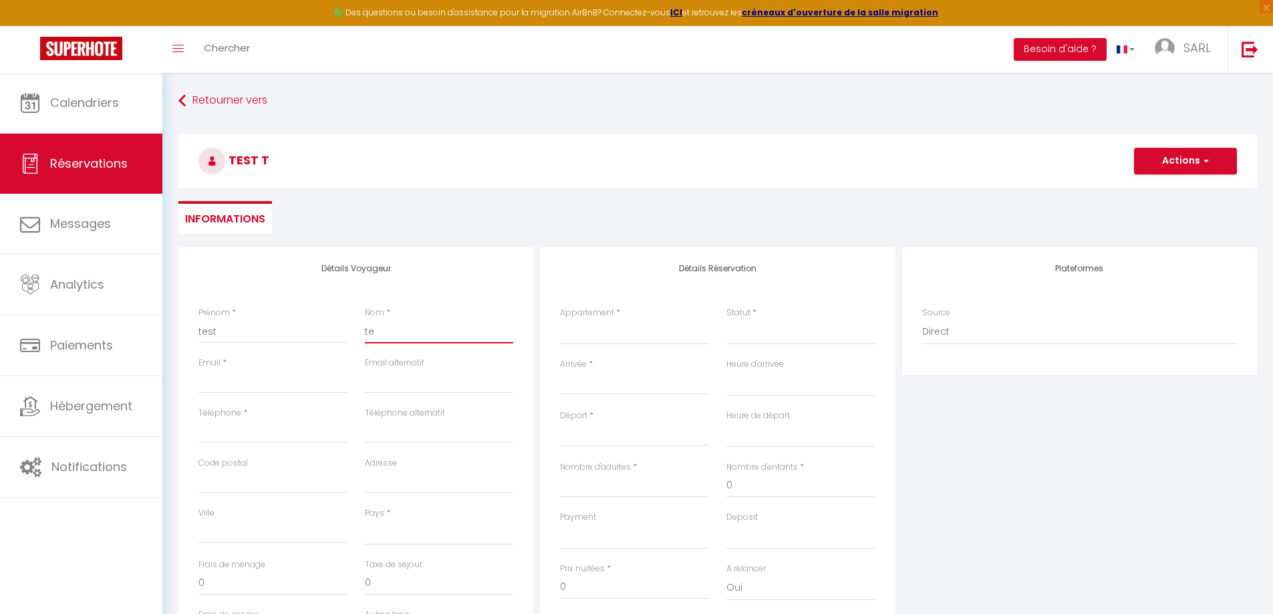
select select
checkbox input "false"
type input "tes"
select select
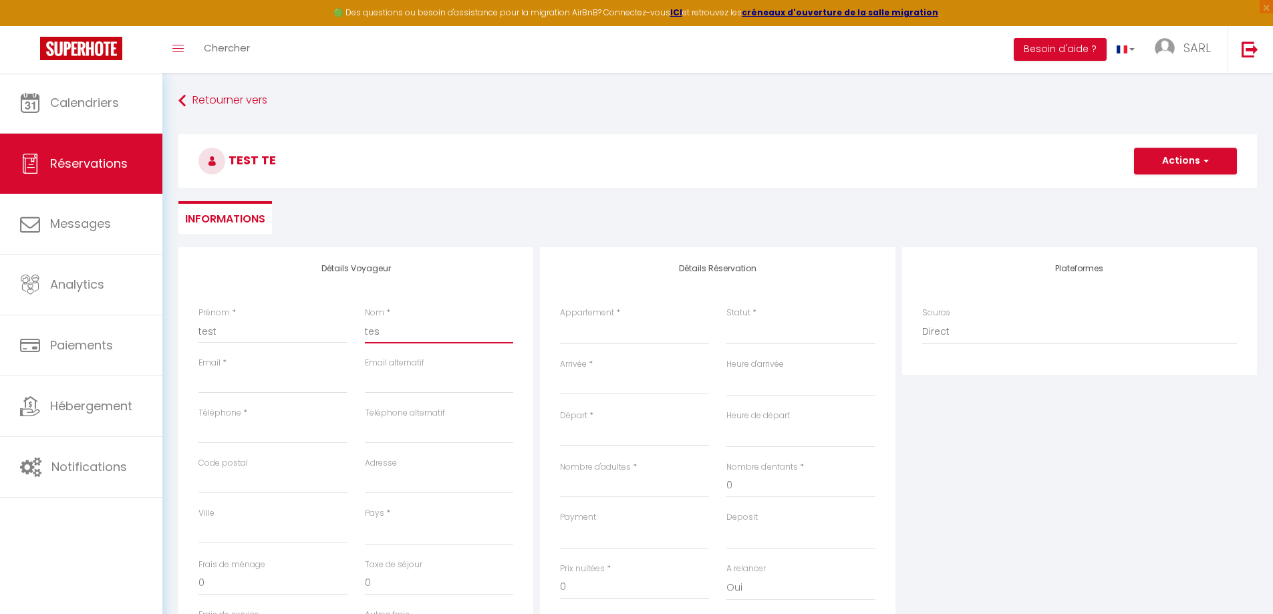
select select
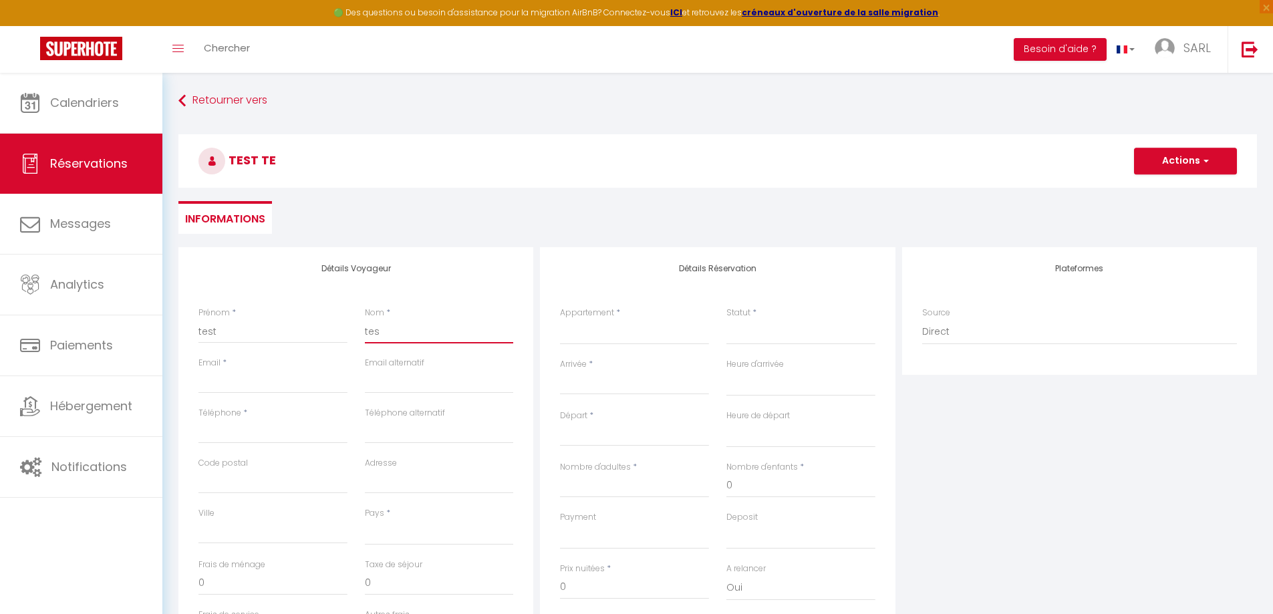
checkbox input "false"
type input "test"
select select
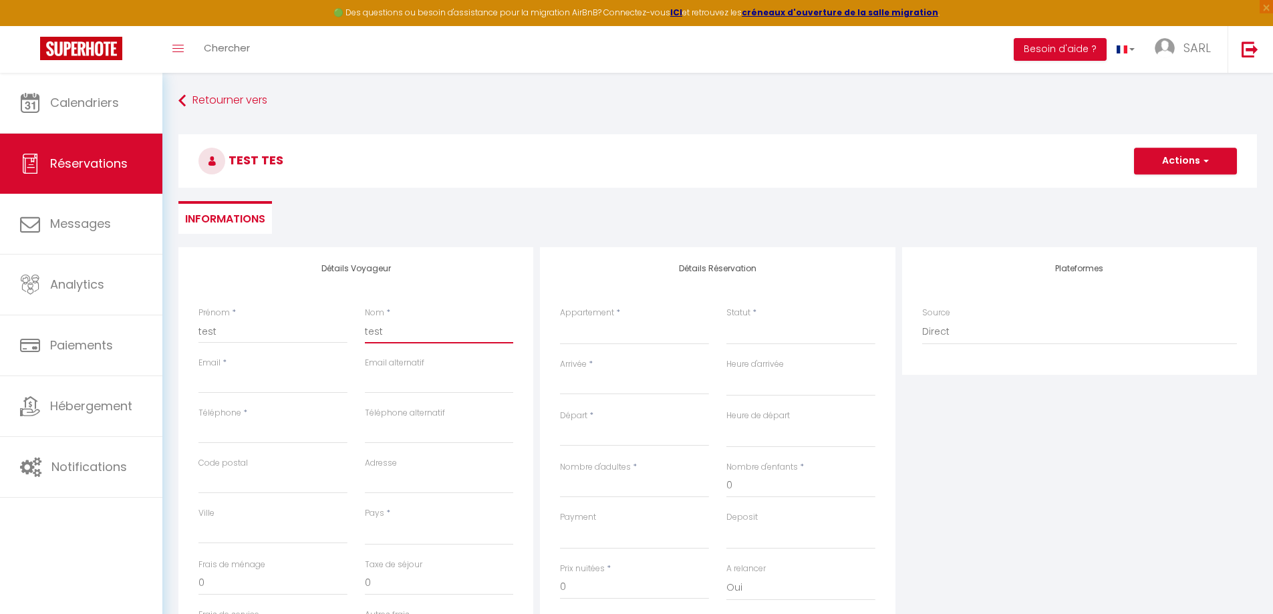
select select
checkbox input "false"
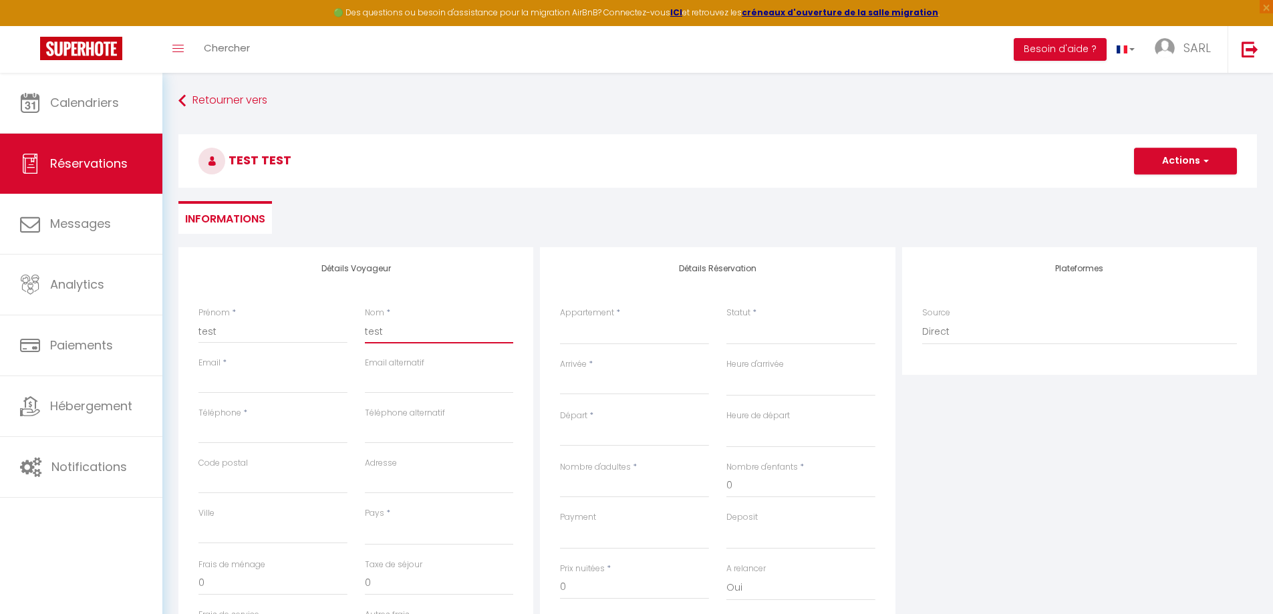
type input "test"
click at [220, 380] on input "Email client" at bounding box center [272, 381] width 149 height 24
type input "c"
select select
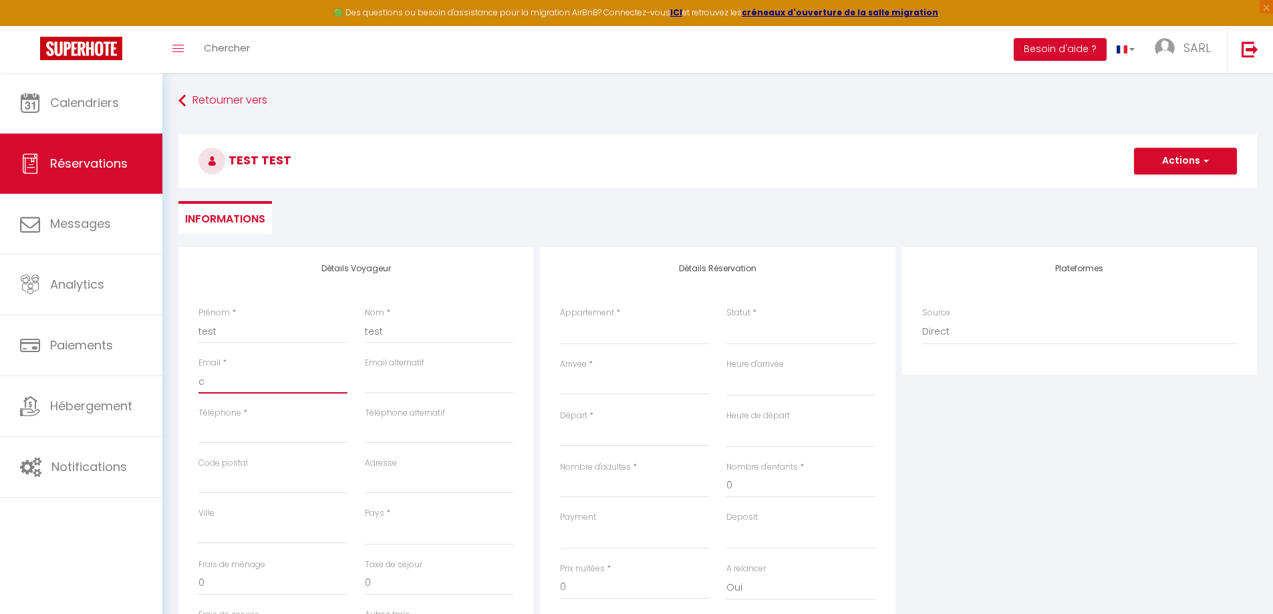
select select
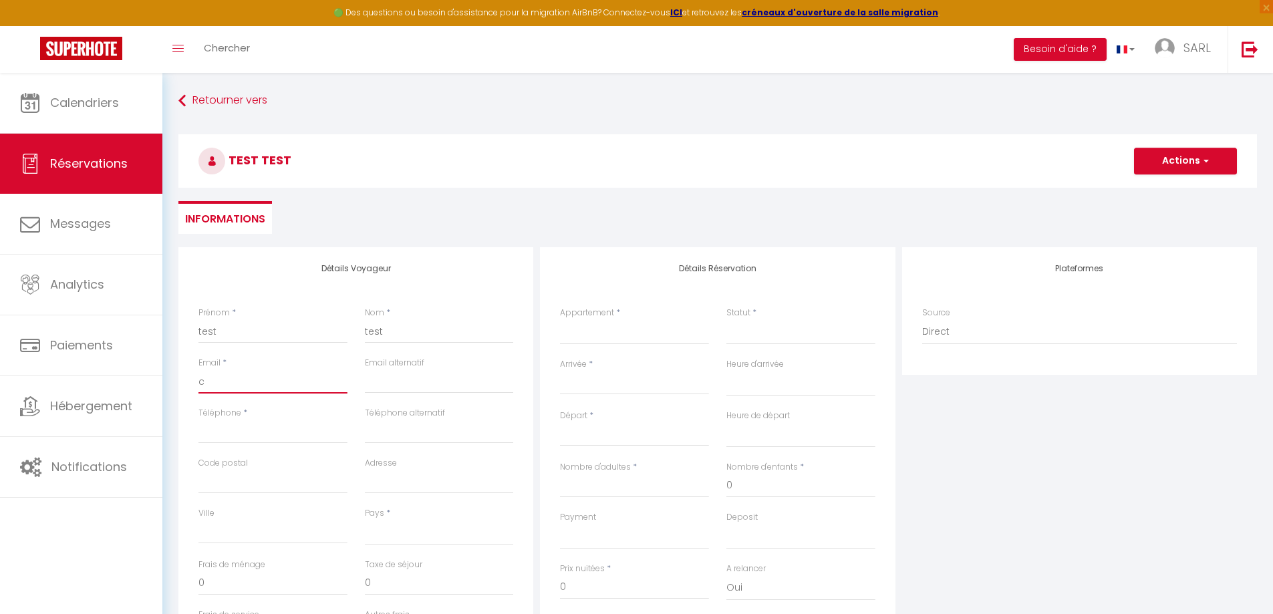
checkbox input "false"
type input "co"
select select
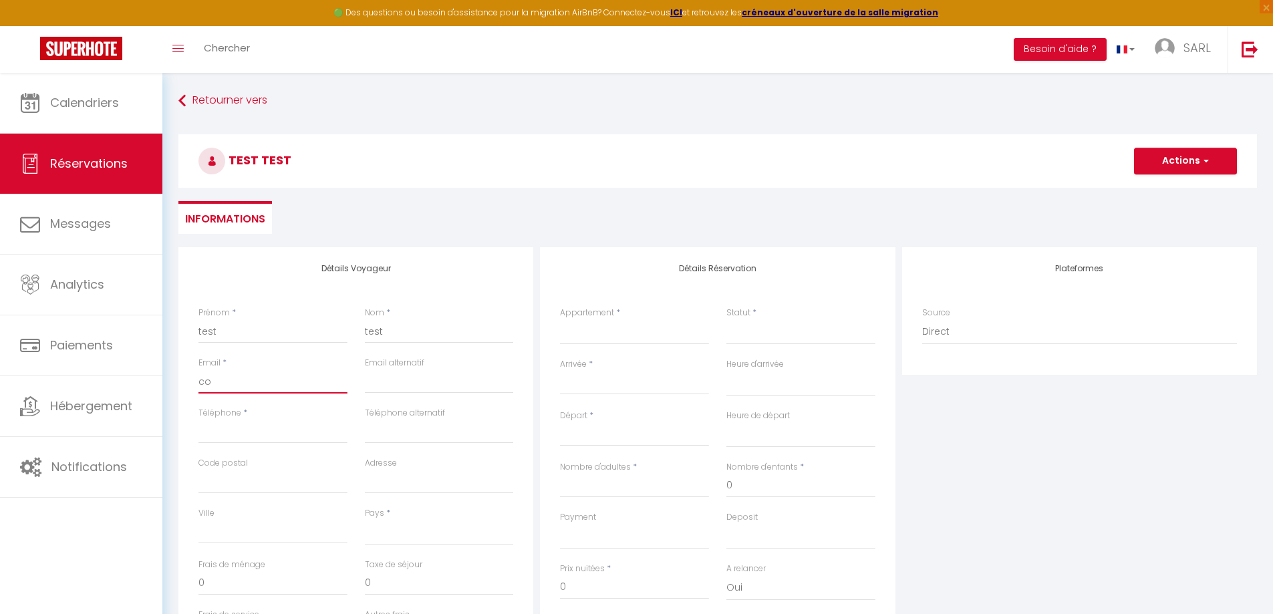
select select
checkbox input "false"
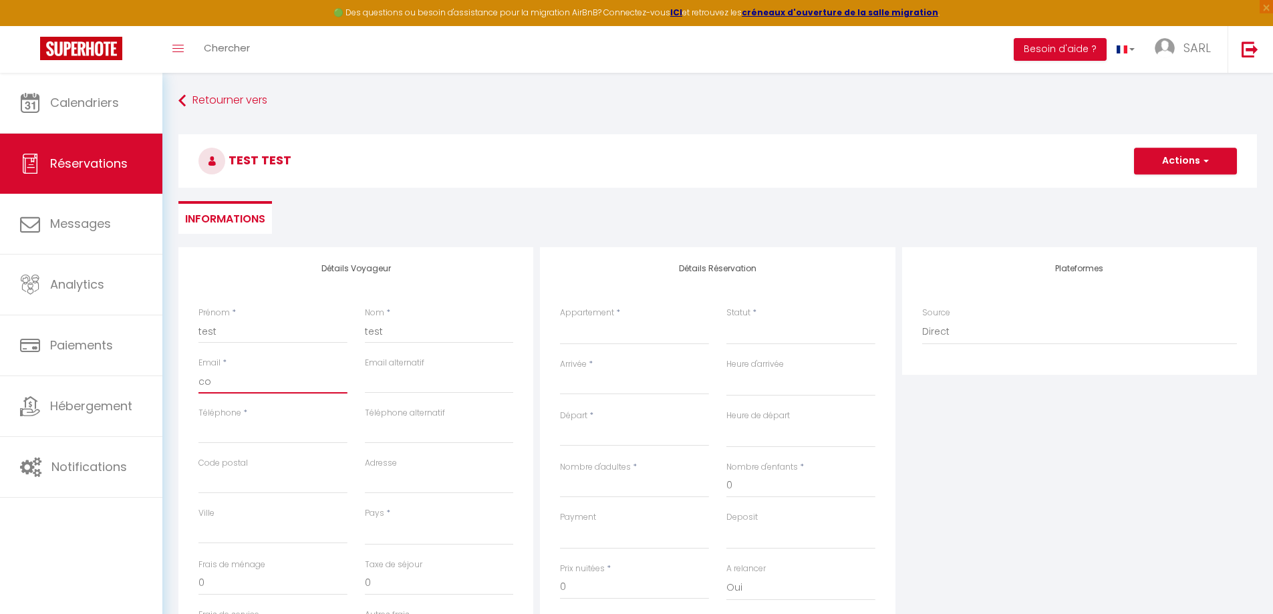
type input "con"
select select
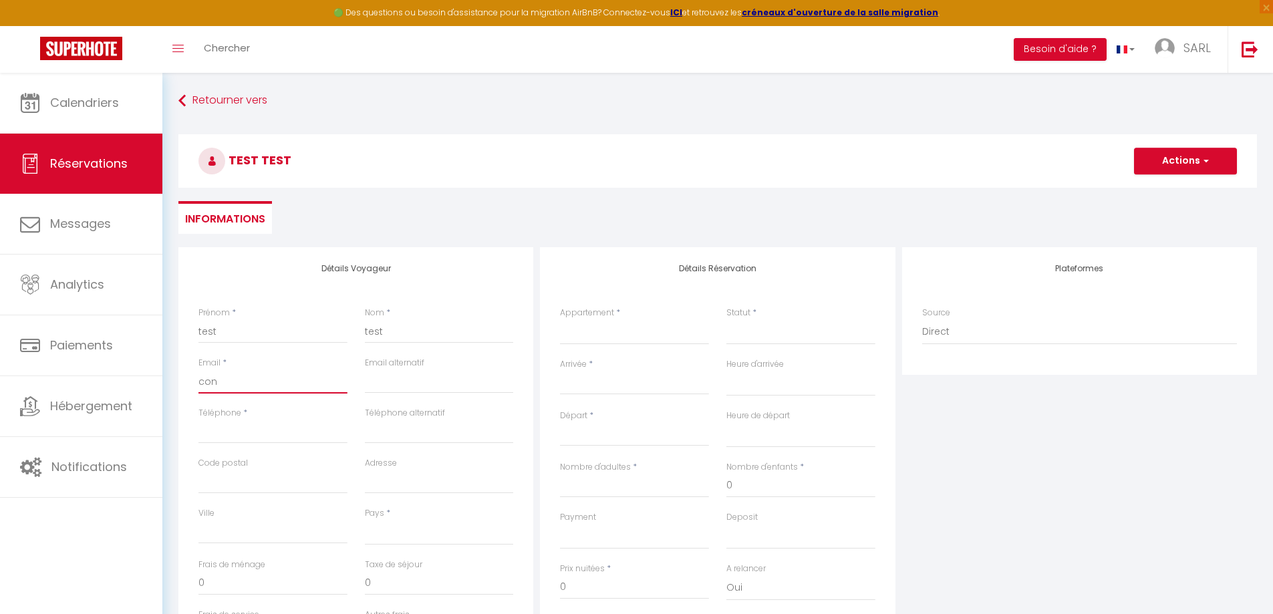
select select
click at [299, 382] on input "[EMAIL_ADDRESS][DOMAIN_NAME]" at bounding box center [272, 381] width 149 height 24
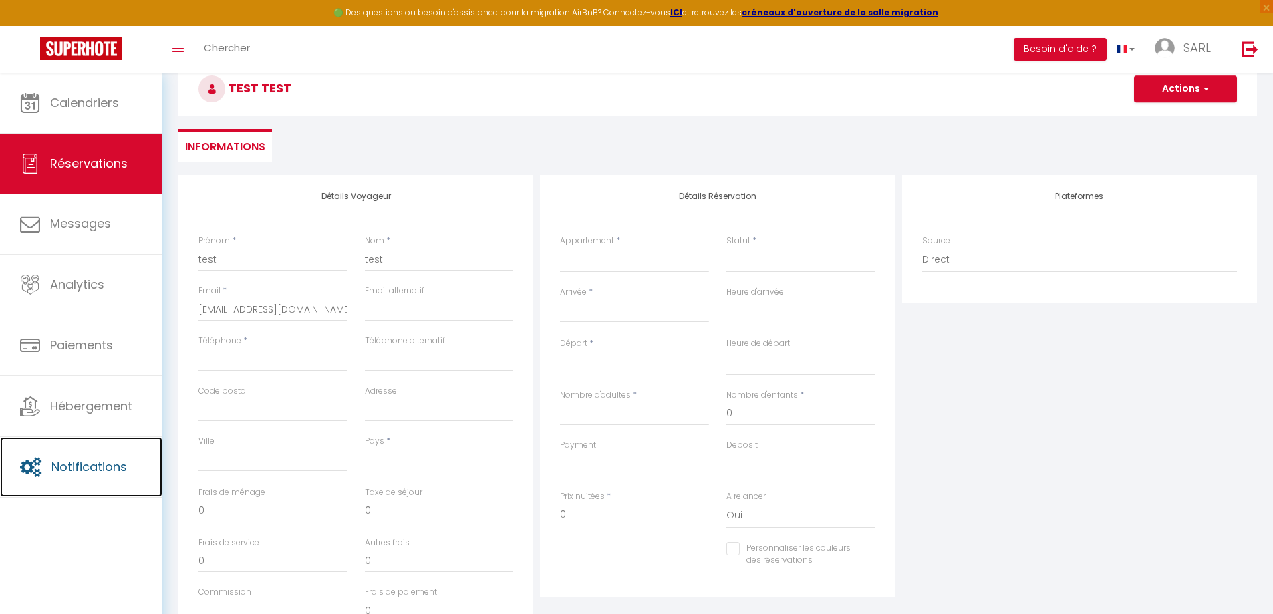
scroll to position [200, 0]
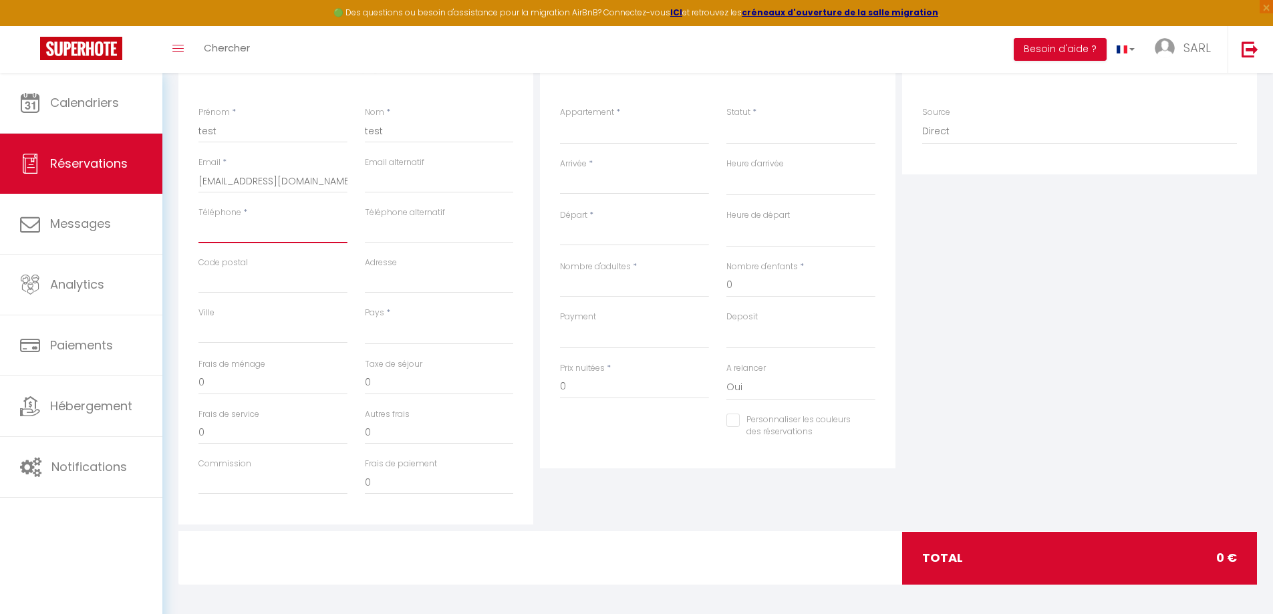
click at [238, 240] on input "Téléphone" at bounding box center [272, 231] width 149 height 24
click at [436, 331] on select "[GEOGRAPHIC_DATA] [GEOGRAPHIC_DATA] [GEOGRAPHIC_DATA] [GEOGRAPHIC_DATA] [GEOGRA…" at bounding box center [439, 331] width 149 height 25
click at [365, 319] on select "[GEOGRAPHIC_DATA] [GEOGRAPHIC_DATA] [GEOGRAPHIC_DATA] [GEOGRAPHIC_DATA] [GEOGRA…" at bounding box center [439, 331] width 149 height 25
click at [588, 491] on div "Détails Réservation Appartement * Eglantier Noisetier Lavande COLOMBIER Cyprès …" at bounding box center [716, 286] width 361 height 478
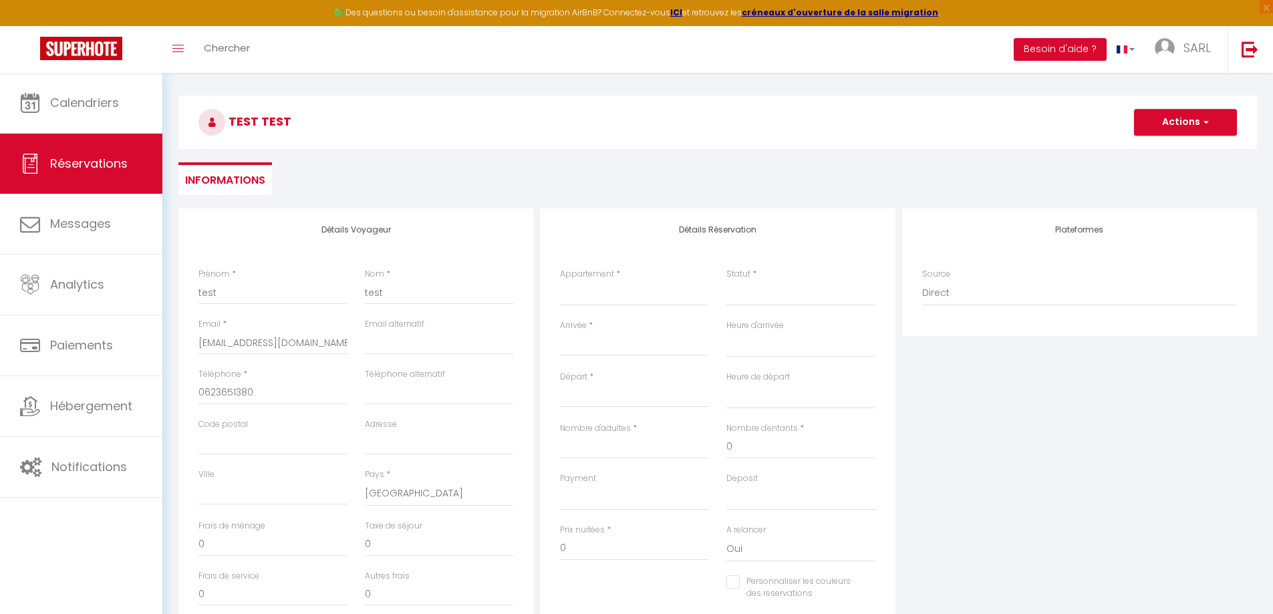
scroll to position [0, 0]
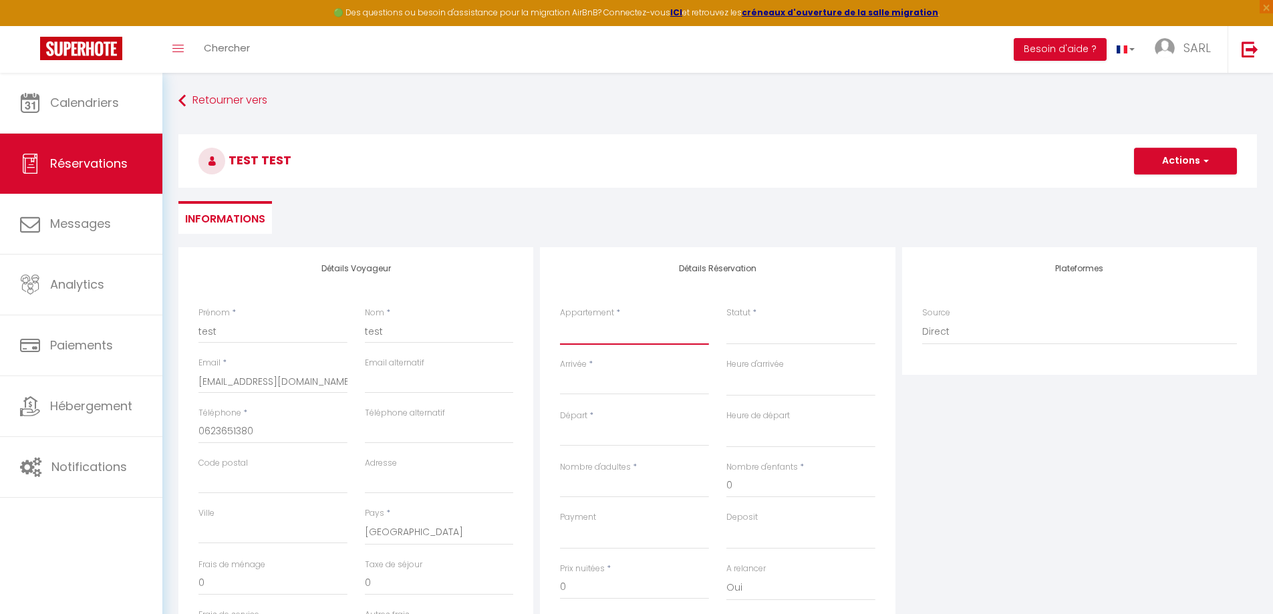
drag, startPoint x: 578, startPoint y: 330, endPoint x: 580, endPoint y: 341, distance: 10.9
click at [578, 330] on select "Eglantier Noisetier Lavande COLOMBIER Cyprès Tournesol" at bounding box center [634, 331] width 149 height 25
click at [560, 319] on select "Eglantier Noisetier Lavande COLOMBIER Cyprès Tournesol" at bounding box center [634, 331] width 149 height 25
click at [597, 246] on div "Retourner vers test test Actions Enregistrer Actions Enregistrer Aperçu et édit…" at bounding box center [718, 168] width 1096 height 158
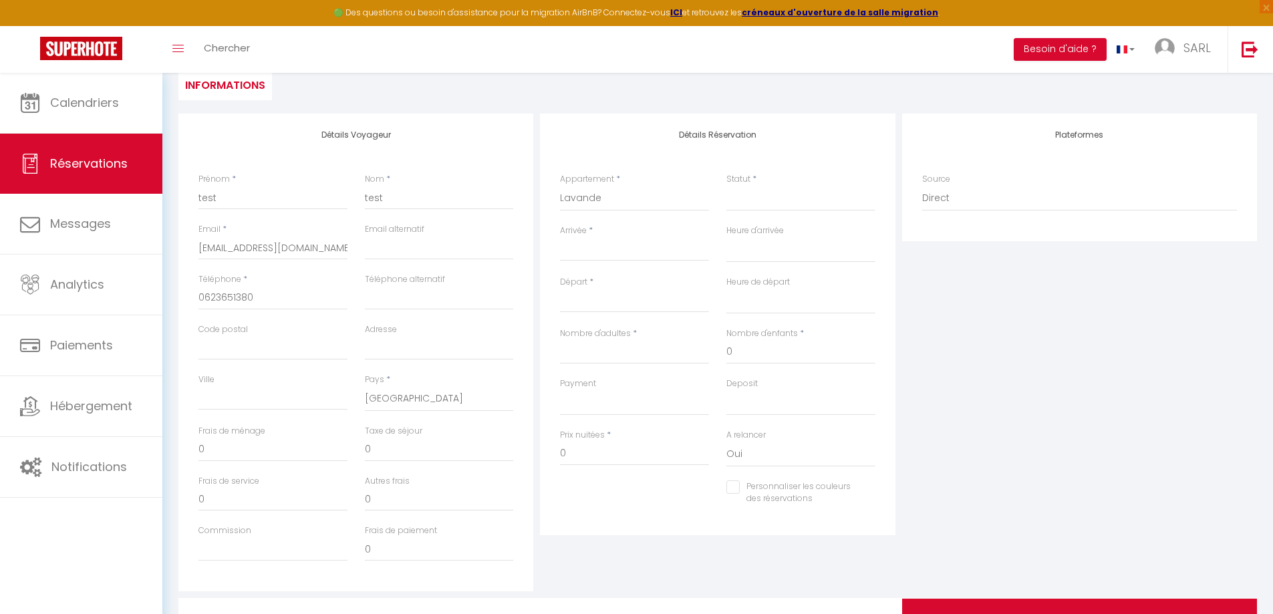
click at [578, 252] on input "Arrivée" at bounding box center [634, 250] width 149 height 17
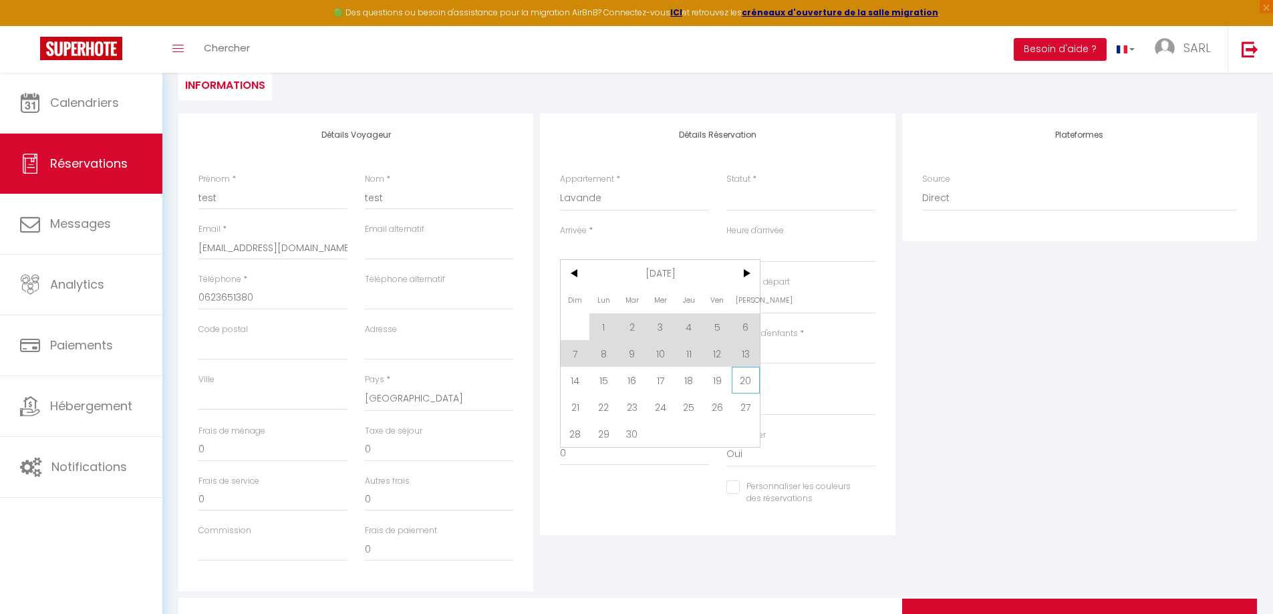
click at [743, 381] on span "20" at bounding box center [745, 380] width 29 height 27
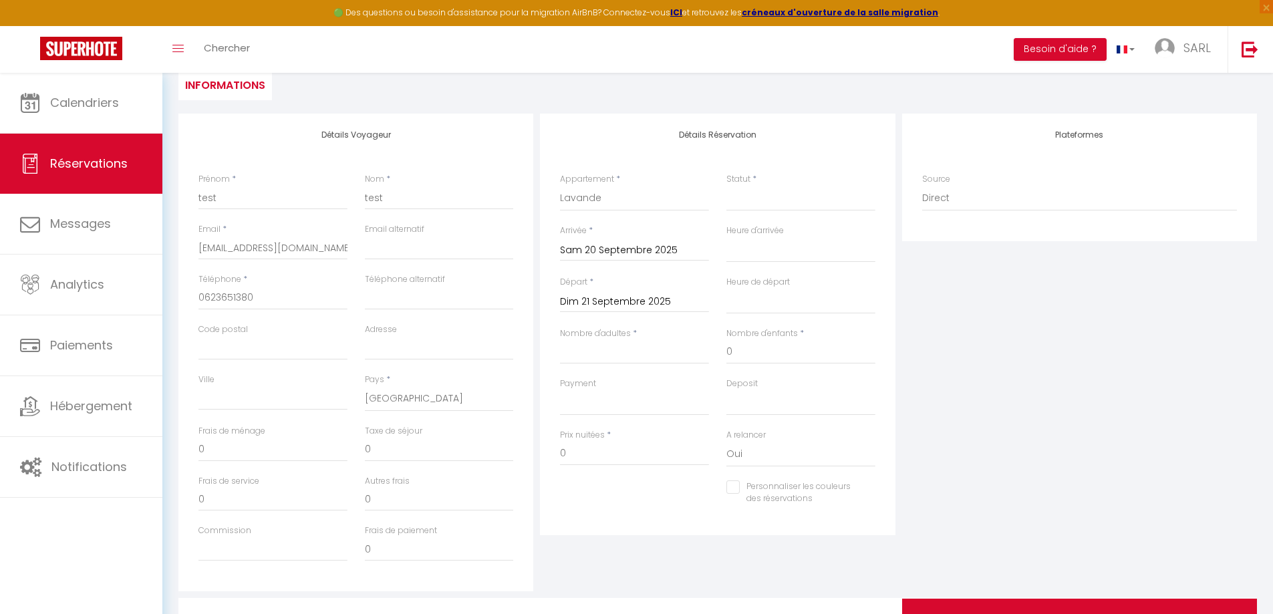
click at [594, 248] on input "Sam 20 Septembre 2025" at bounding box center [634, 250] width 149 height 17
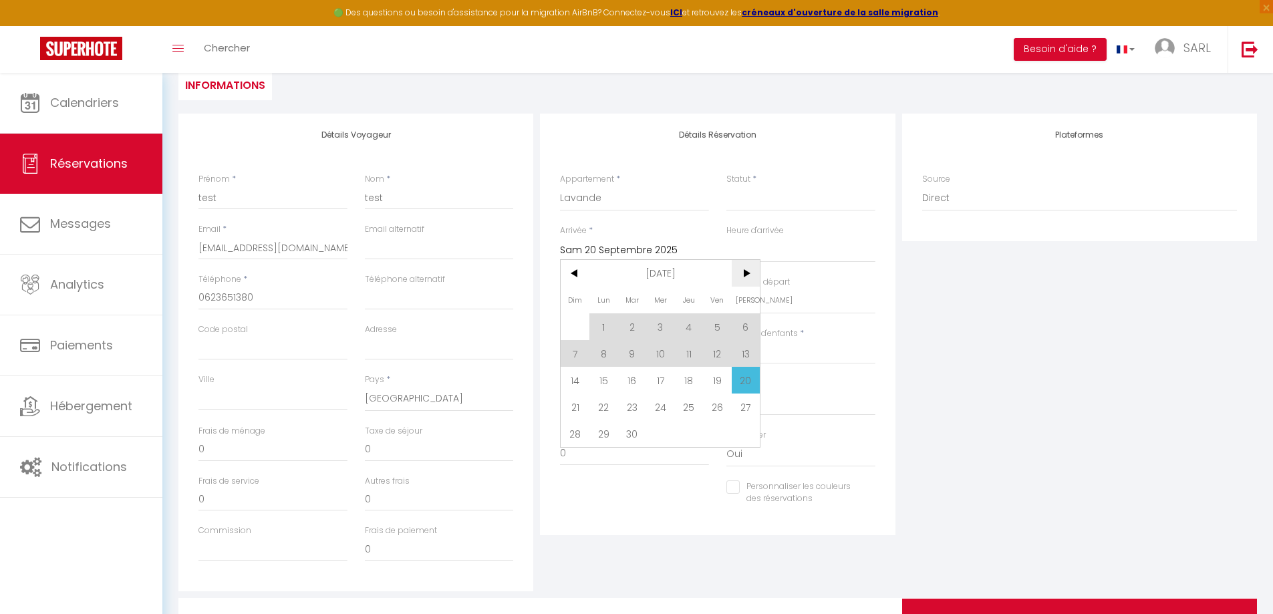
click at [747, 272] on span ">" at bounding box center [745, 273] width 29 height 27
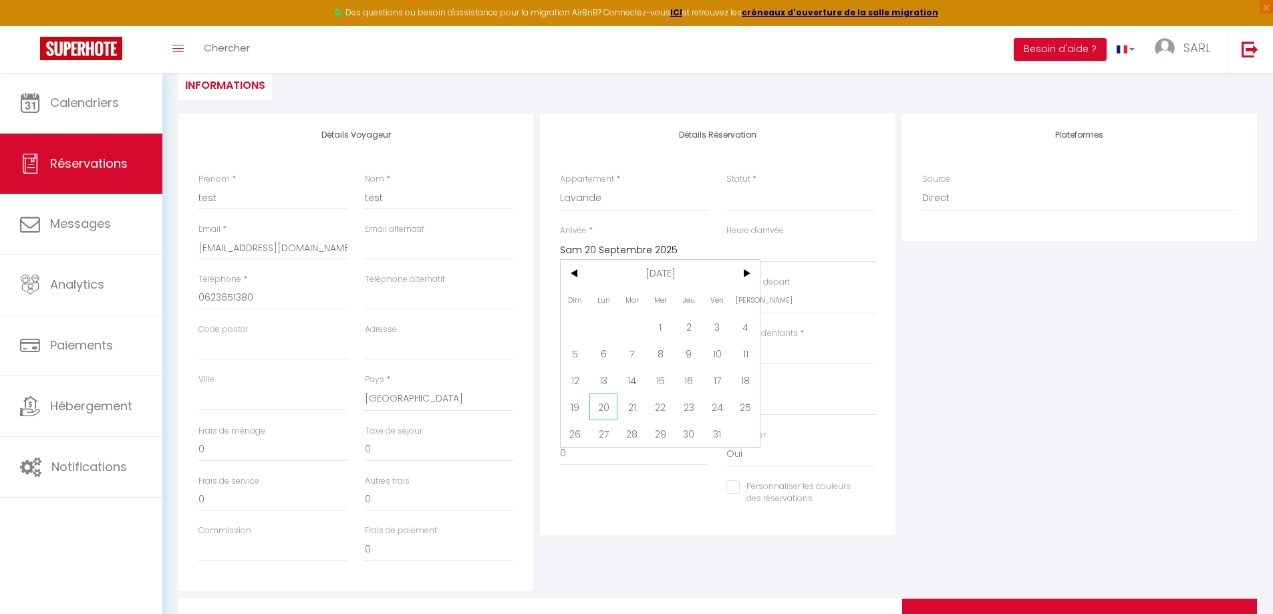
click at [607, 407] on span "20" at bounding box center [603, 406] width 29 height 27
click at [618, 301] on input "Dim 21 Septembre 2025" at bounding box center [634, 301] width 149 height 17
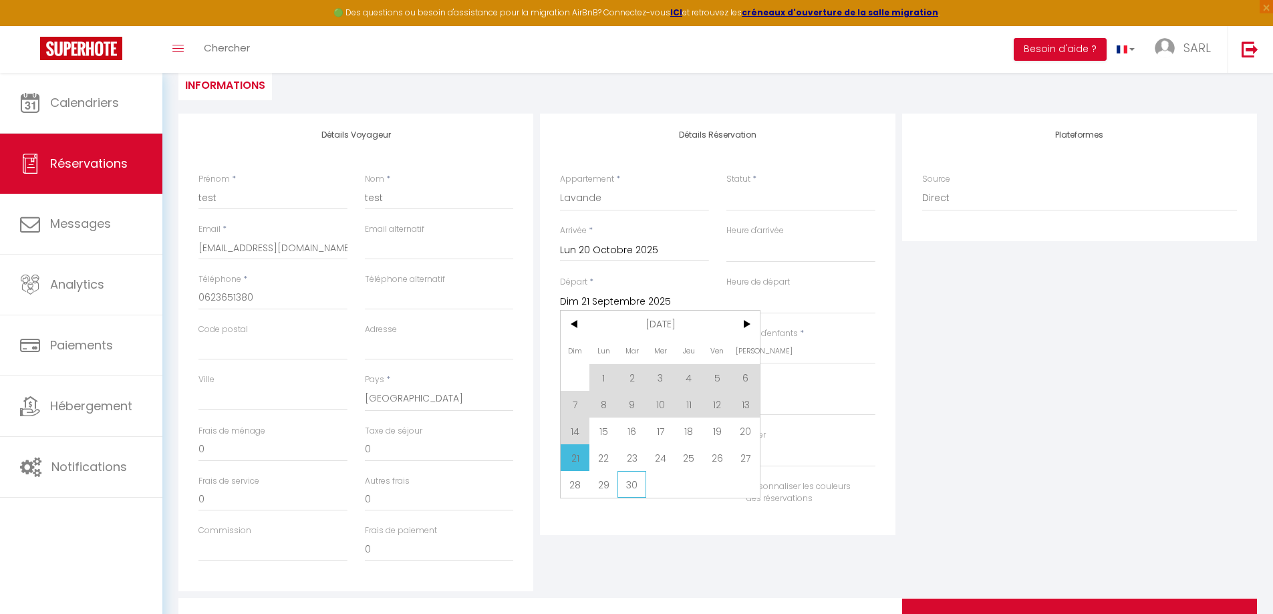
click at [635, 488] on span "30" at bounding box center [631, 484] width 29 height 27
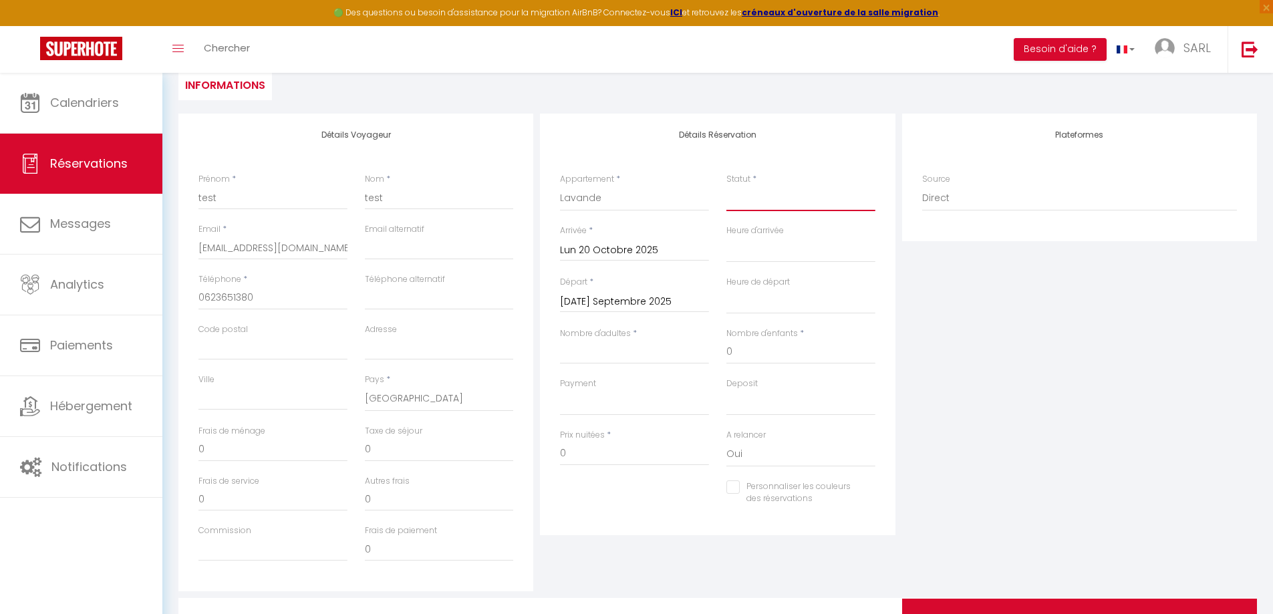
click at [743, 208] on select "Confirmé Non Confirmé [PERSON_NAME] par le voyageur No Show Request" at bounding box center [800, 198] width 149 height 25
click at [726, 186] on select "Confirmé Non Confirmé [PERSON_NAME] par le voyageur No Show Request" at bounding box center [800, 198] width 149 height 25
click at [584, 455] on input "0" at bounding box center [634, 454] width 149 height 24
click at [611, 493] on div "Personnaliser les couleurs des réservations #D7092E" at bounding box center [717, 499] width 333 height 39
click at [637, 452] on input "01000" at bounding box center [634, 454] width 149 height 24
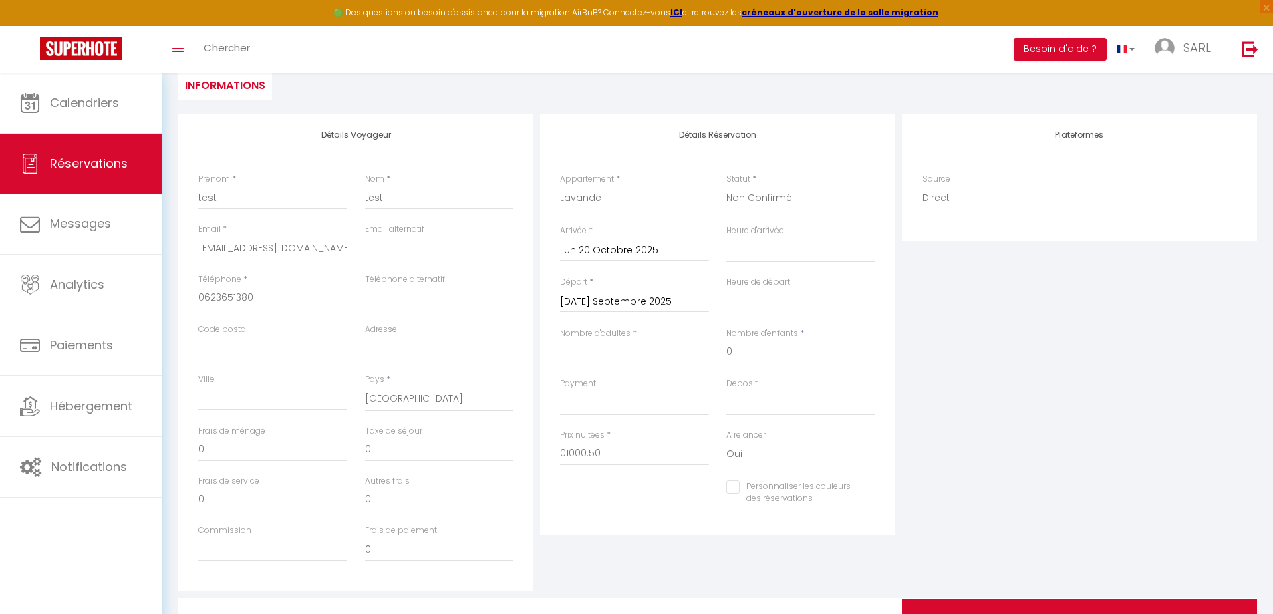
click at [641, 523] on div "Détails Réservation Appartement * Eglantier Noisetier Lavande COLOMBIER Cyprès …" at bounding box center [717, 325] width 355 height 422
click at [560, 357] on input "Nombre d'adultes" at bounding box center [634, 352] width 149 height 24
click at [621, 502] on div "Personnaliser les couleurs des réservations #D7092E" at bounding box center [717, 499] width 333 height 39
click at [1065, 334] on div "Plateformes Source Direct [DOMAIN_NAME] [DOMAIN_NAME] Chalet montagne Expedia G…" at bounding box center [1078, 353] width 361 height 478
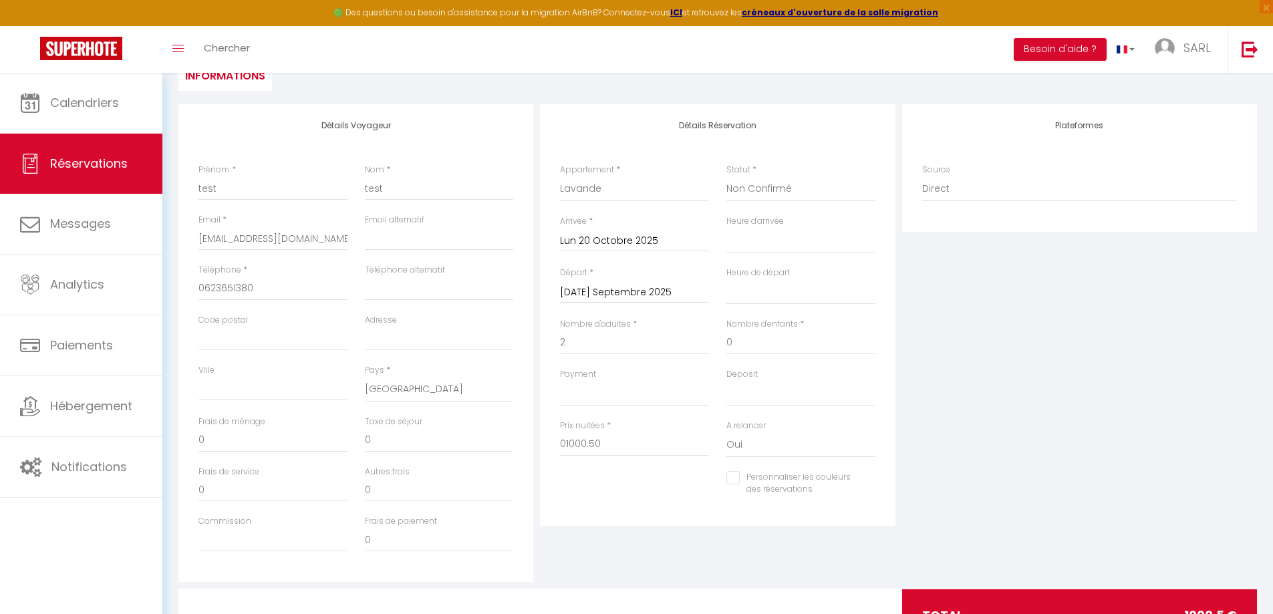
scroll to position [0, 0]
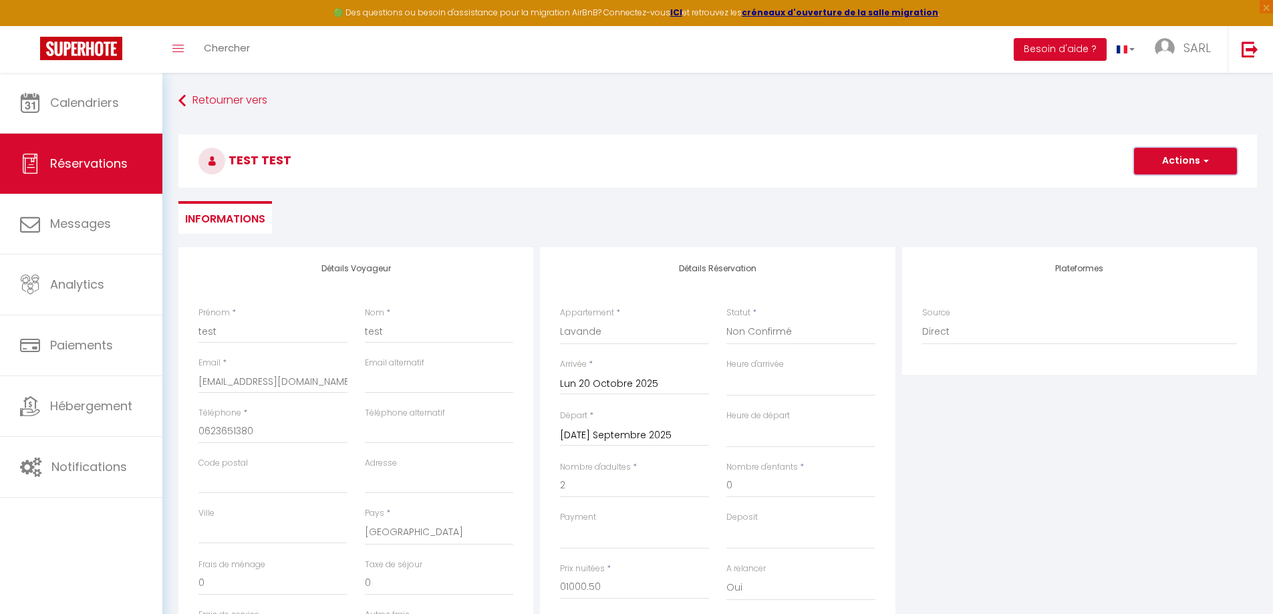
click at [1192, 151] on button "Actions" at bounding box center [1185, 161] width 103 height 27
click at [1169, 196] on link "Enregistrer" at bounding box center [1172, 190] width 106 height 17
click at [609, 434] on input "[DATE] Septembre 2025" at bounding box center [634, 435] width 149 height 17
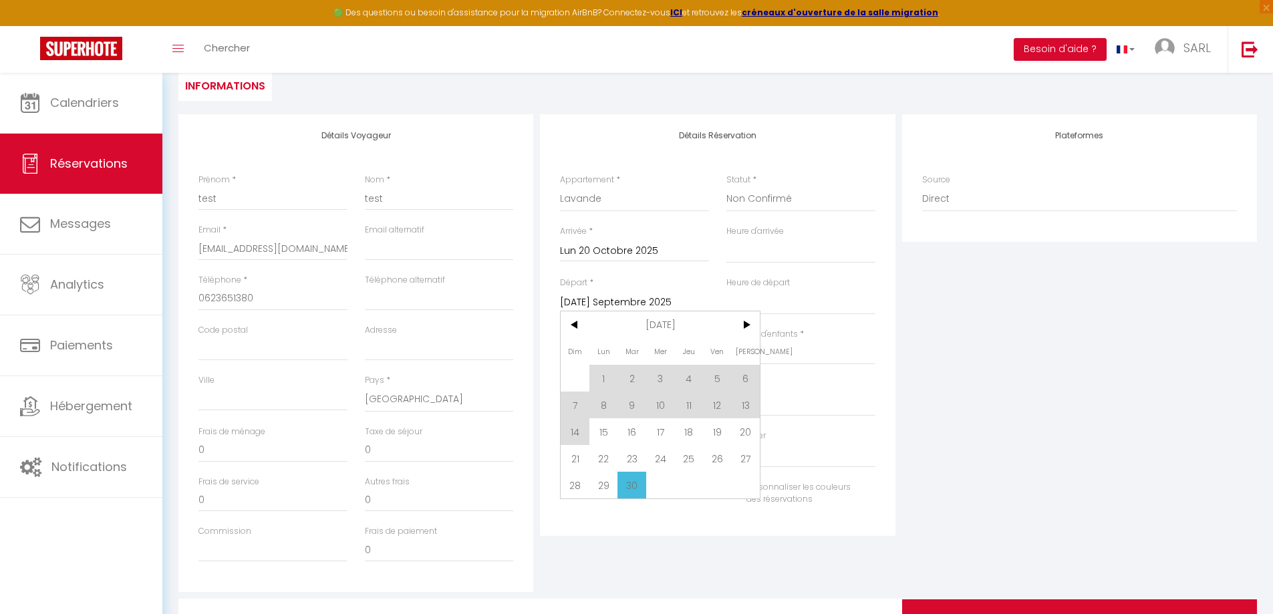
scroll to position [134, 0]
click at [743, 331] on span ">" at bounding box center [745, 324] width 29 height 27
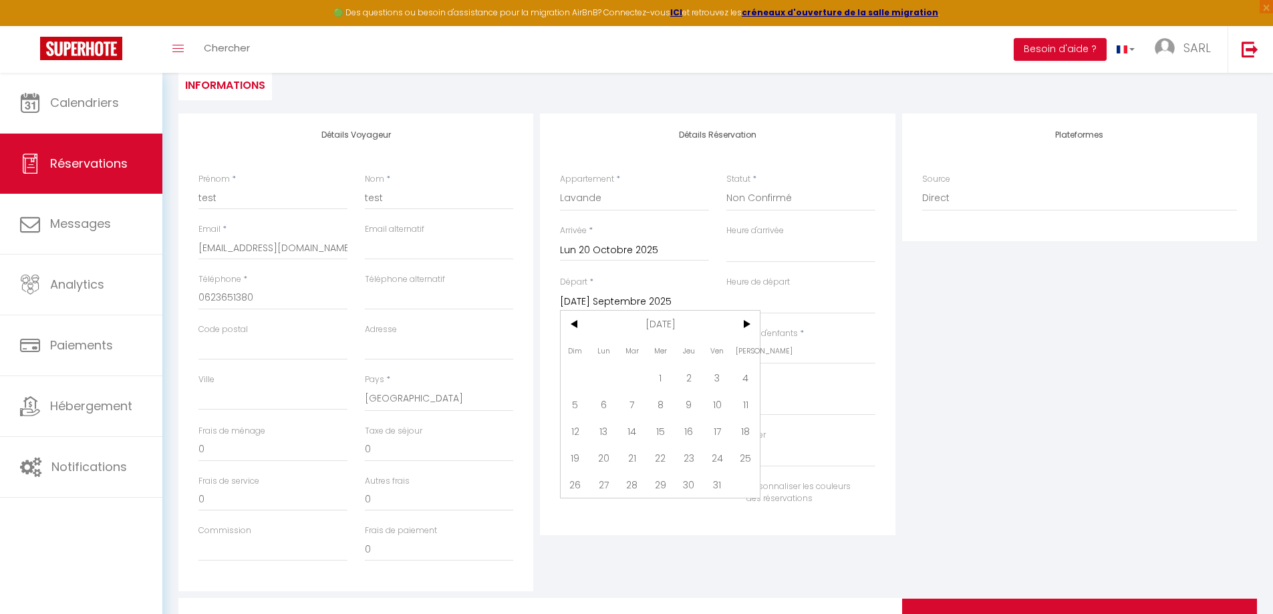
click at [694, 478] on span "30" at bounding box center [689, 484] width 29 height 27
click at [1081, 369] on div "Plateformes Source Direct [DOMAIN_NAME] [DOMAIN_NAME] Chalet montagne Expedia G…" at bounding box center [1078, 353] width 361 height 478
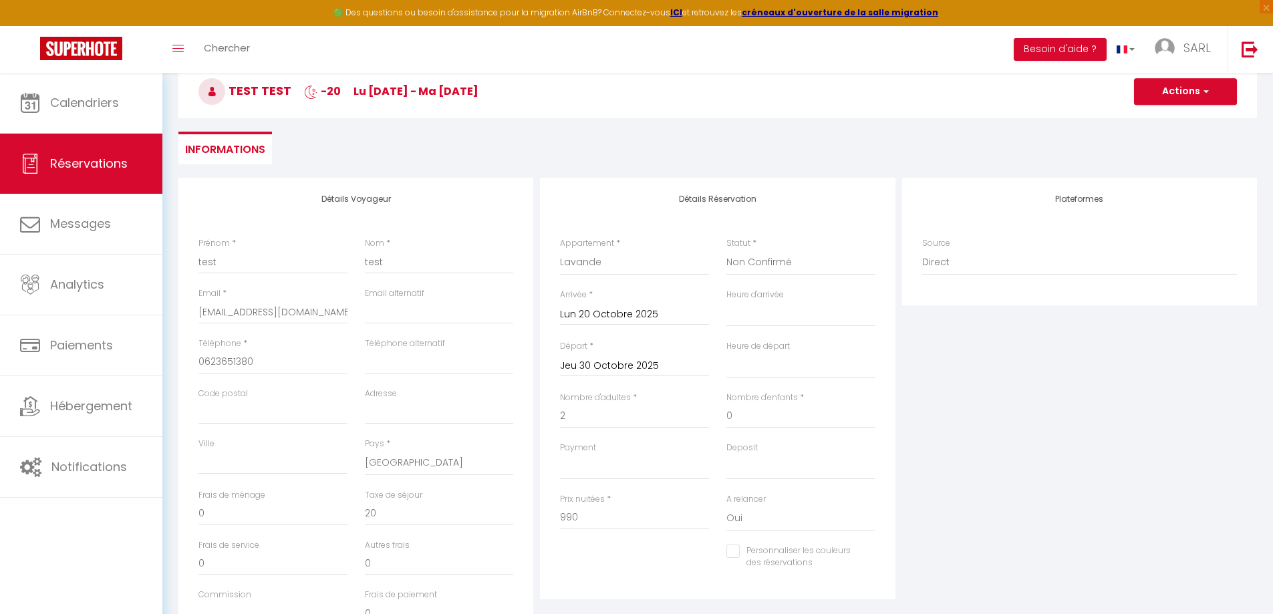
scroll to position [0, 0]
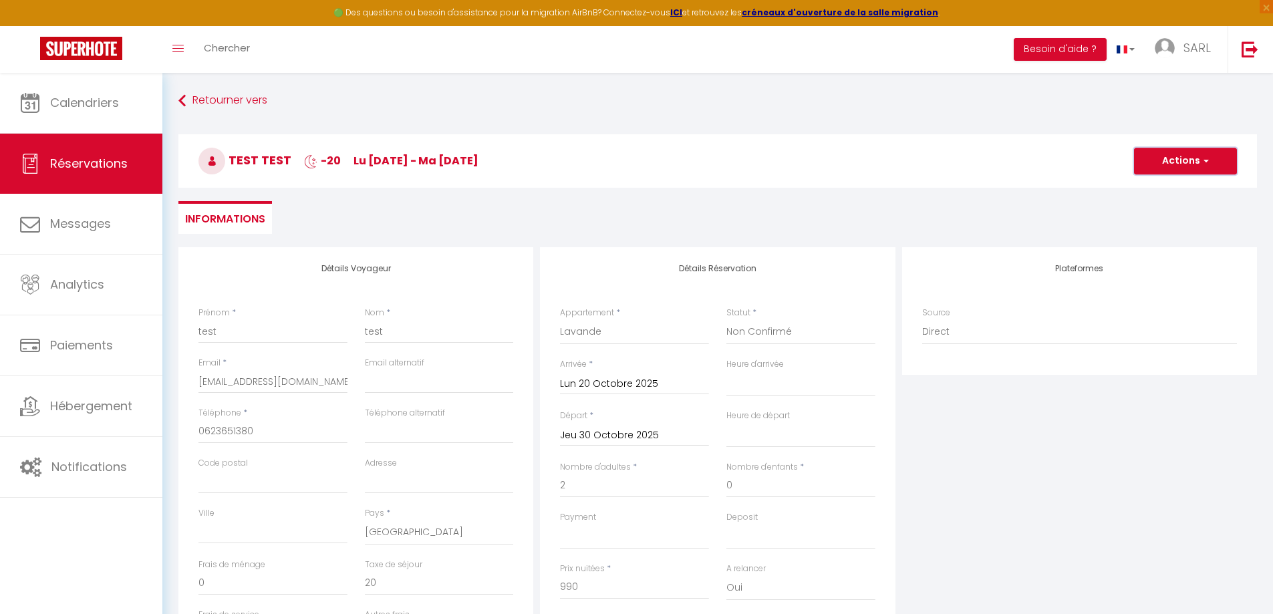
click at [1190, 158] on button "Actions" at bounding box center [1185, 161] width 103 height 27
click at [1153, 189] on link "Enregistrer" at bounding box center [1172, 190] width 106 height 17
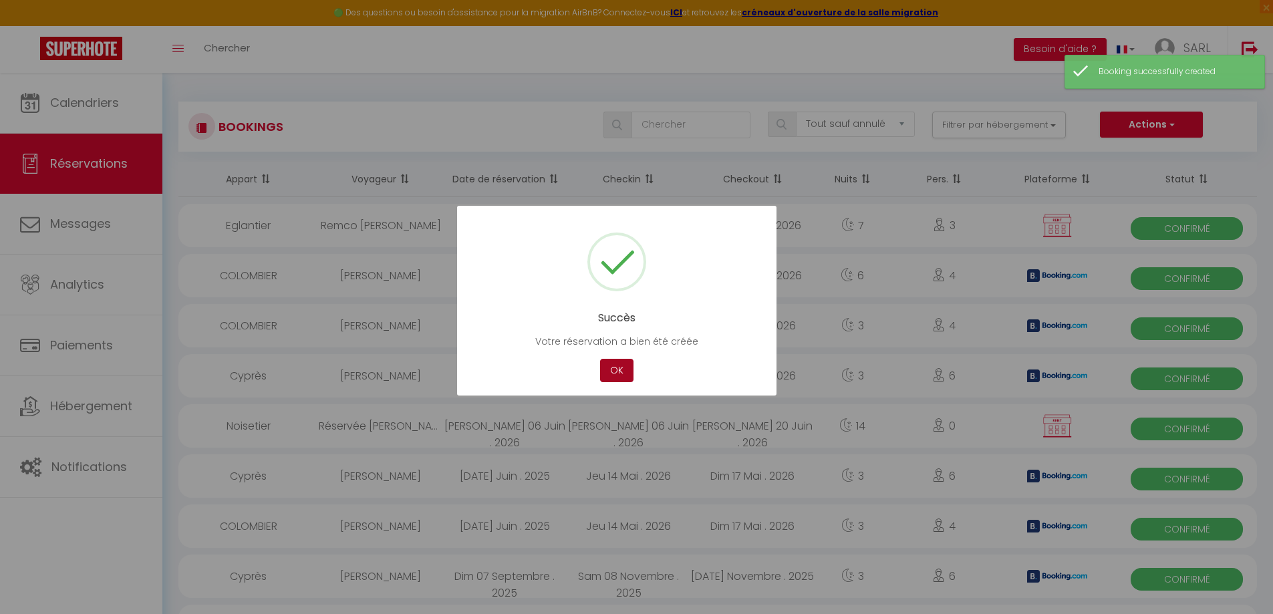
click at [619, 365] on button "OK" at bounding box center [616, 370] width 33 height 23
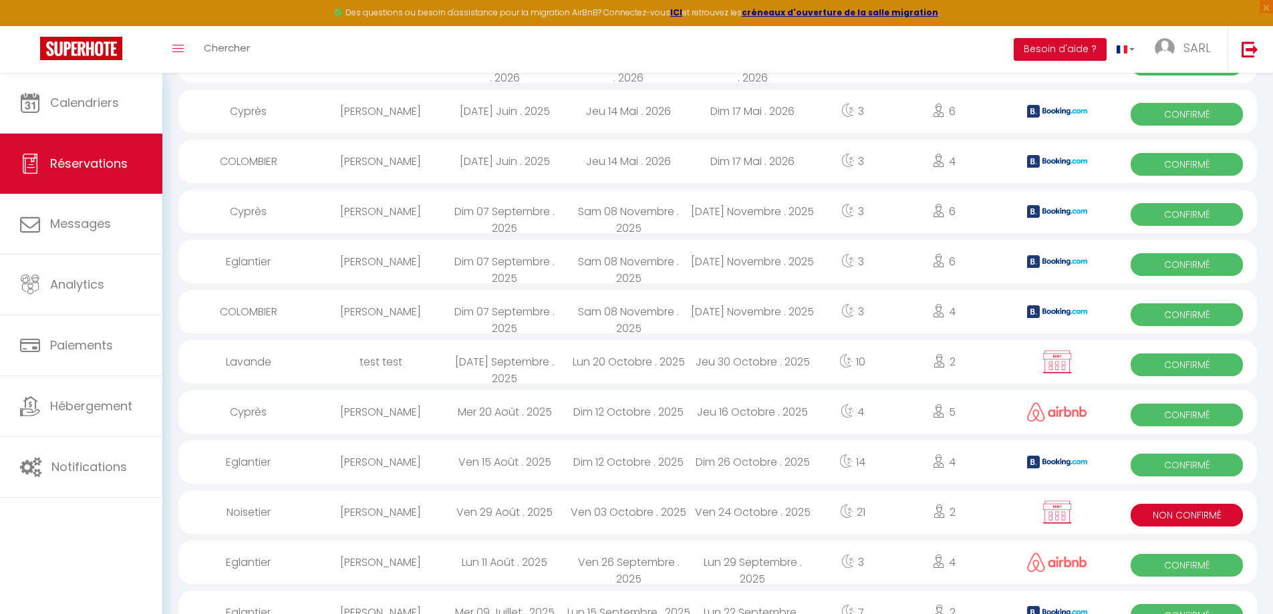
scroll to position [411, 0]
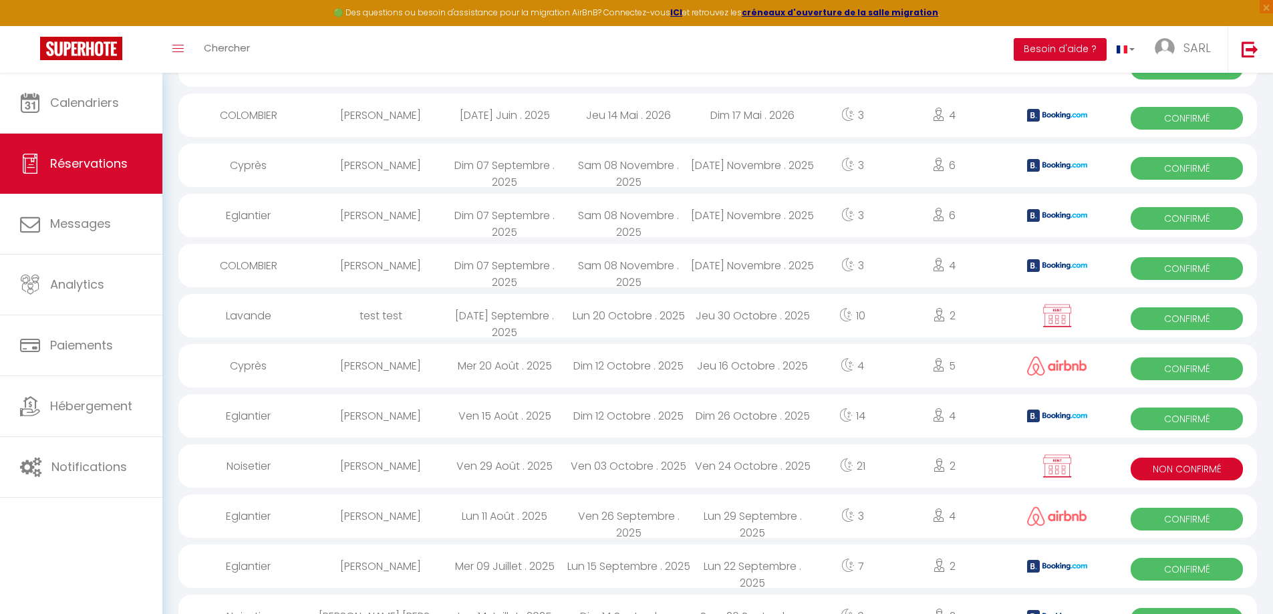
click at [625, 313] on div "Lun 20 Octobre . 2025" at bounding box center [628, 315] width 124 height 43
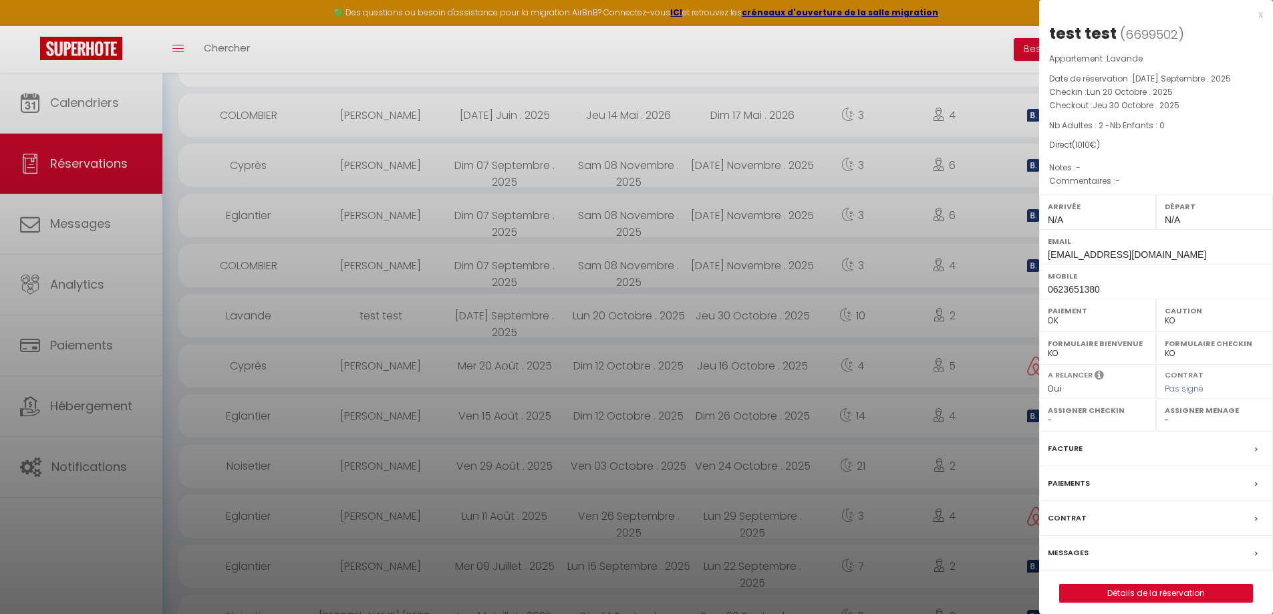
click at [1070, 547] on label "Messages" at bounding box center [1067, 553] width 41 height 14
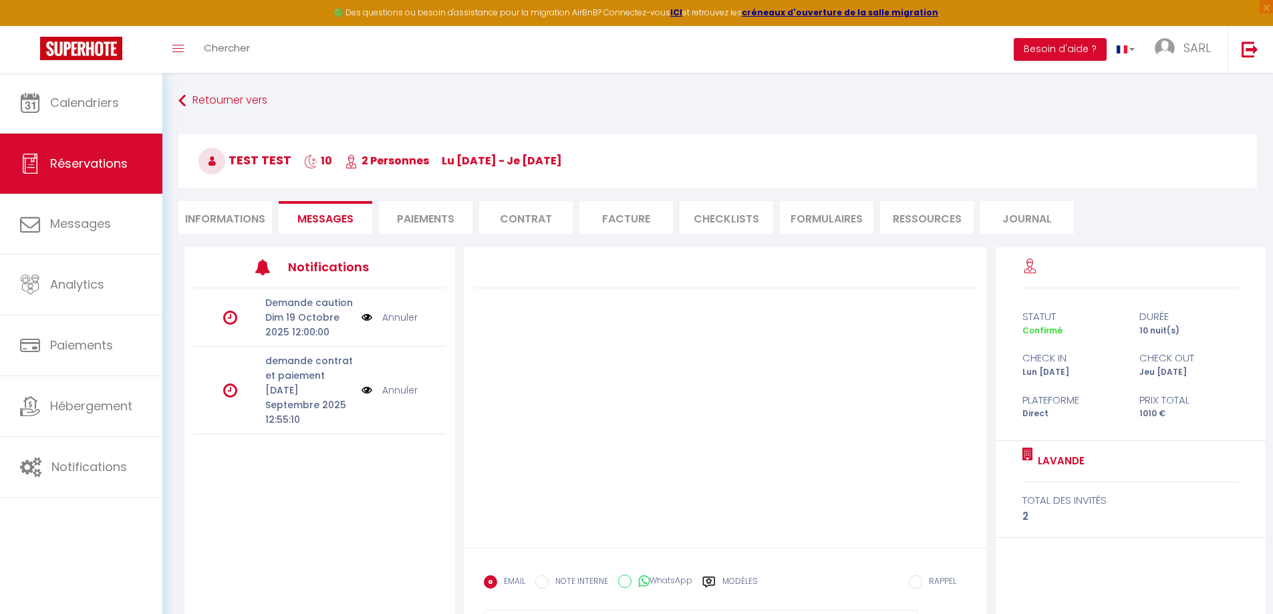
click at [303, 393] on p "[DATE] Septembre 2025 12:55:10" at bounding box center [309, 405] width 88 height 44
click at [364, 385] on img at bounding box center [366, 390] width 11 height 15
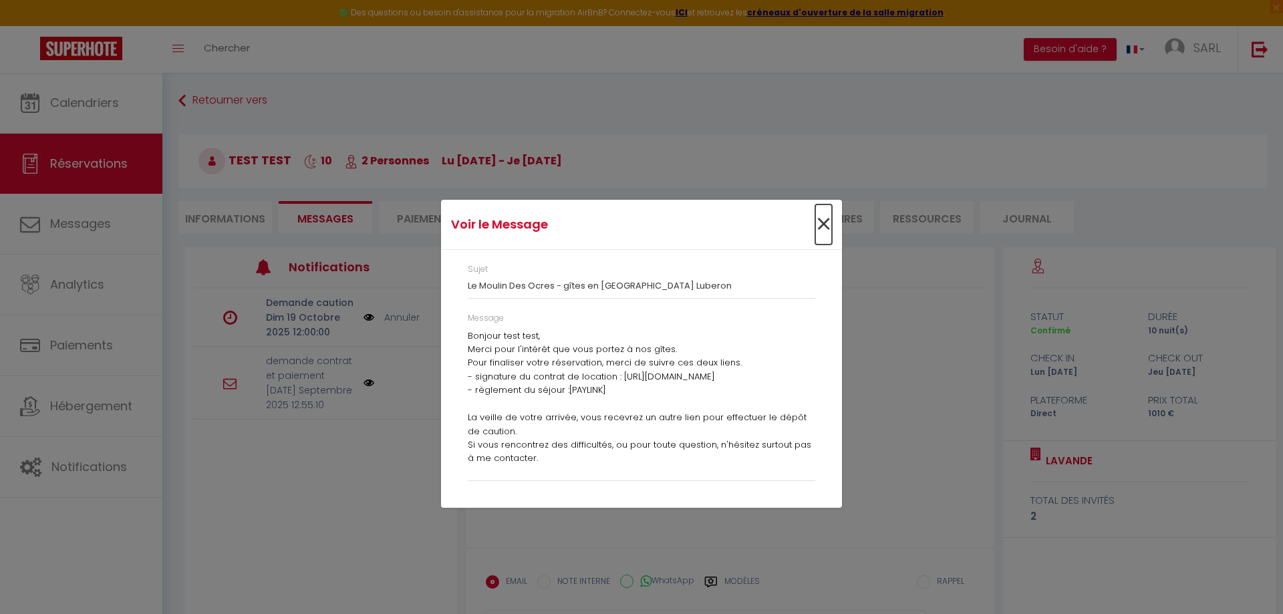
click at [825, 220] on span "×" at bounding box center [823, 224] width 17 height 40
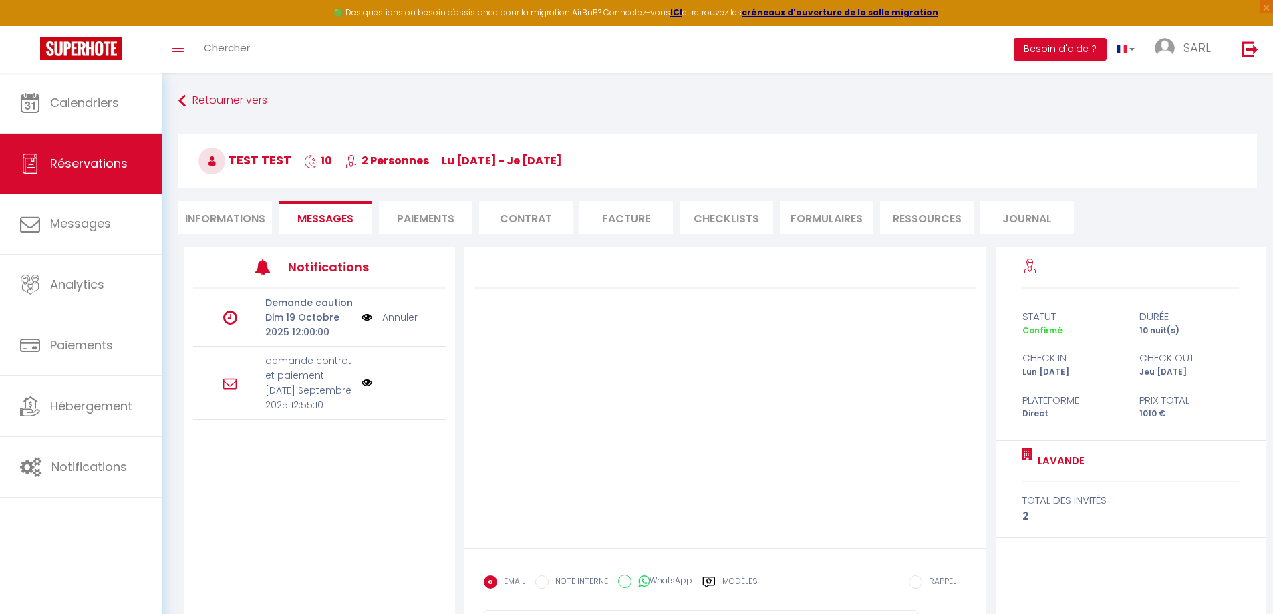
click at [687, 385] on div at bounding box center [725, 397] width 523 height 301
click at [303, 319] on p "Dim 19 Octobre 2025 12:00:00" at bounding box center [309, 324] width 88 height 29
click at [421, 205] on li "Paiements" at bounding box center [426, 217] width 94 height 33
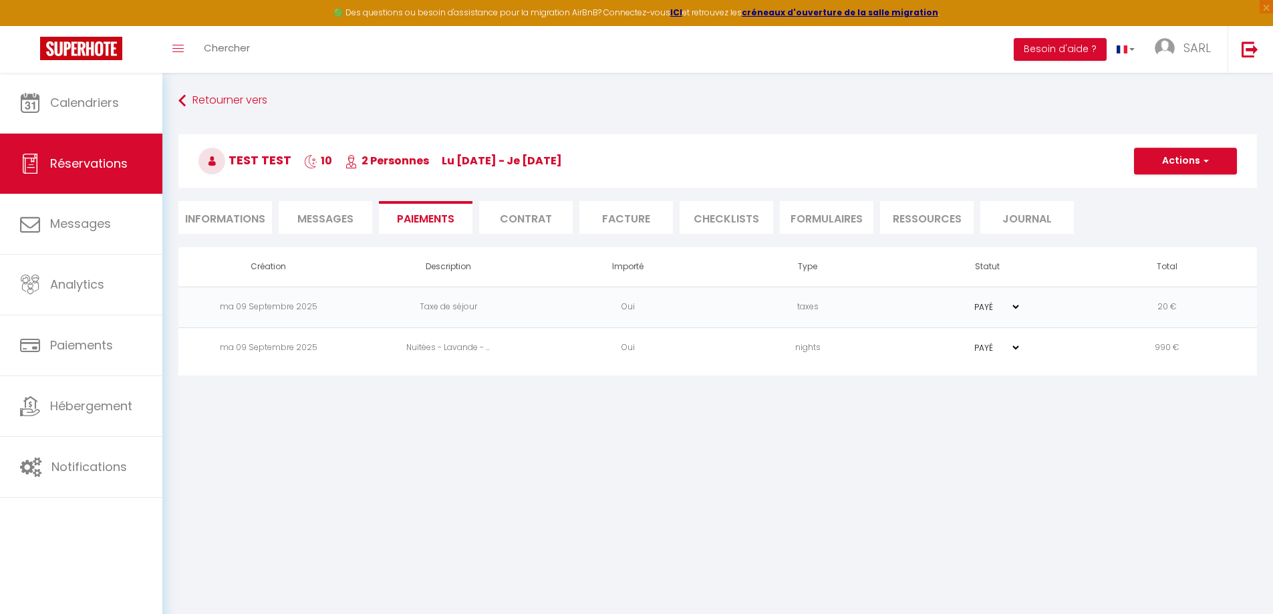
click at [335, 216] on span "Messages" at bounding box center [325, 218] width 56 height 15
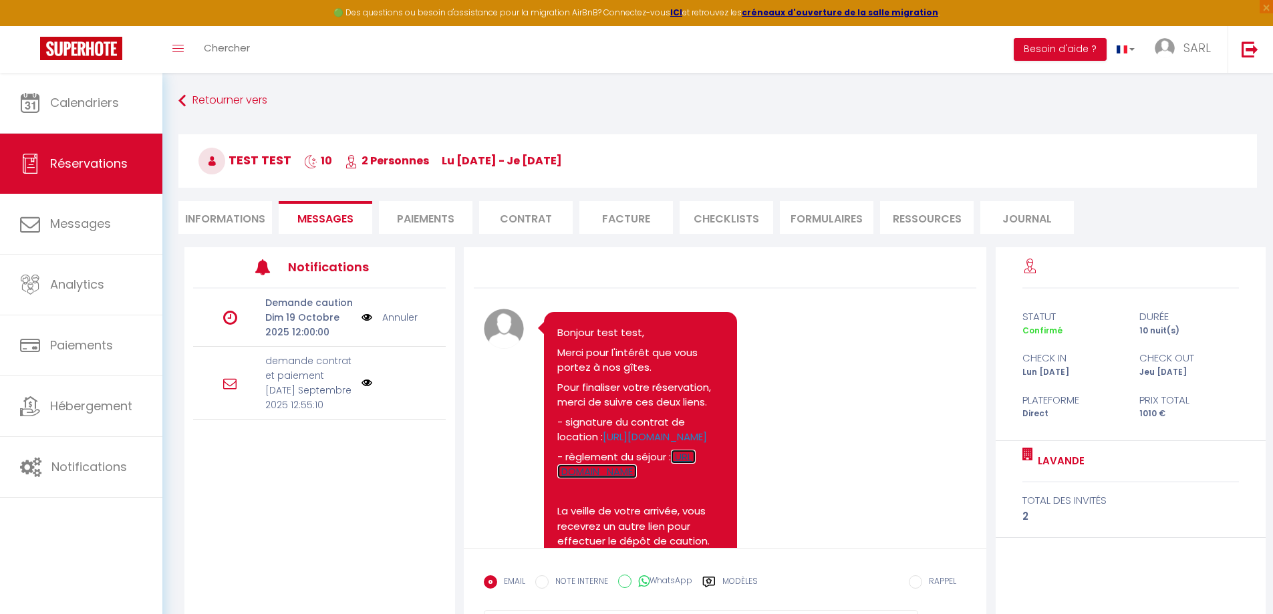
click at [673, 479] on link "[URL][DOMAIN_NAME]" at bounding box center [626, 464] width 138 height 29
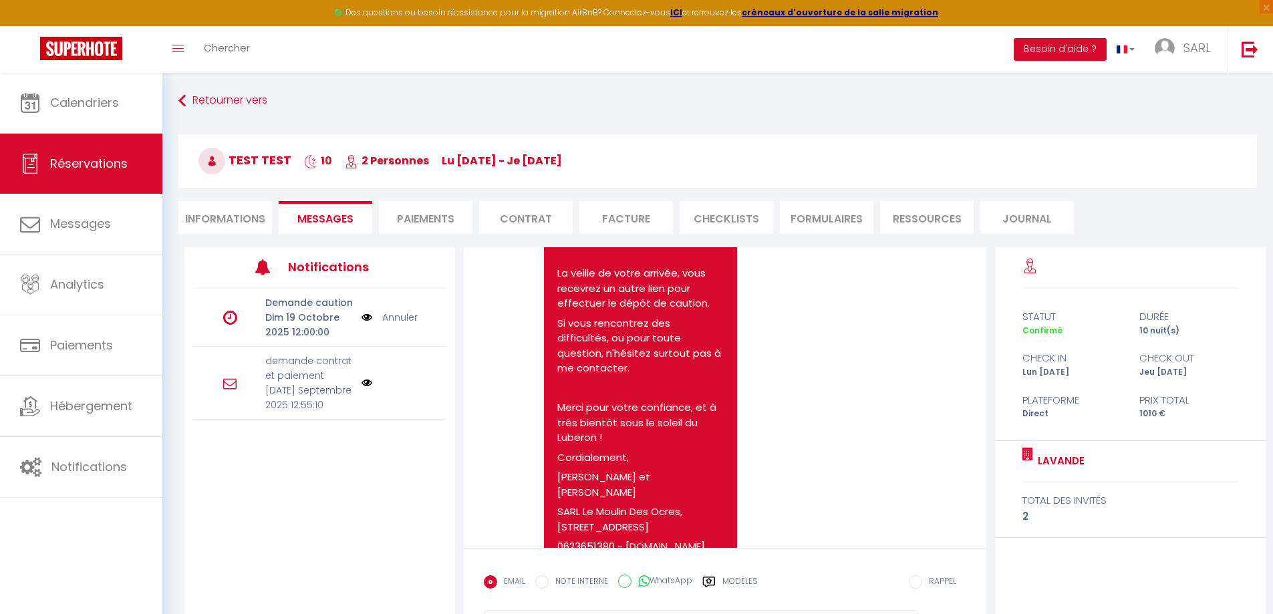
scroll to position [171, 0]
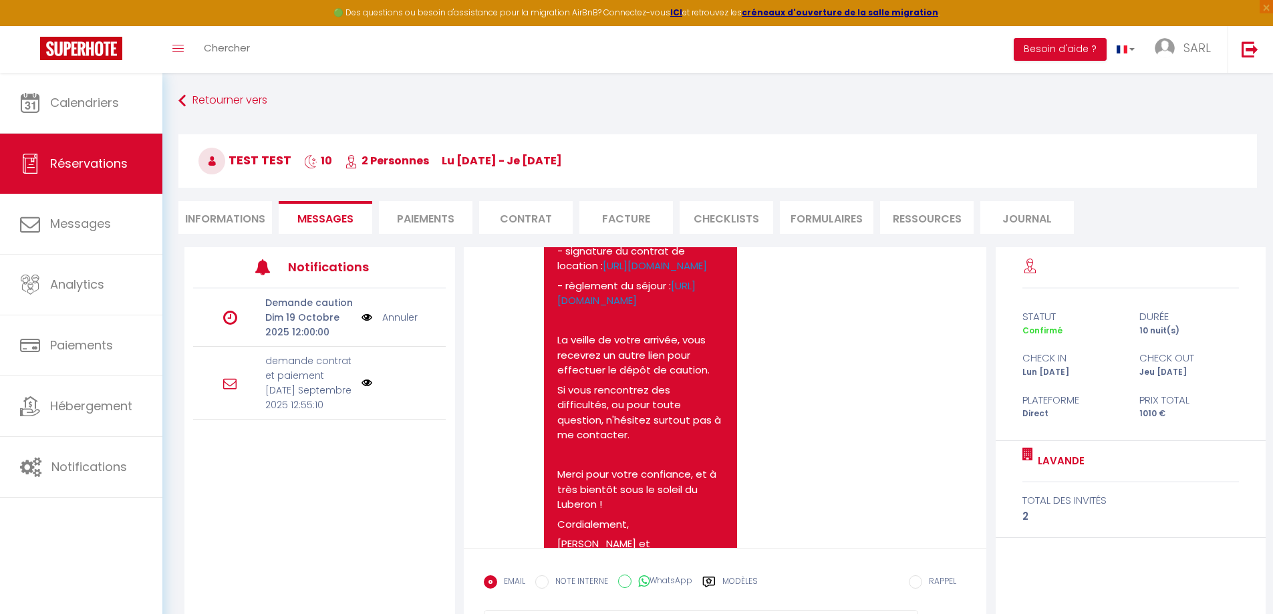
click at [215, 214] on li "Informations" at bounding box center [225, 217] width 94 height 33
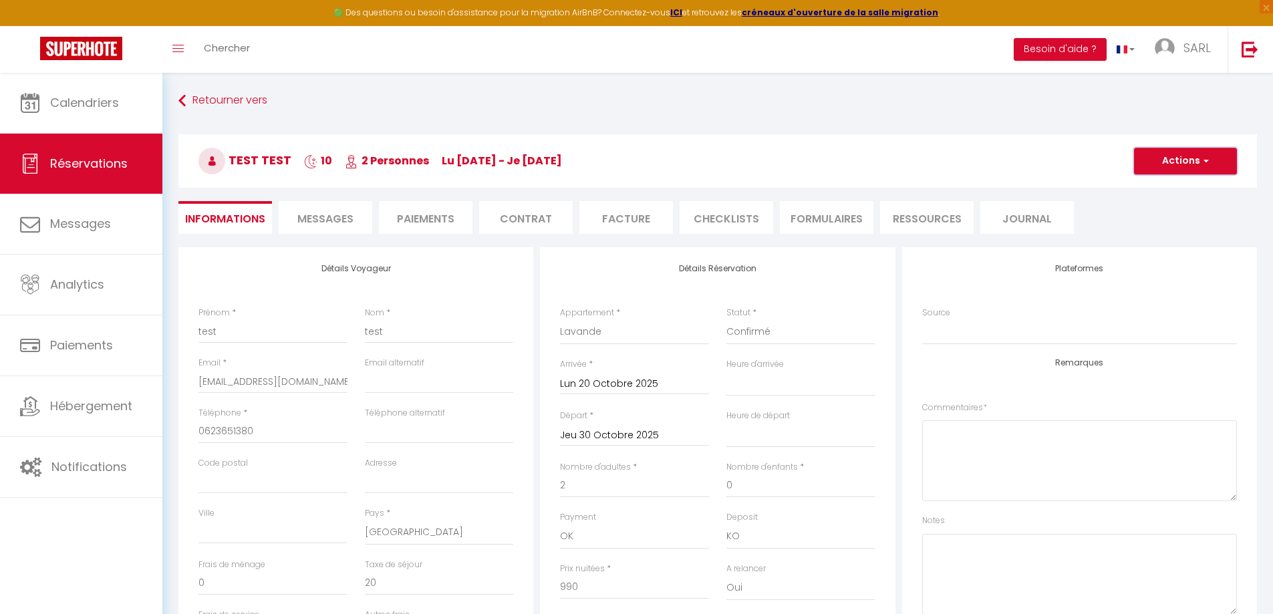
click at [1198, 168] on button "Actions" at bounding box center [1185, 161] width 103 height 27
click at [1170, 224] on link "Supprimer" at bounding box center [1172, 224] width 106 height 17
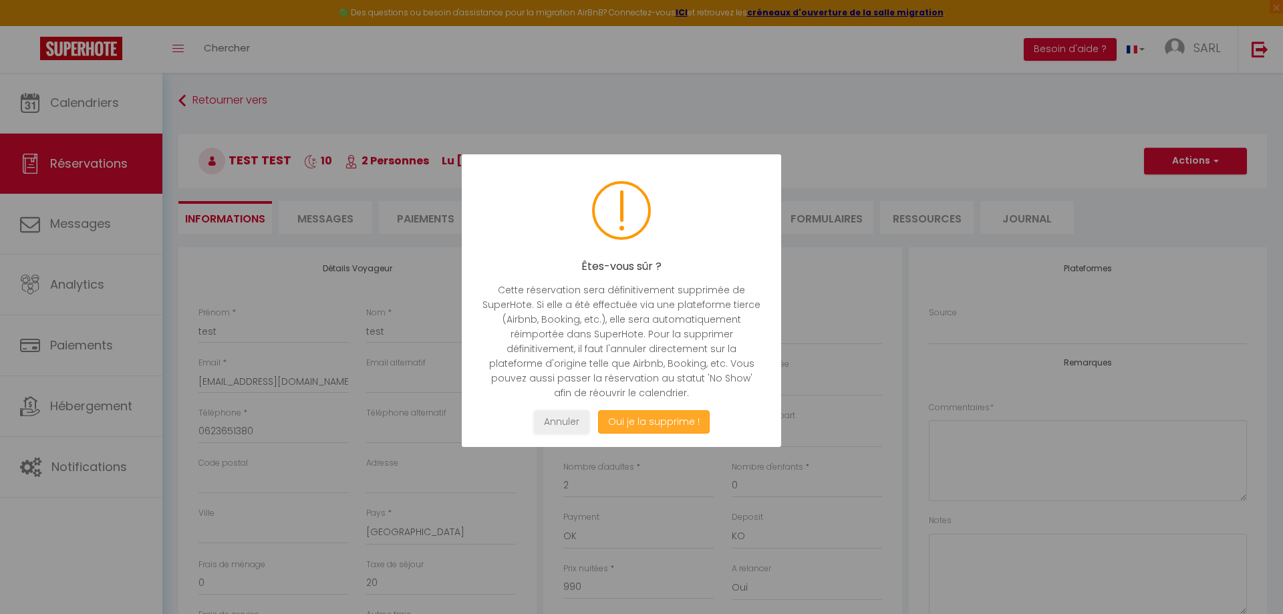
click at [611, 428] on button "Oui je la supprime !" at bounding box center [654, 421] width 112 height 23
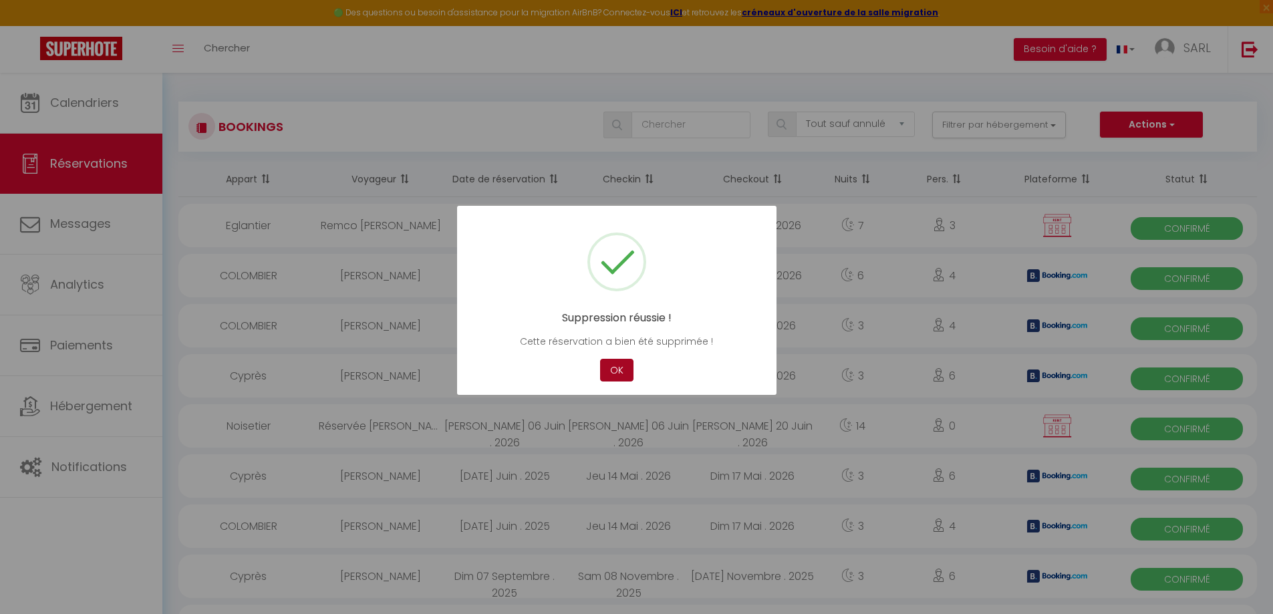
click at [619, 369] on button "OK" at bounding box center [616, 370] width 33 height 23
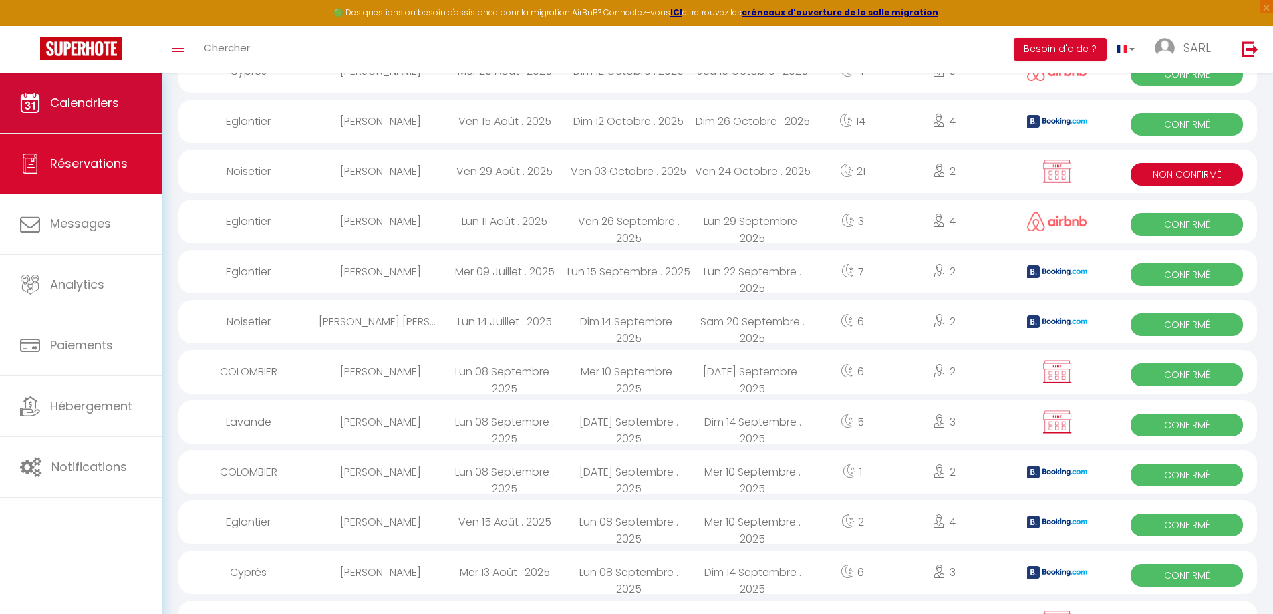
scroll to position [534, 0]
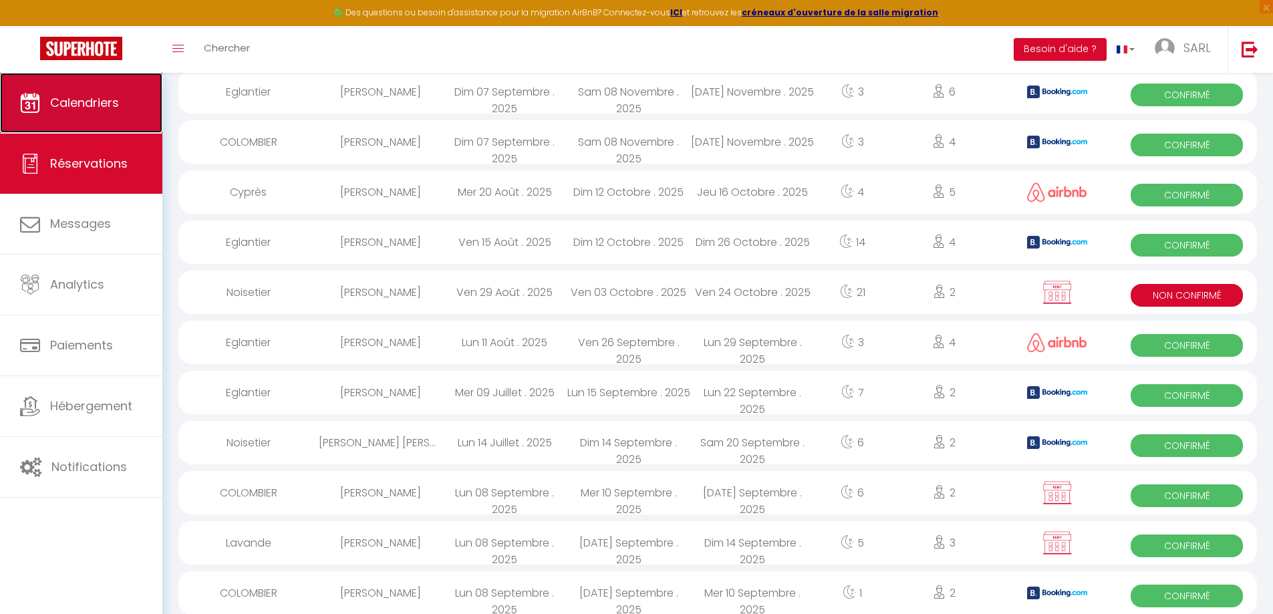
click at [79, 118] on link "Calendriers" at bounding box center [81, 103] width 162 height 60
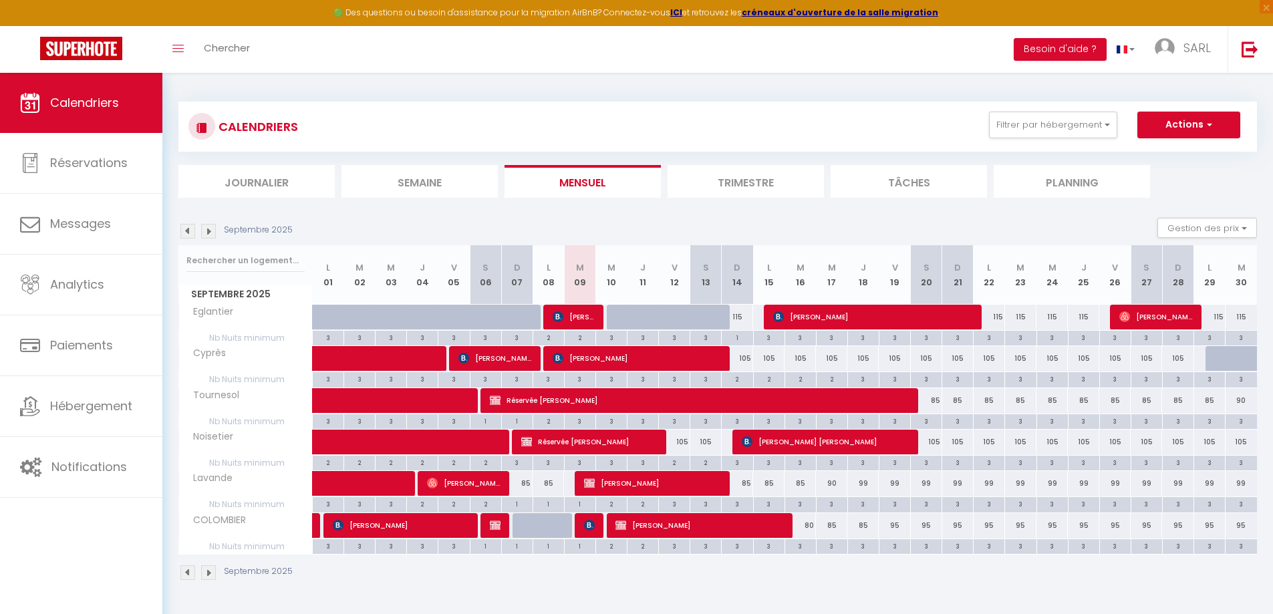
click at [208, 232] on img at bounding box center [208, 231] width 15 height 15
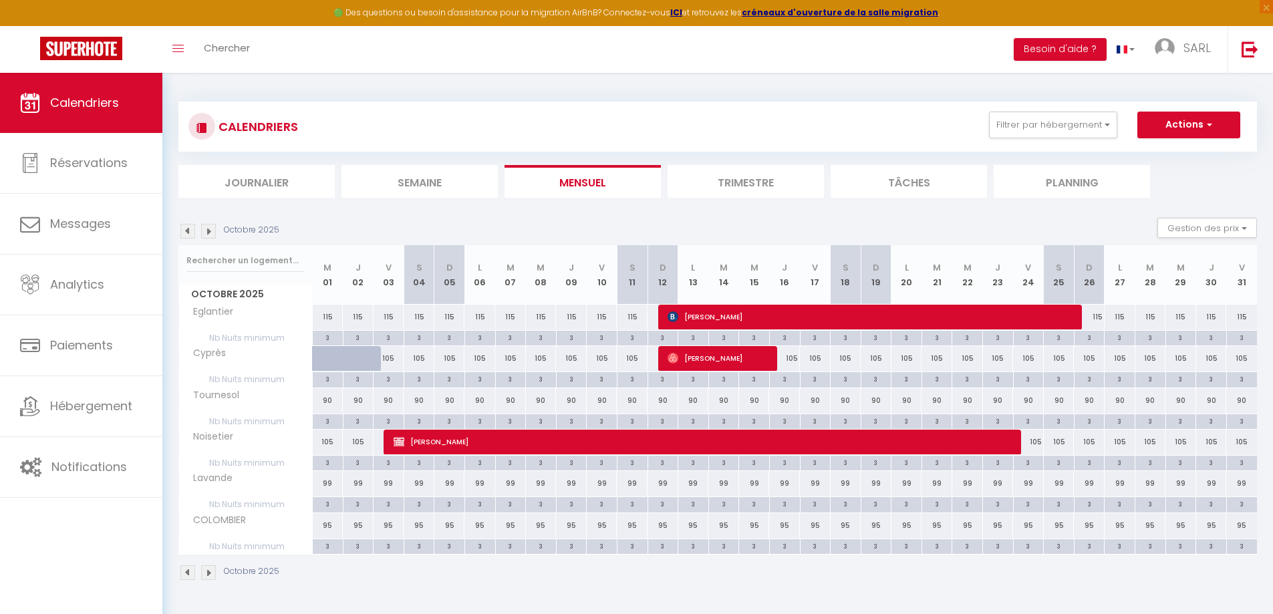
click at [208, 232] on img at bounding box center [208, 231] width 15 height 15
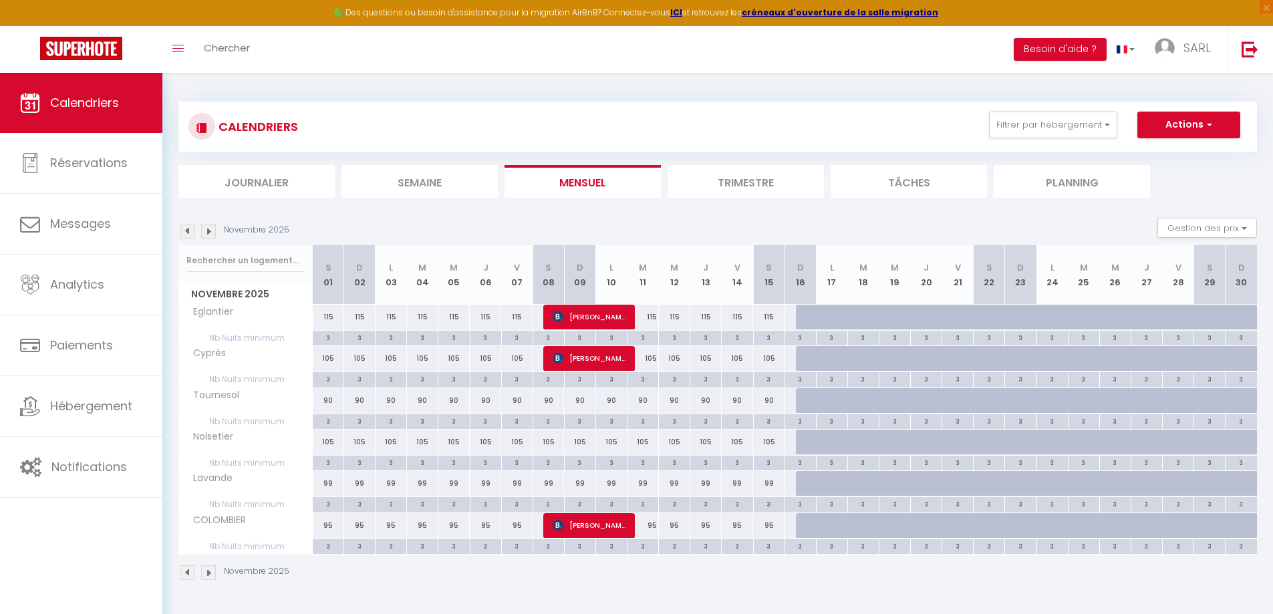
click at [208, 232] on img at bounding box center [208, 231] width 15 height 15
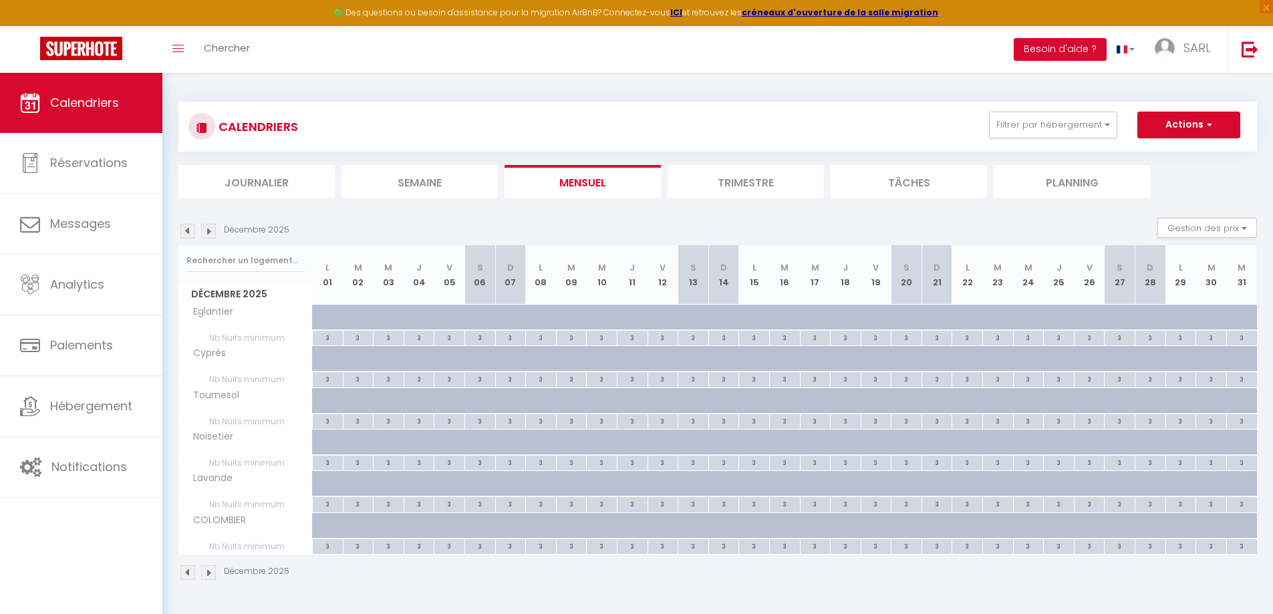
click at [208, 232] on img at bounding box center [208, 231] width 15 height 15
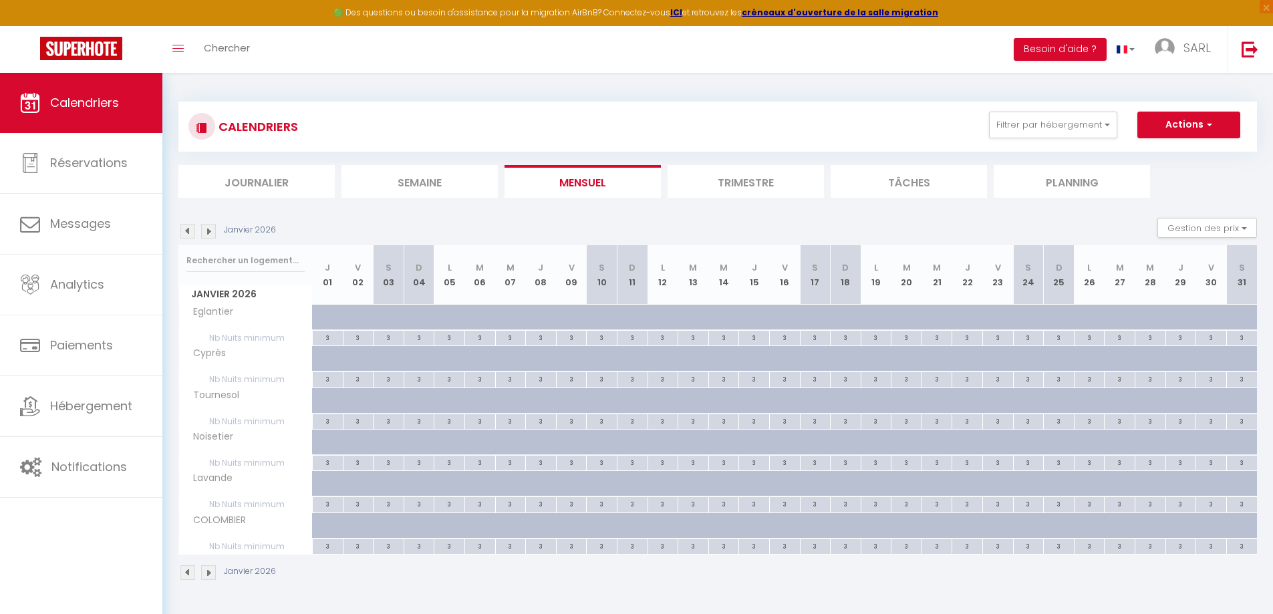
click at [208, 232] on img at bounding box center [208, 231] width 15 height 15
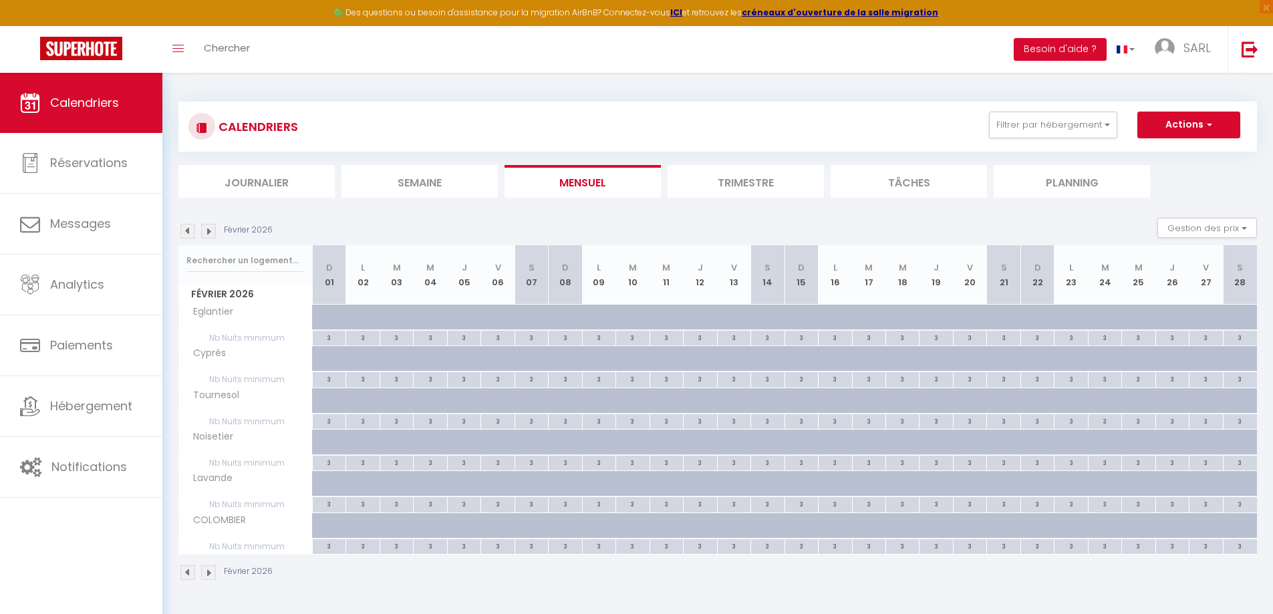
click at [208, 232] on img at bounding box center [208, 231] width 15 height 15
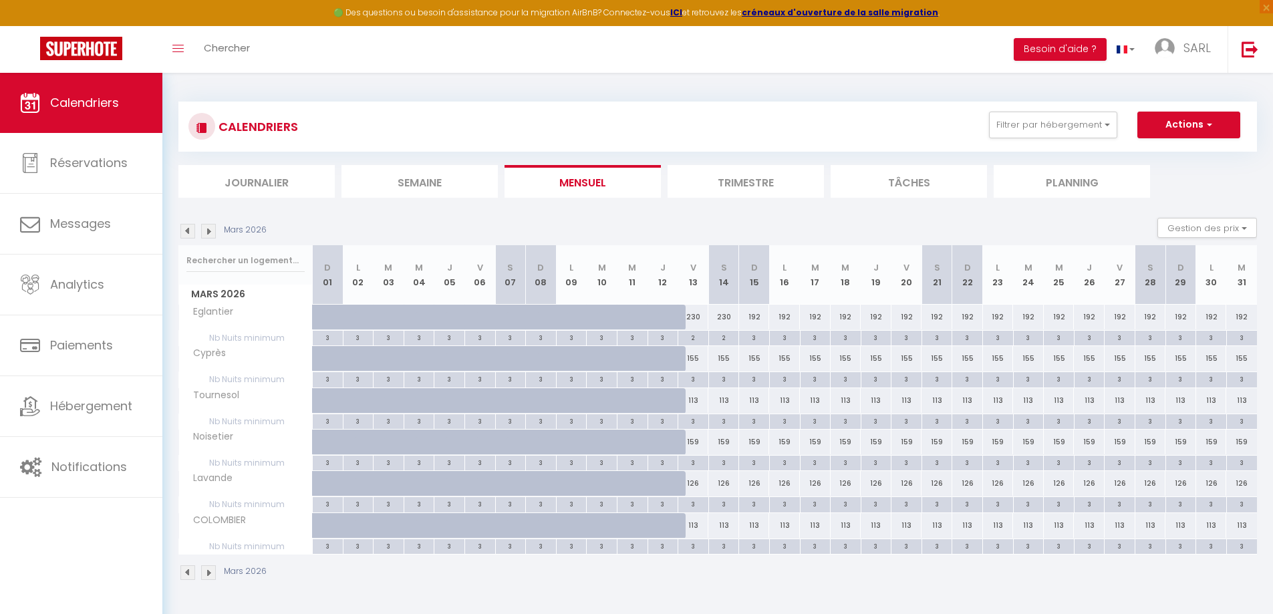
click at [208, 232] on img at bounding box center [208, 231] width 15 height 15
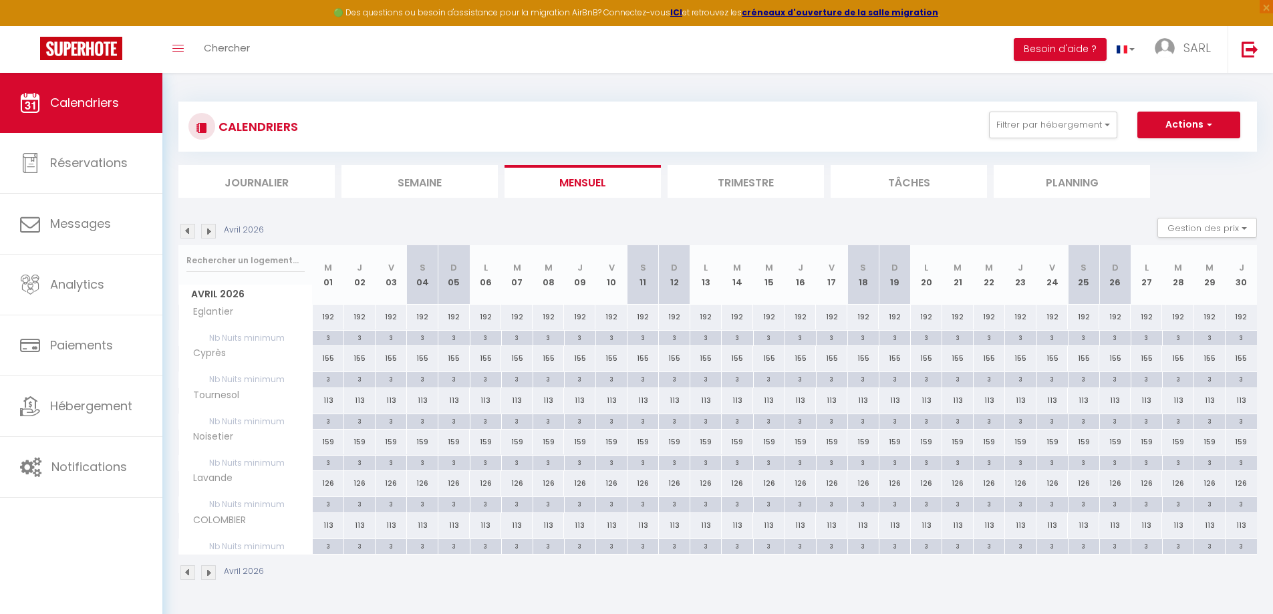
click at [208, 232] on img at bounding box center [208, 231] width 15 height 15
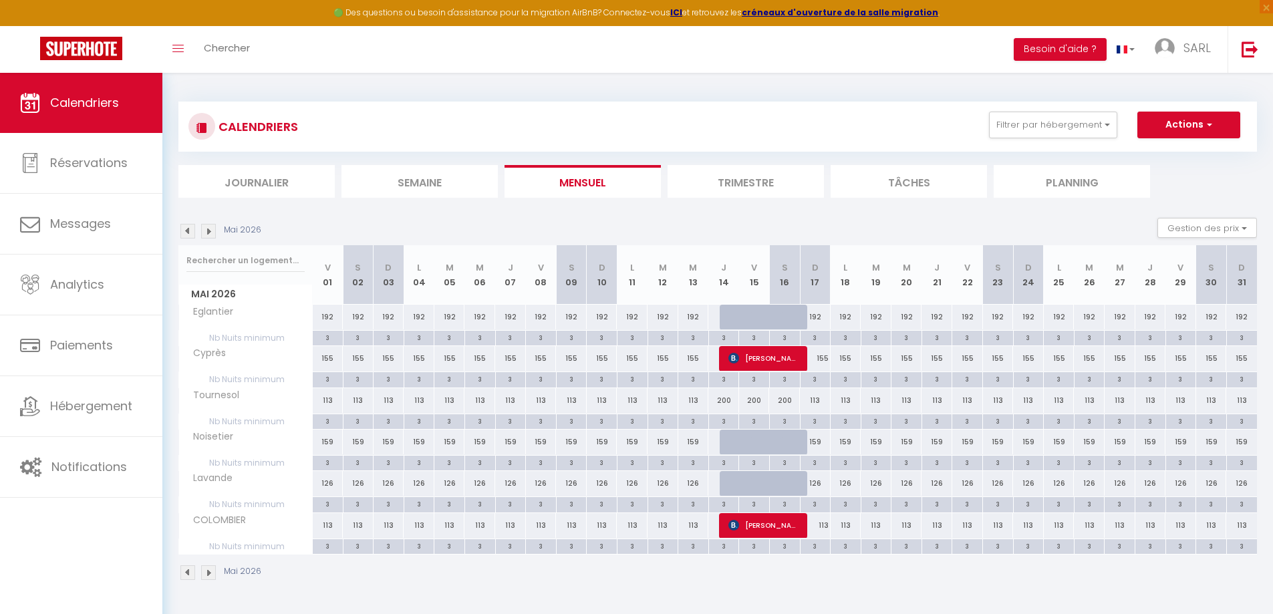
click at [208, 232] on img at bounding box center [208, 231] width 15 height 15
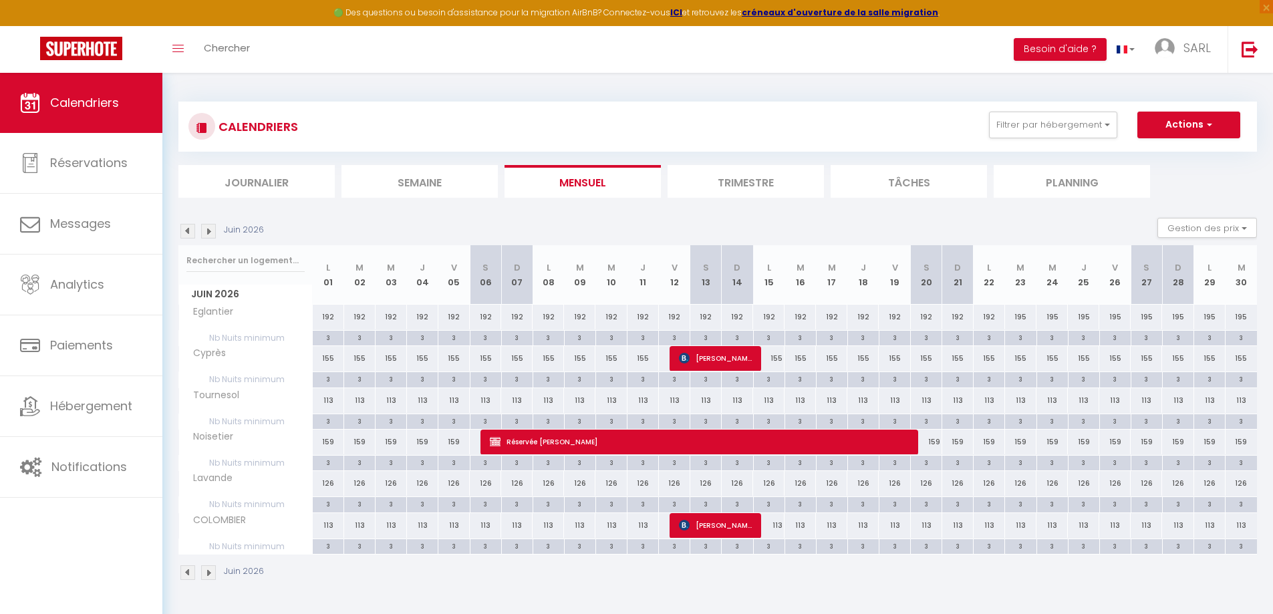
click at [208, 232] on img at bounding box center [208, 231] width 15 height 15
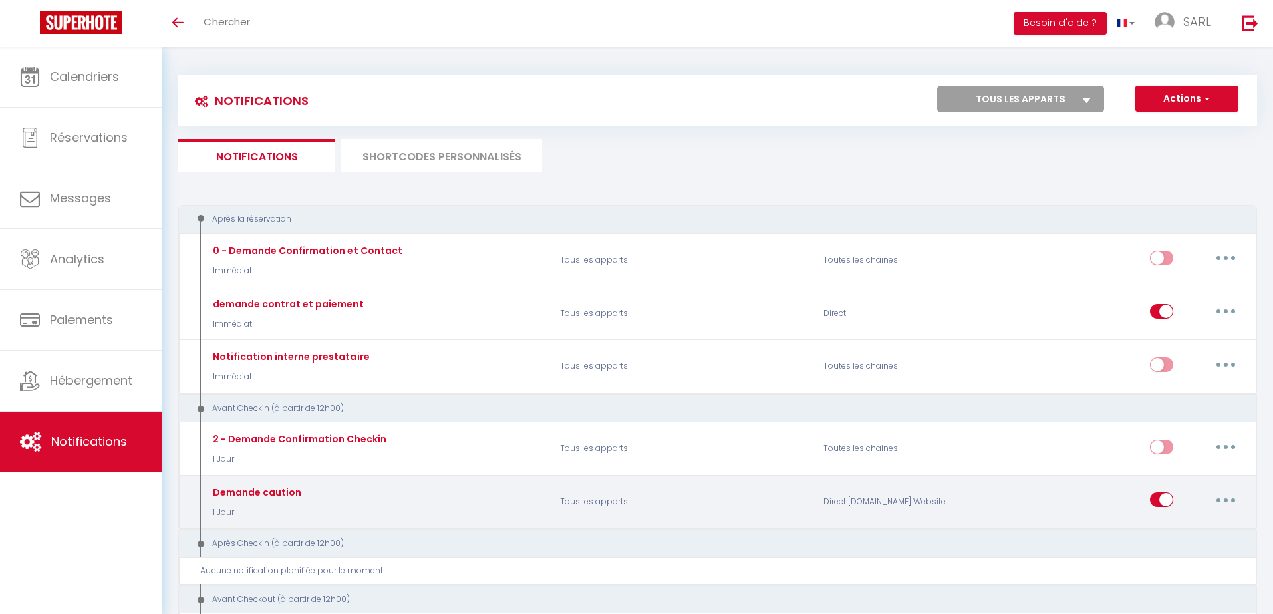
select select
checkbox input "false"
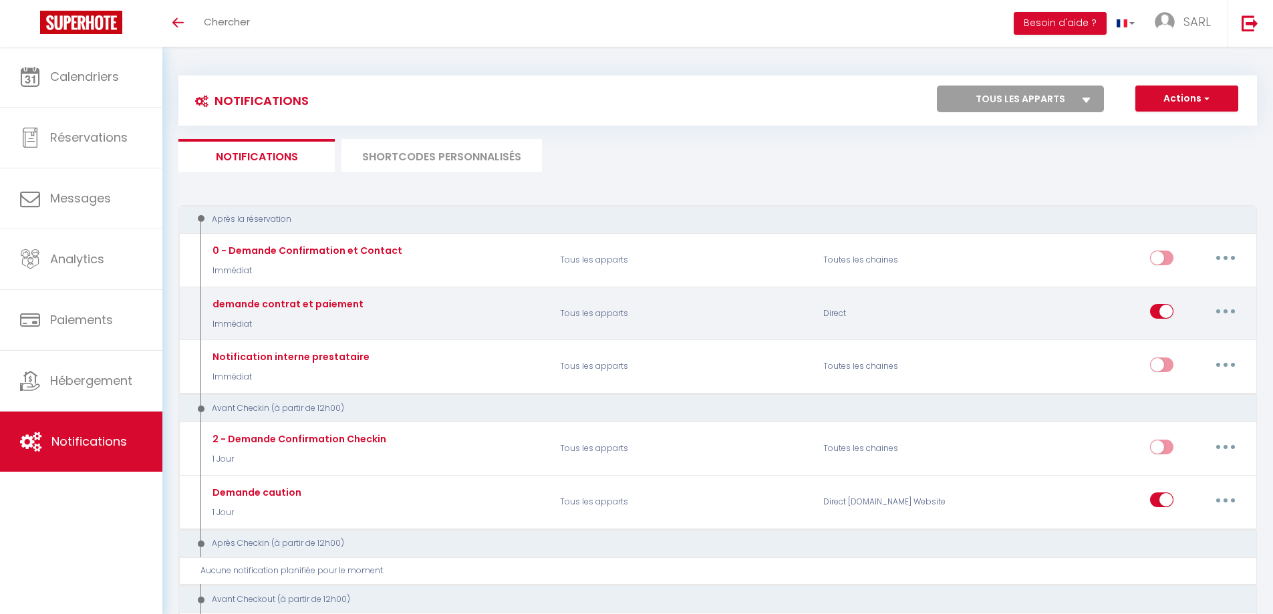
click at [1219, 304] on button "button" at bounding box center [1224, 311] width 37 height 21
click at [1177, 339] on link "Editer" at bounding box center [1190, 342] width 99 height 23
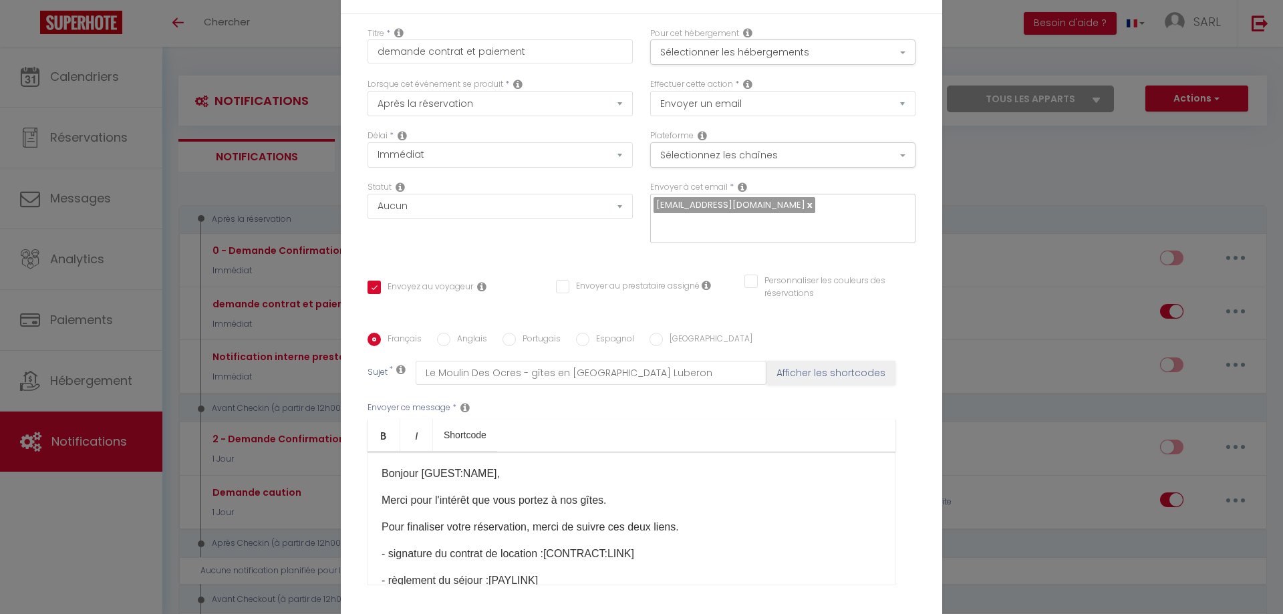
click at [692, 230] on input "text" at bounding box center [779, 224] width 252 height 17
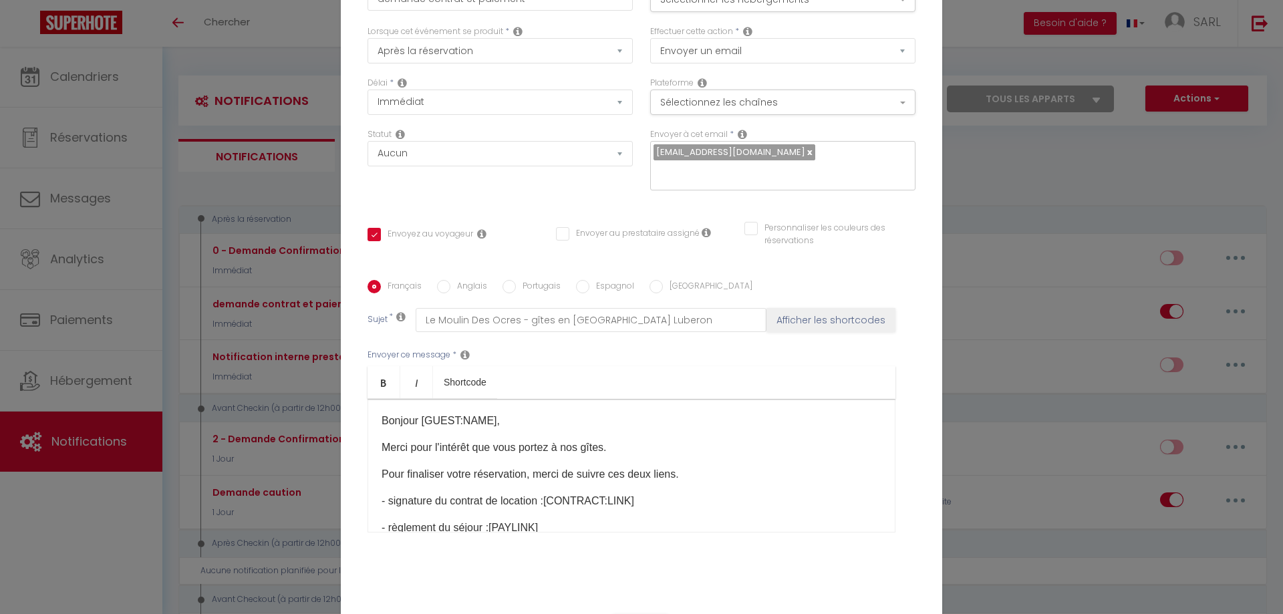
scroll to position [113, 0]
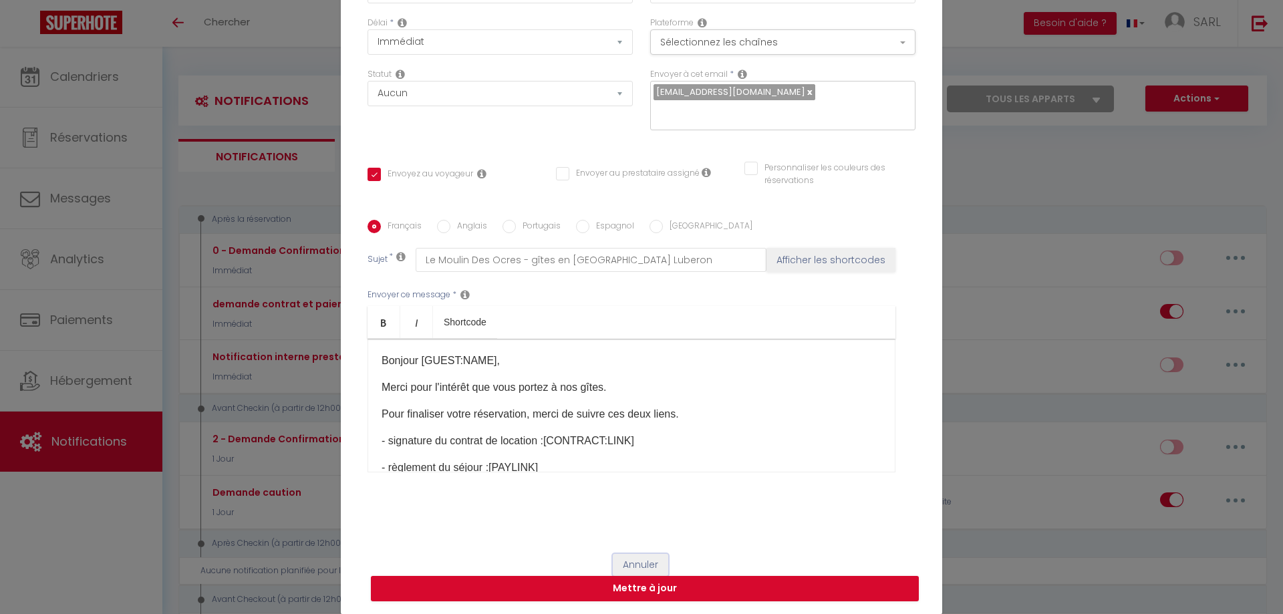
click at [642, 564] on button "Annuler" at bounding box center [640, 565] width 55 height 23
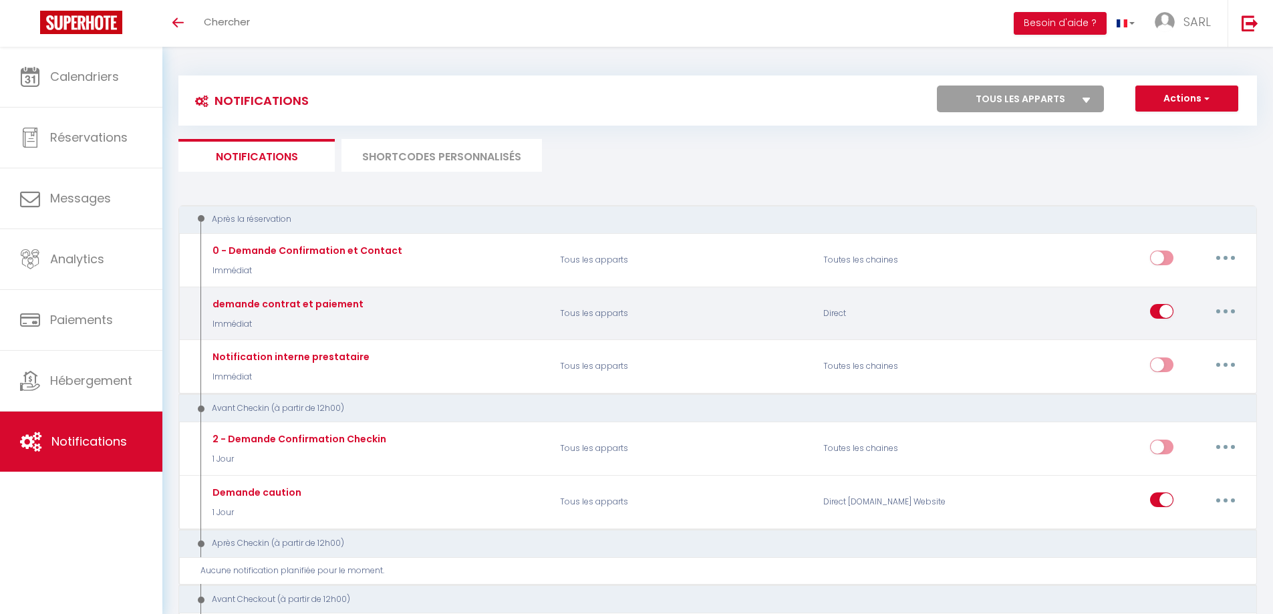
click at [1228, 314] on button "button" at bounding box center [1224, 311] width 37 height 21
click at [1169, 341] on link "Editer" at bounding box center [1190, 342] width 99 height 23
type input "demande contrat et paiement"
checkbox input "true"
checkbox input "false"
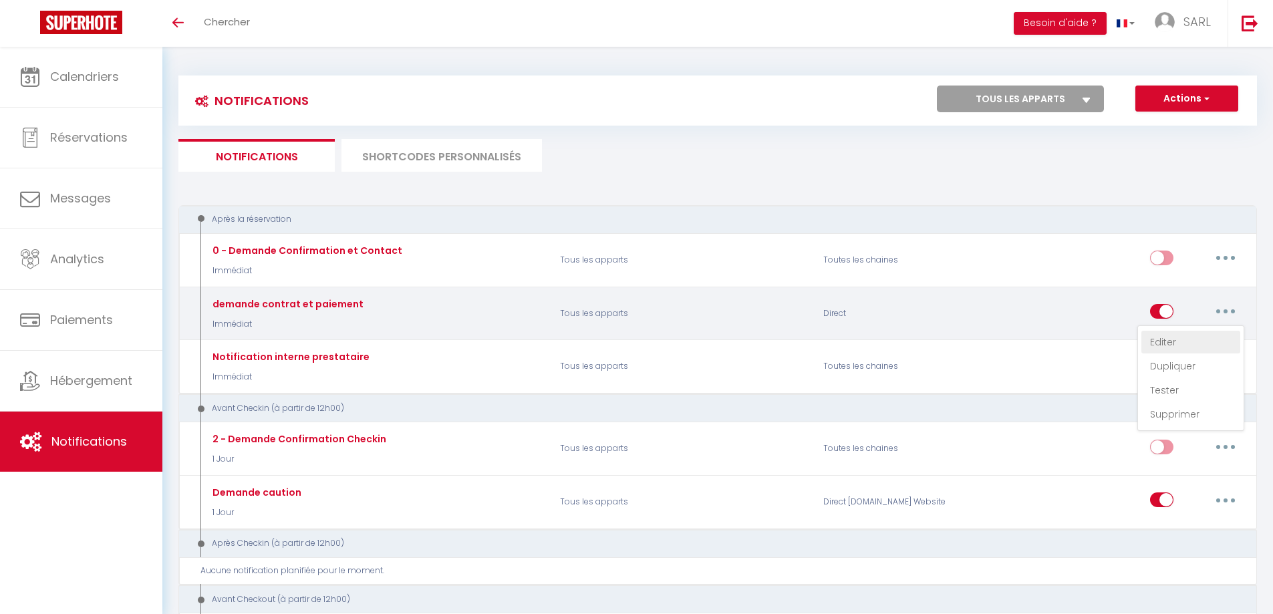
checkbox input "false"
type input "Le Moulin Des Ocres - gîtes en [GEOGRAPHIC_DATA] Luberon"
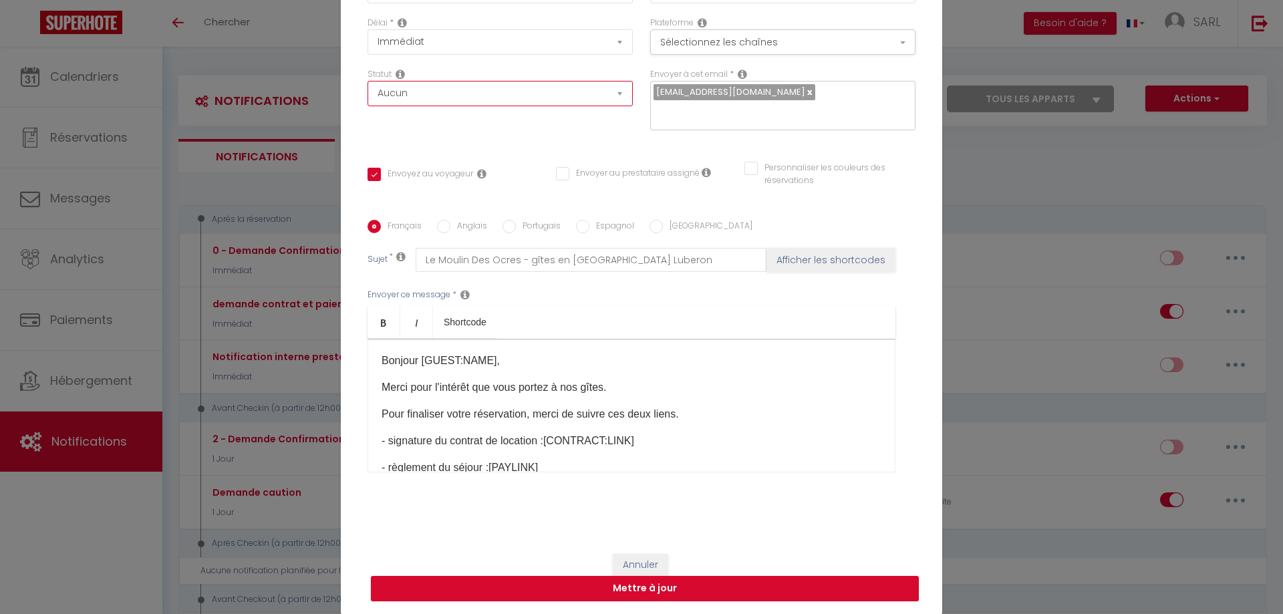
click at [448, 96] on select "Aucun Si la réservation est payée Si réservation non payée Si la caution a été …" at bounding box center [499, 93] width 265 height 25
click at [465, 47] on select "Immédiat + 10 Minutes + 1 Heure + 2 Heures + 3 Heures + 4 Heures + 5 Heures + 6…" at bounding box center [499, 41] width 265 height 25
select select "1 Heure"
click at [367, 29] on select "Immédiat + 10 Minutes + 1 Heure + 2 Heures + 3 Heures + 4 Heures + 5 Heures + 6…" at bounding box center [499, 41] width 265 height 25
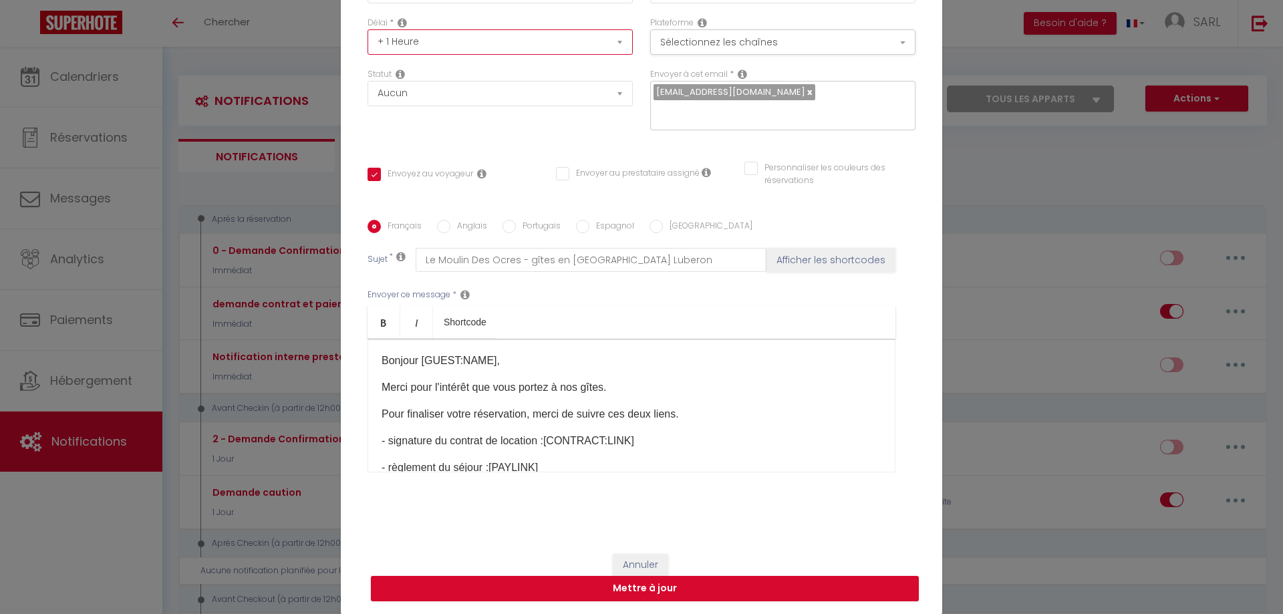
checkbox input "true"
checkbox input "false"
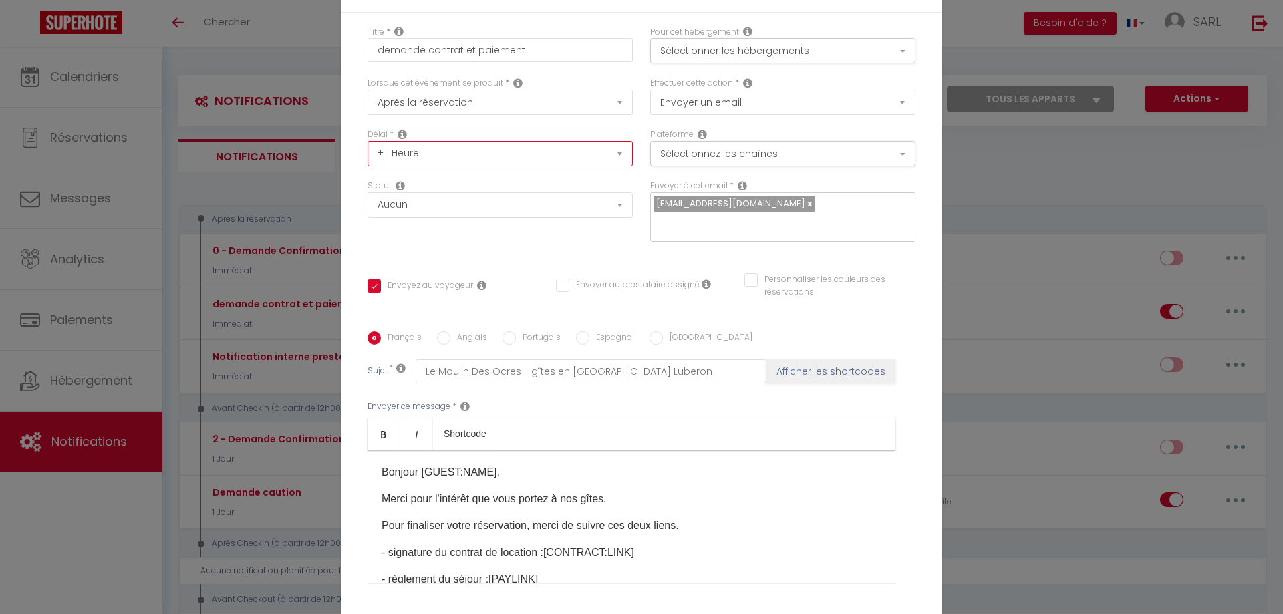
scroll to position [0, 0]
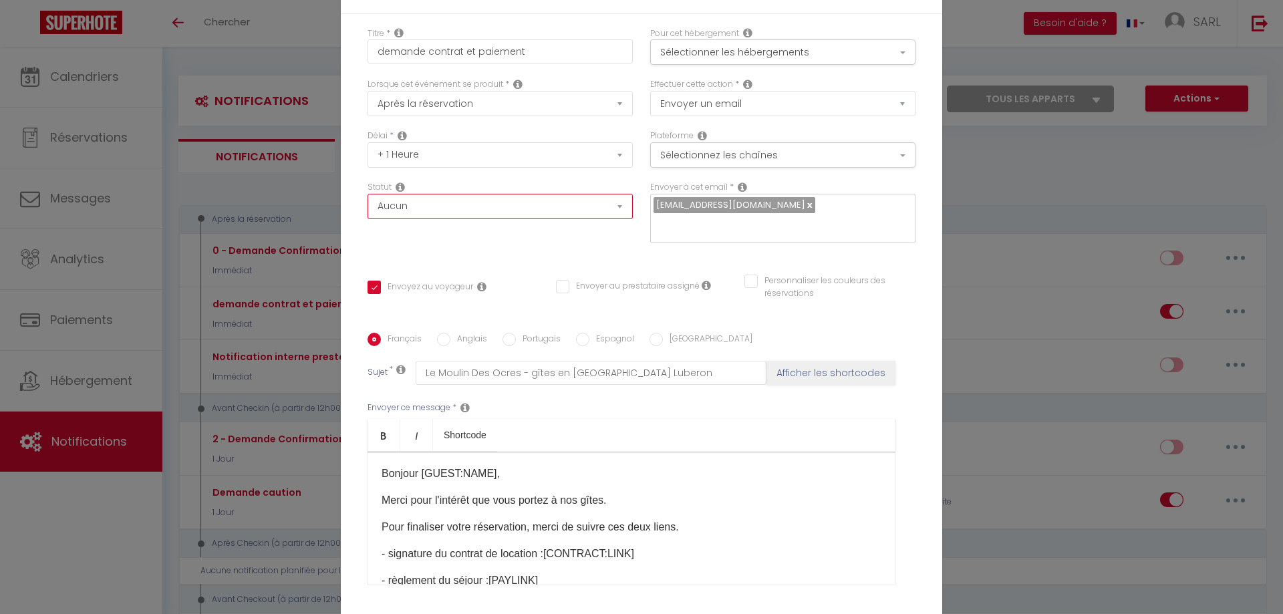
click at [415, 212] on select "Aucun Si la réservation est payée Si réservation non payée Si la caution a été …" at bounding box center [499, 206] width 265 height 25
click at [427, 176] on div "Délai * Immédiat + 10 Minutes + 1 Heure + 2 Heures + 3 Heures + 4 Heures + 5 He…" at bounding box center [500, 155] width 283 height 51
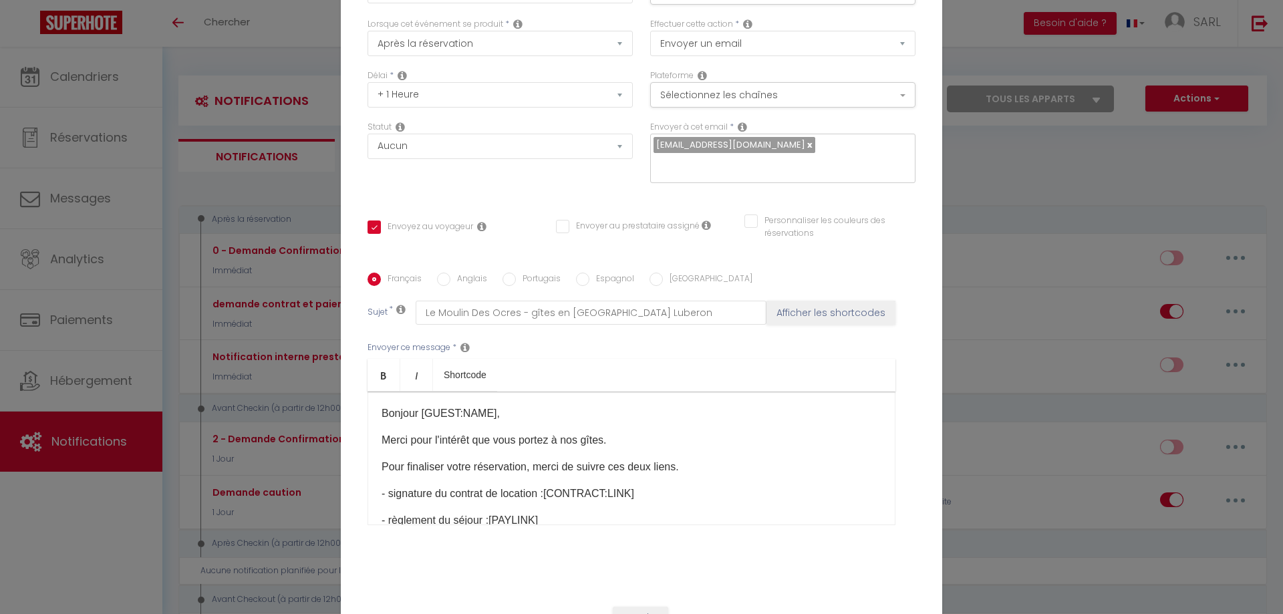
scroll to position [113, 0]
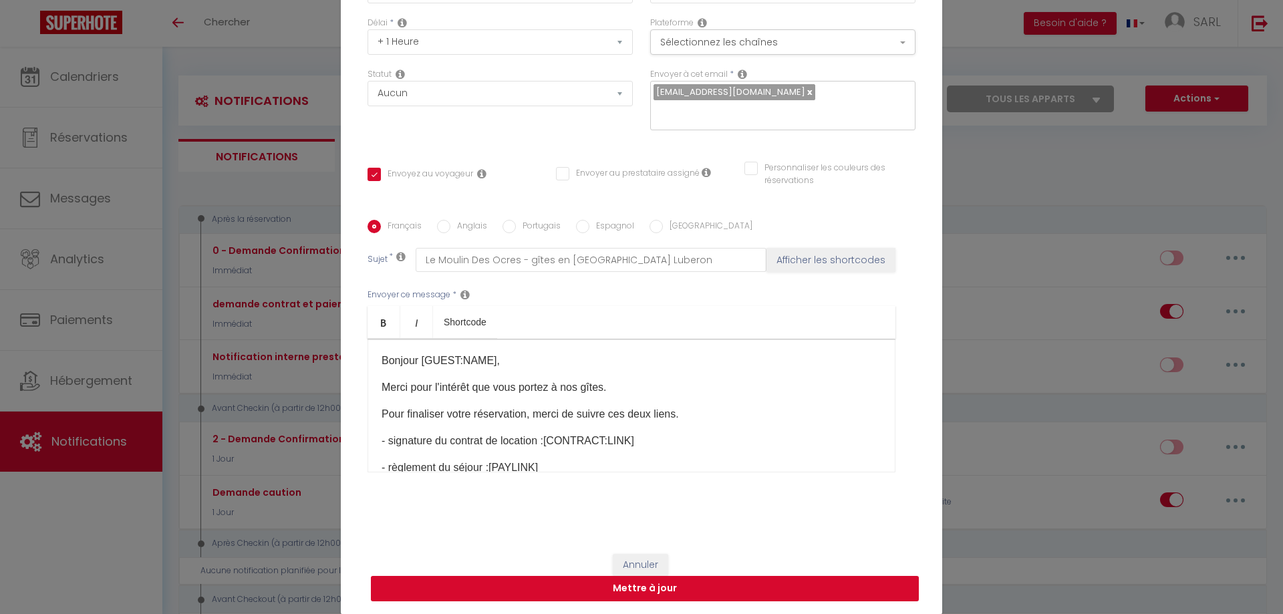
click at [653, 589] on button "Mettre à jour" at bounding box center [645, 588] width 548 height 25
checkbox input "true"
checkbox input "false"
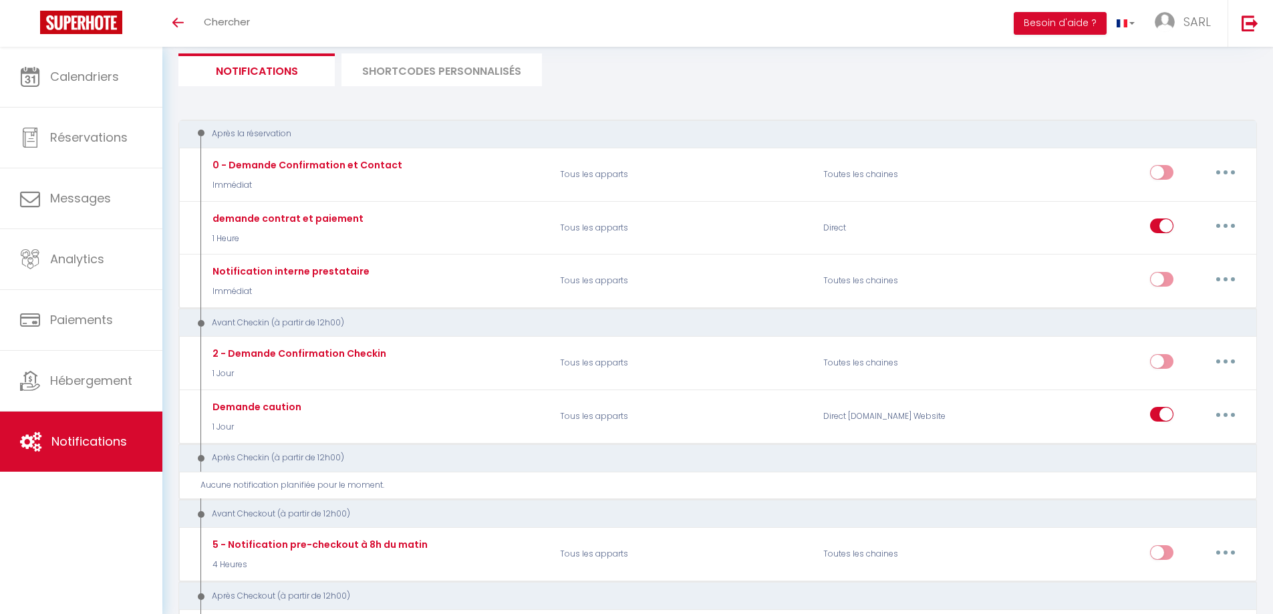
scroll to position [0, 0]
